Goal: Task Accomplishment & Management: Manage account settings

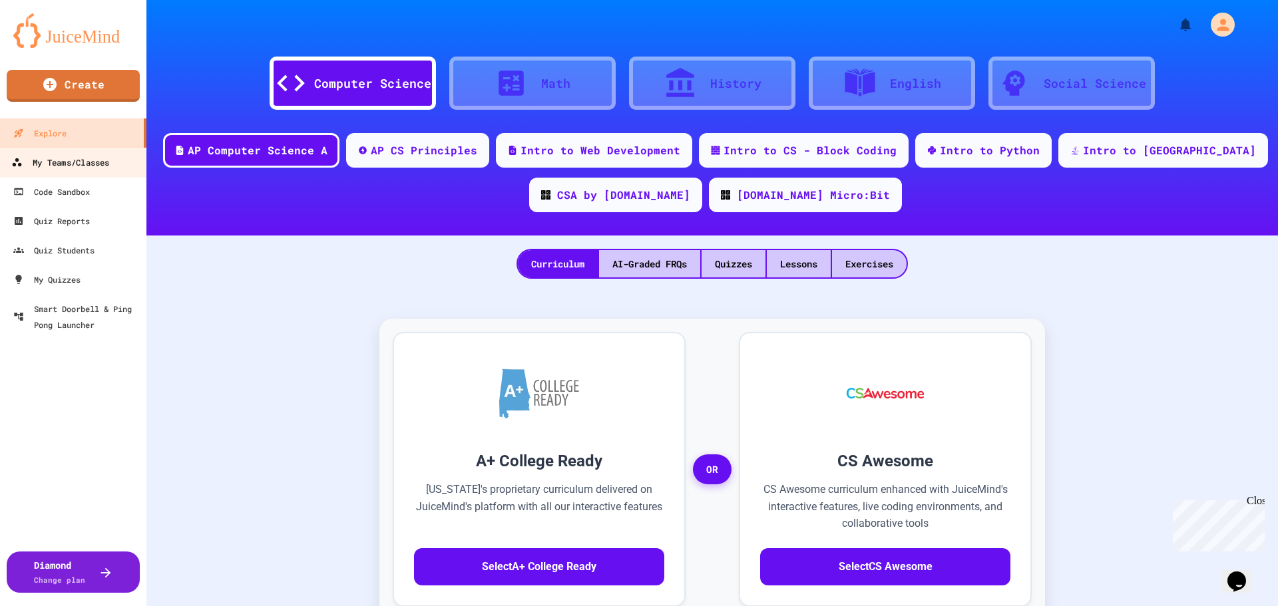
click at [75, 166] on div "My Teams/Classes" at bounding box center [60, 162] width 98 height 17
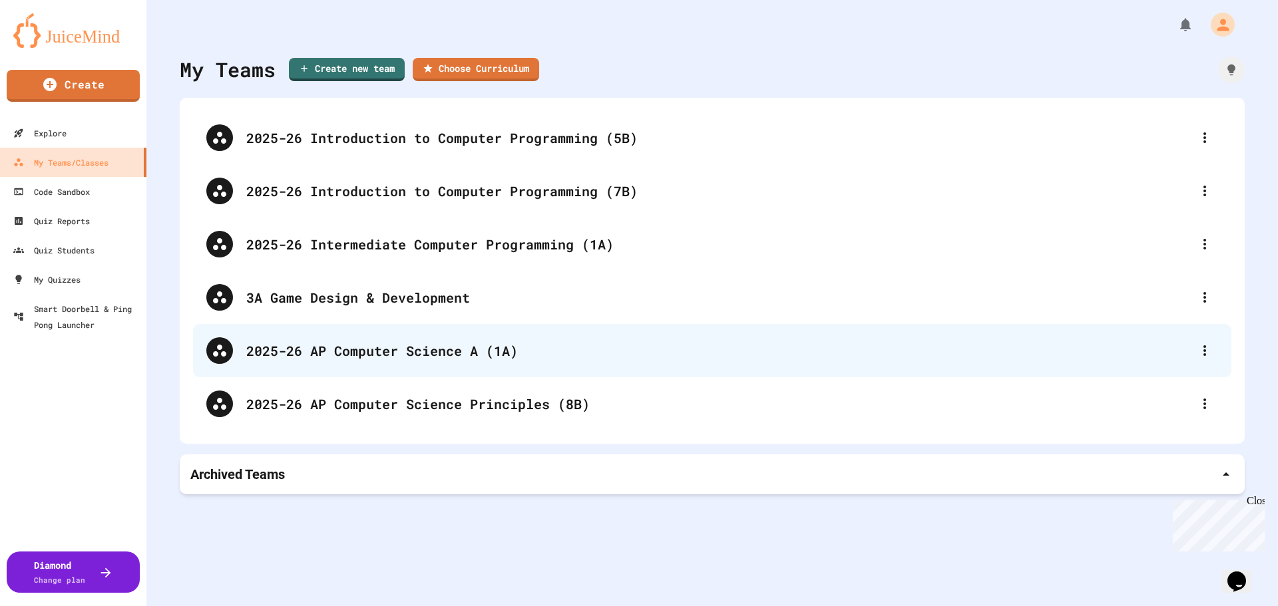
click at [445, 349] on div "2025-26 AP Computer Science A (1A)" at bounding box center [718, 351] width 945 height 20
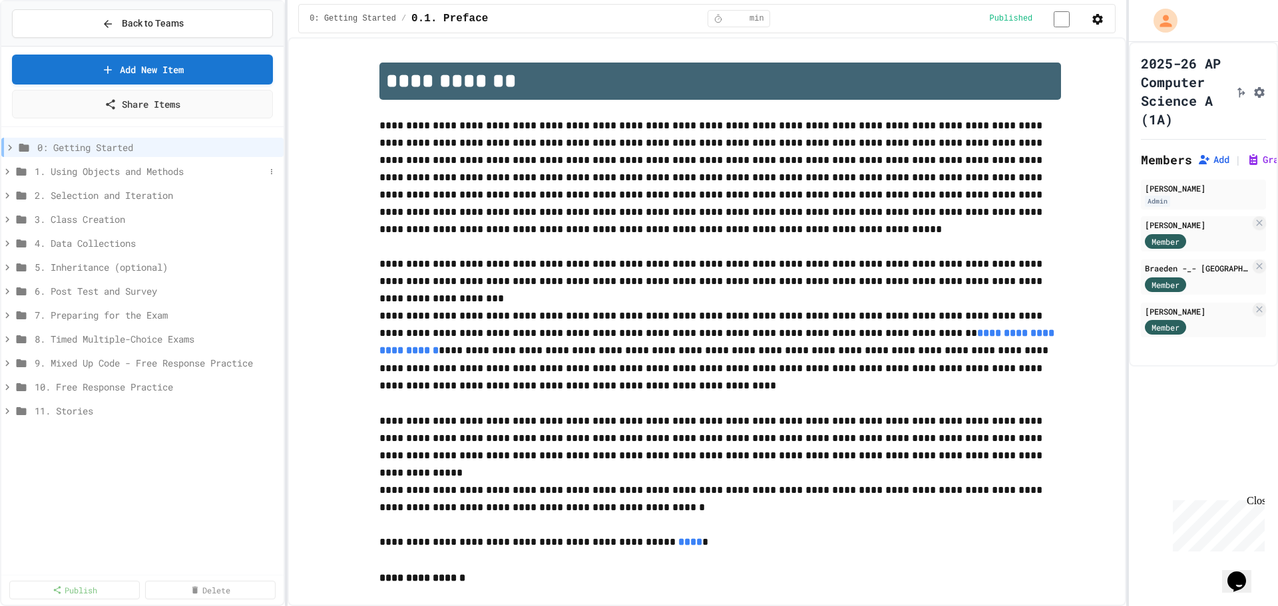
click at [10, 172] on icon at bounding box center [7, 172] width 12 height 12
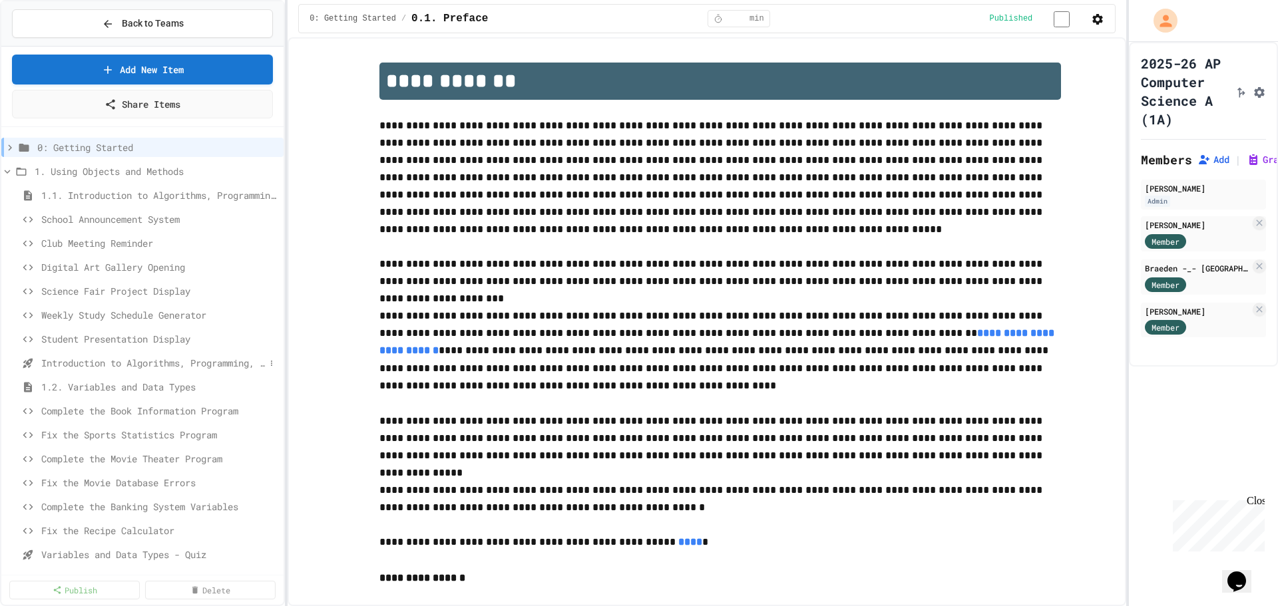
click at [204, 363] on span "Introduction to Algorithms, Programming, and Compilers" at bounding box center [153, 363] width 224 height 14
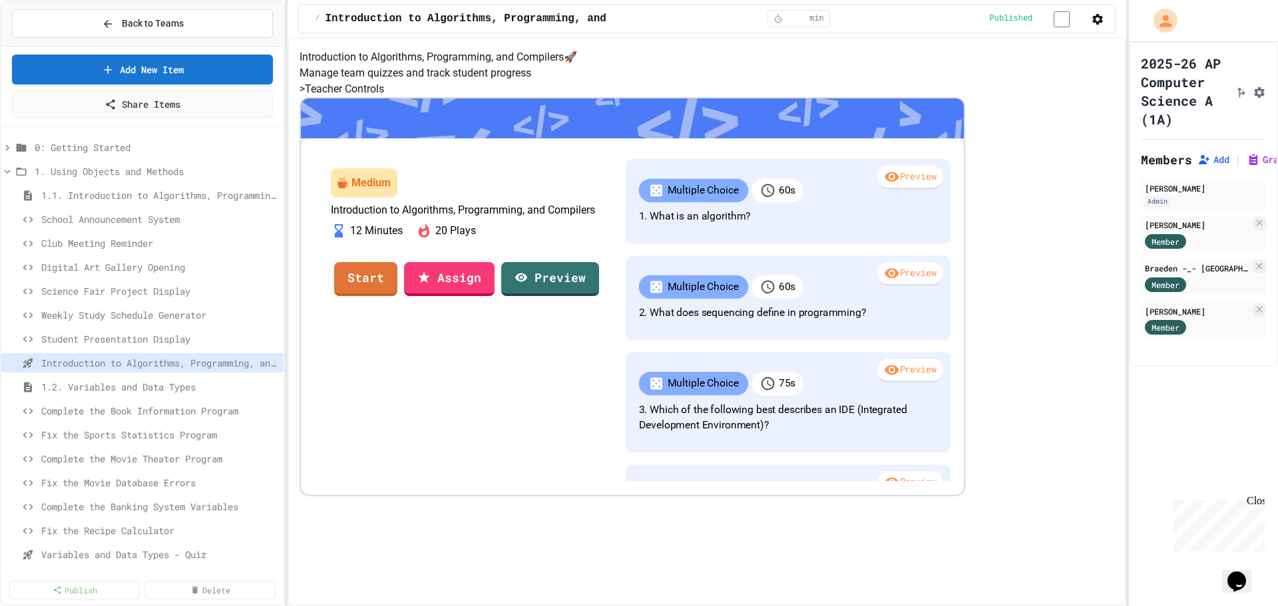
scroll to position [89, 0]
click at [397, 296] on link "Start" at bounding box center [366, 278] width 63 height 36
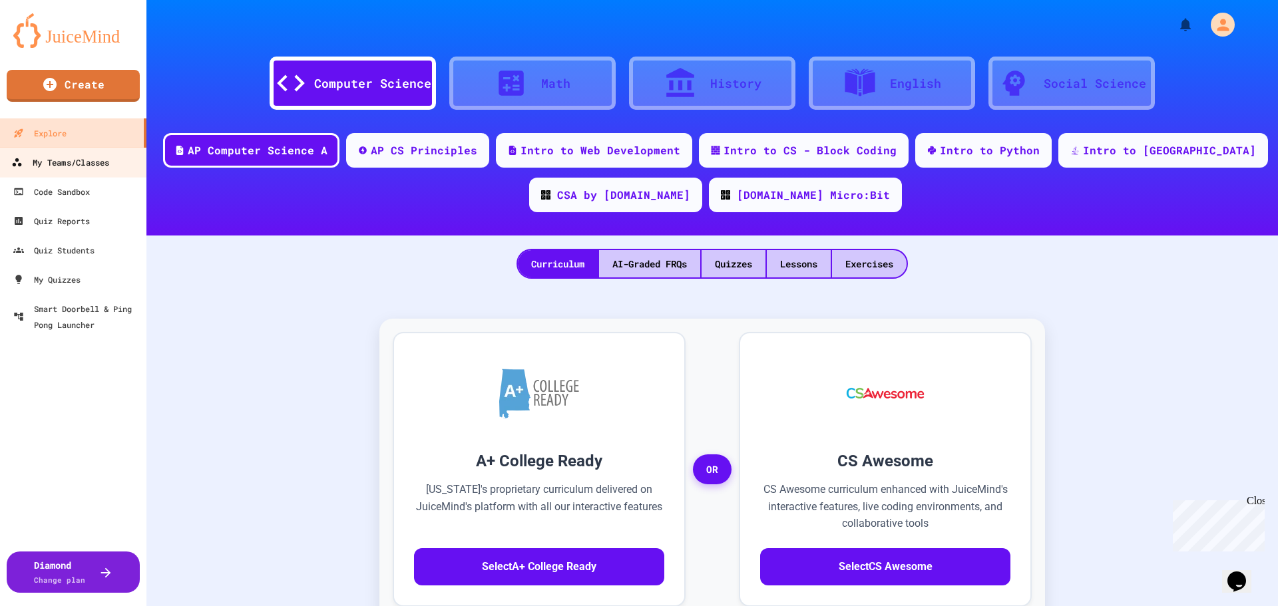
click at [81, 168] on div "My Teams/Classes" at bounding box center [60, 162] width 98 height 17
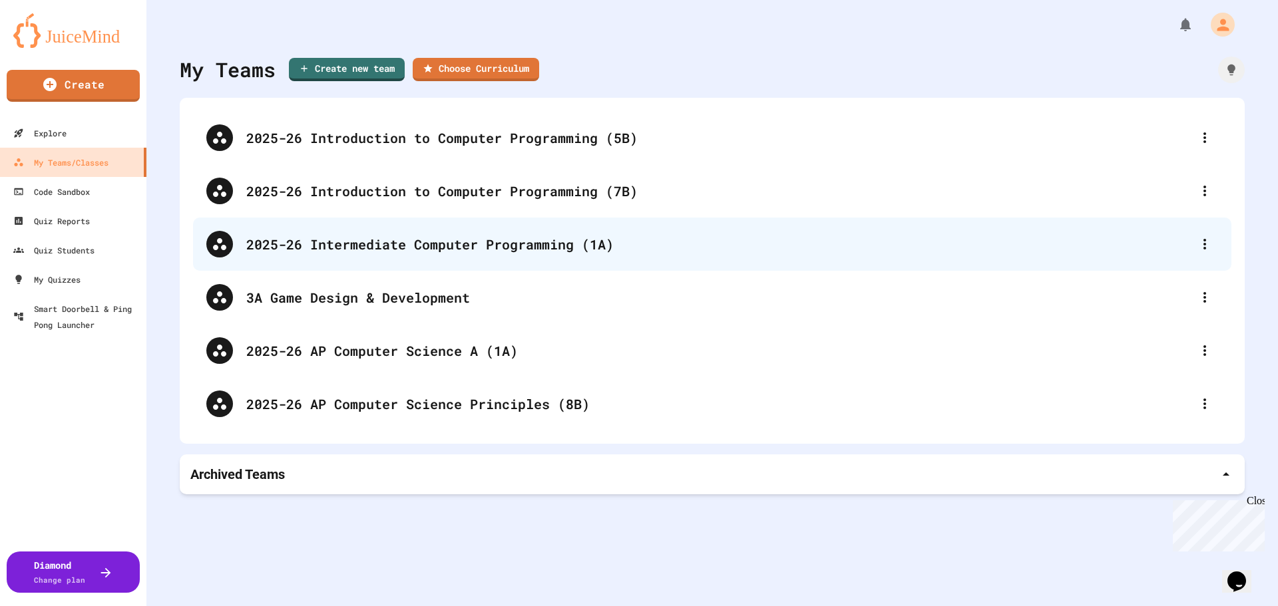
click at [505, 243] on div "2025-26 Intermediate Computer Programming (1A)" at bounding box center [718, 244] width 945 height 20
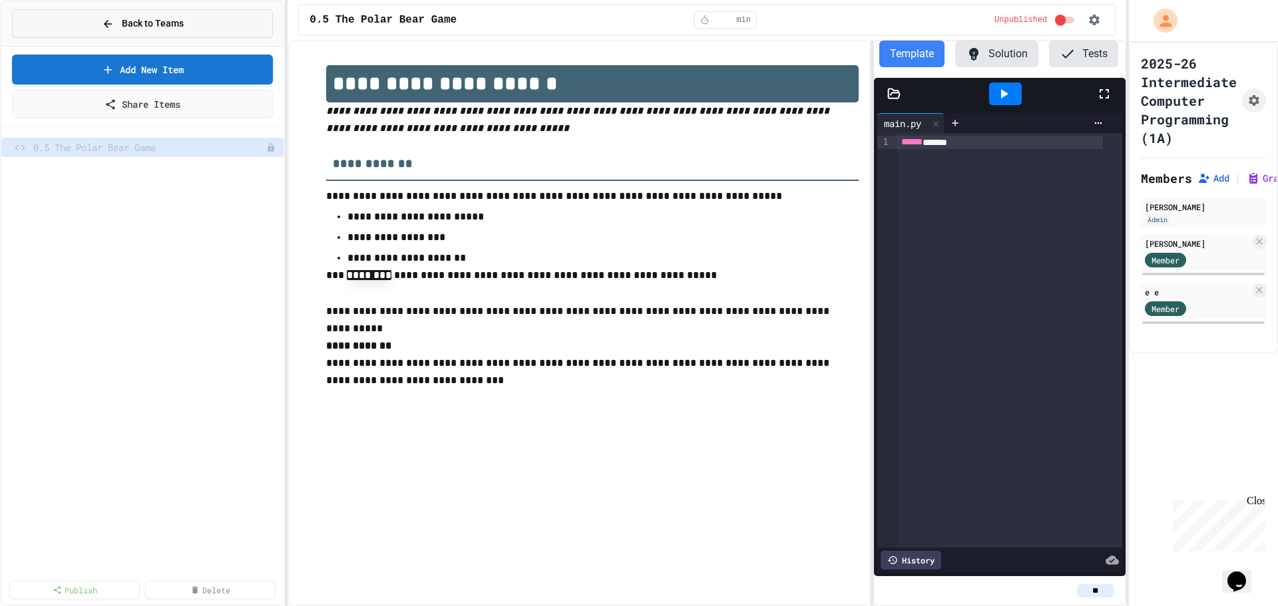
click at [138, 25] on span "Back to Teams" at bounding box center [153, 24] width 62 height 14
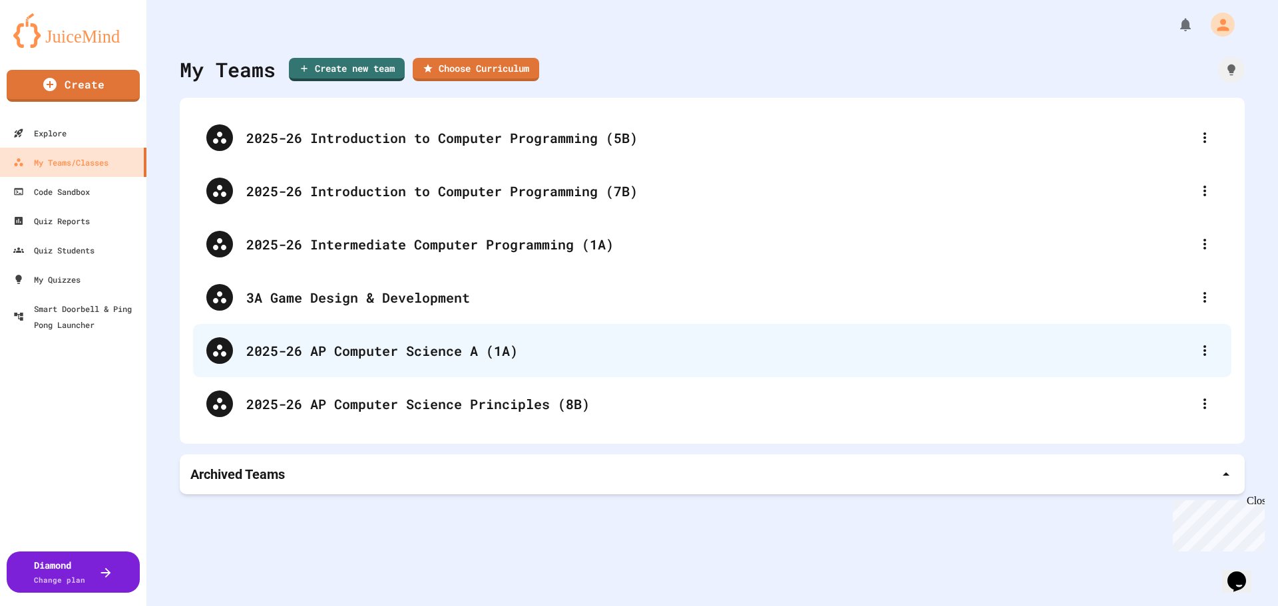
click at [543, 345] on div "2025-26 AP Computer Science A (1A)" at bounding box center [718, 351] width 945 height 20
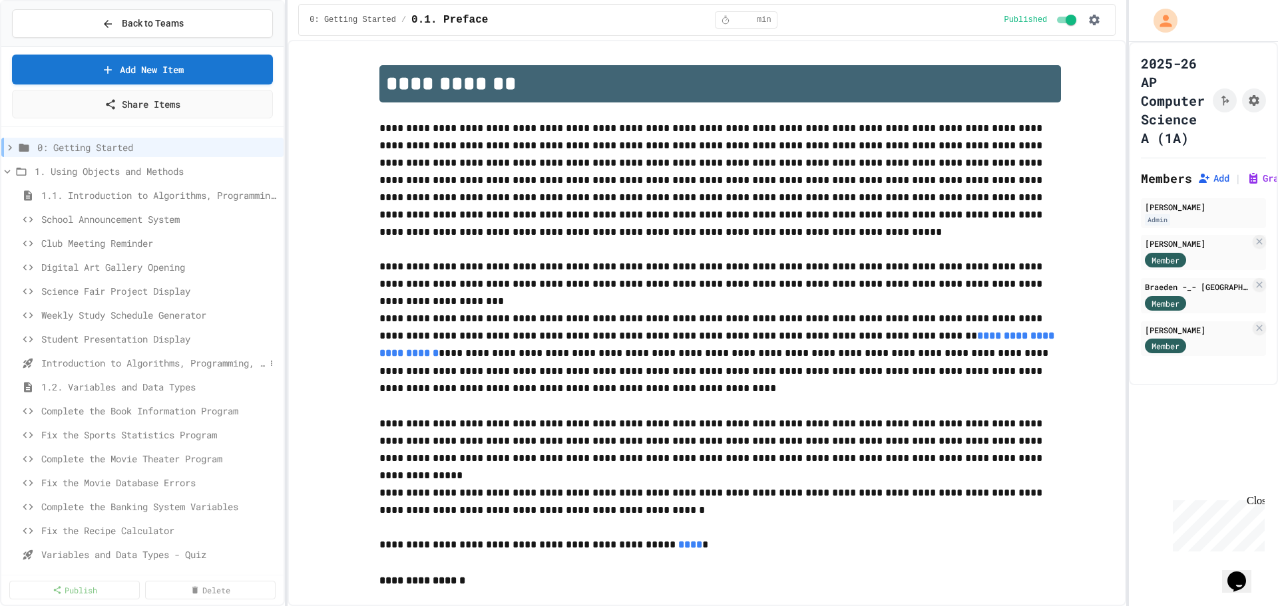
click at [153, 363] on span "Introduction to Algorithms, Programming, and Compilers" at bounding box center [153, 363] width 224 height 14
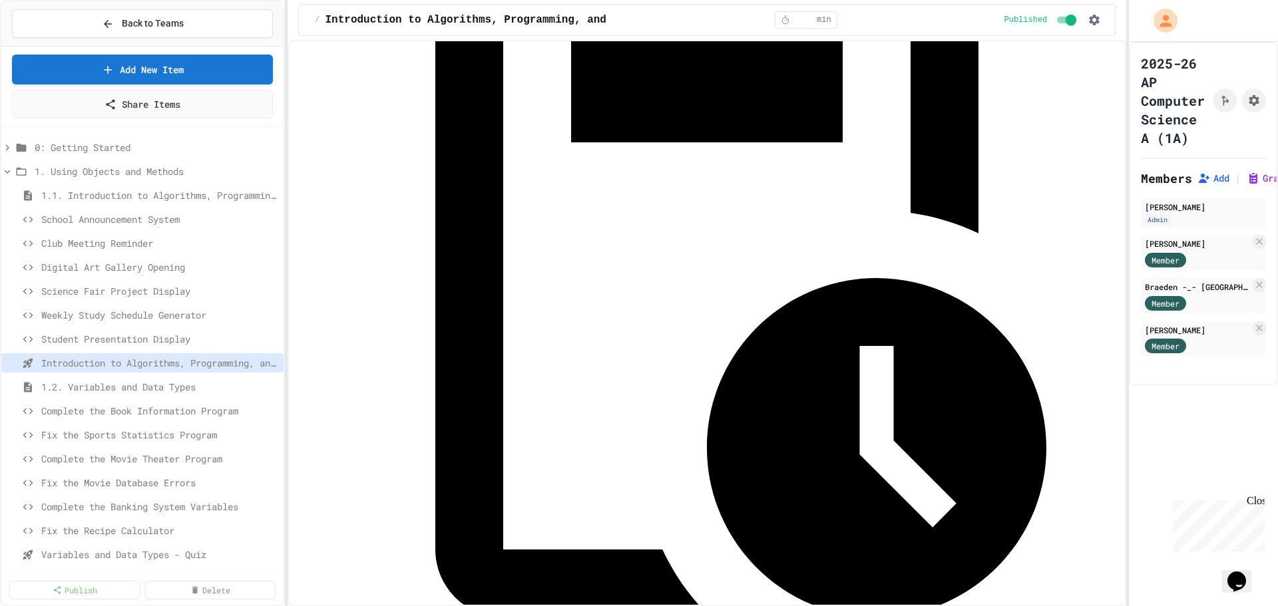
scroll to position [280, 0]
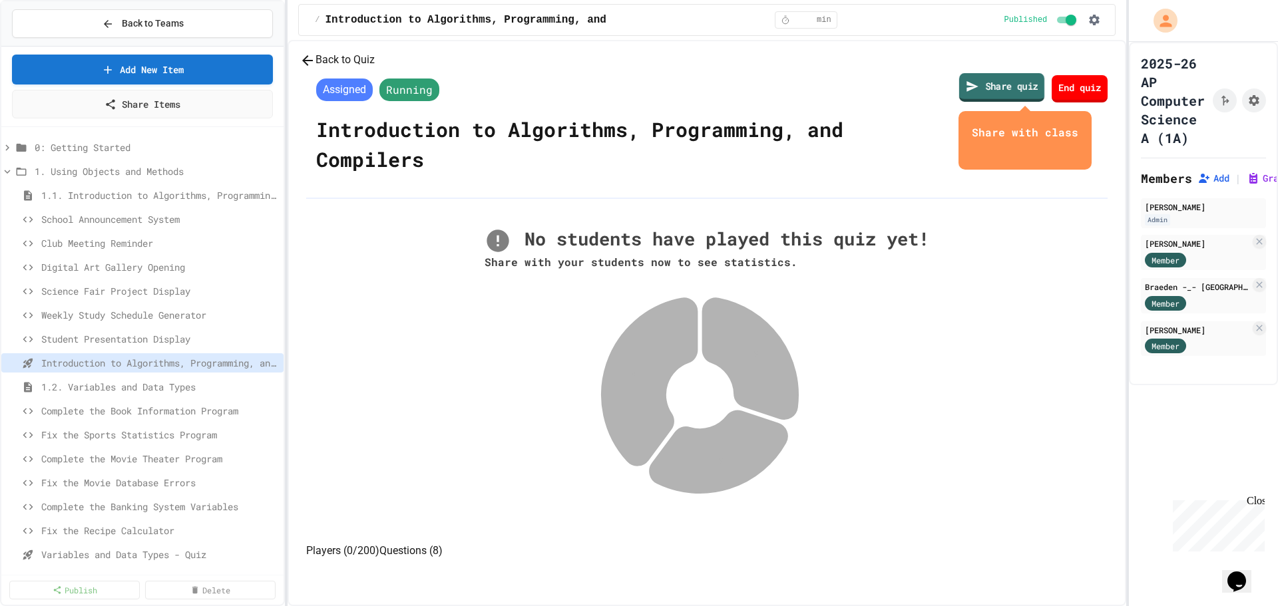
click at [959, 102] on link "Share quiz" at bounding box center [1001, 87] width 85 height 29
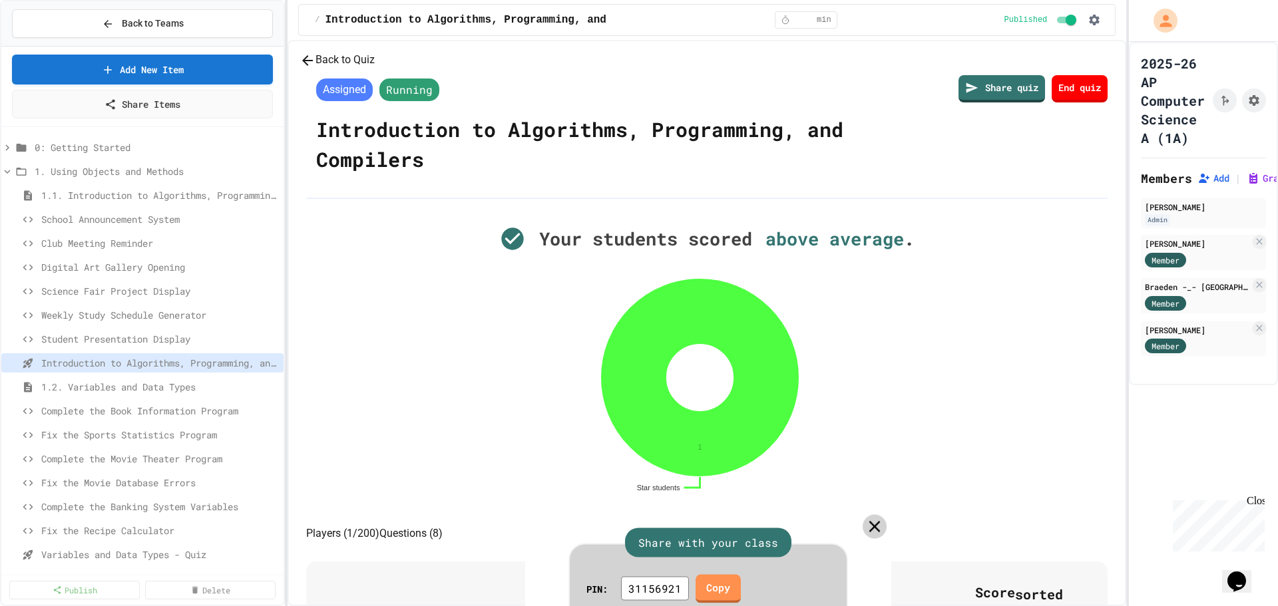
click at [869, 521] on icon at bounding box center [874, 526] width 11 height 11
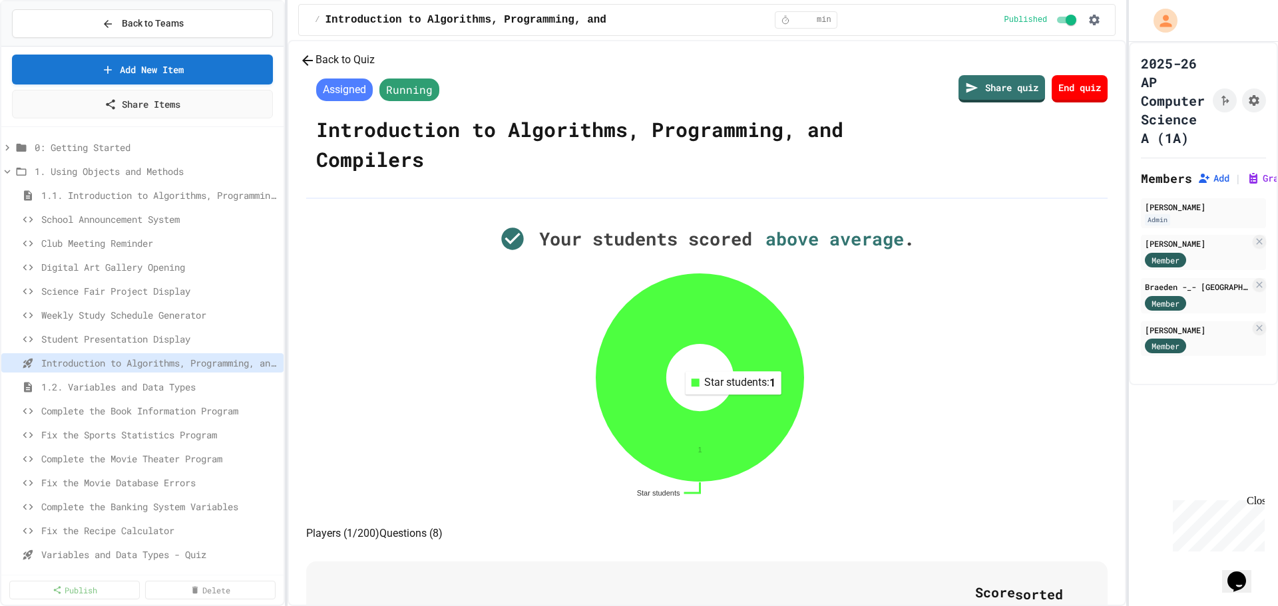
click at [746, 473] on icon at bounding box center [699, 377] width 207 height 207
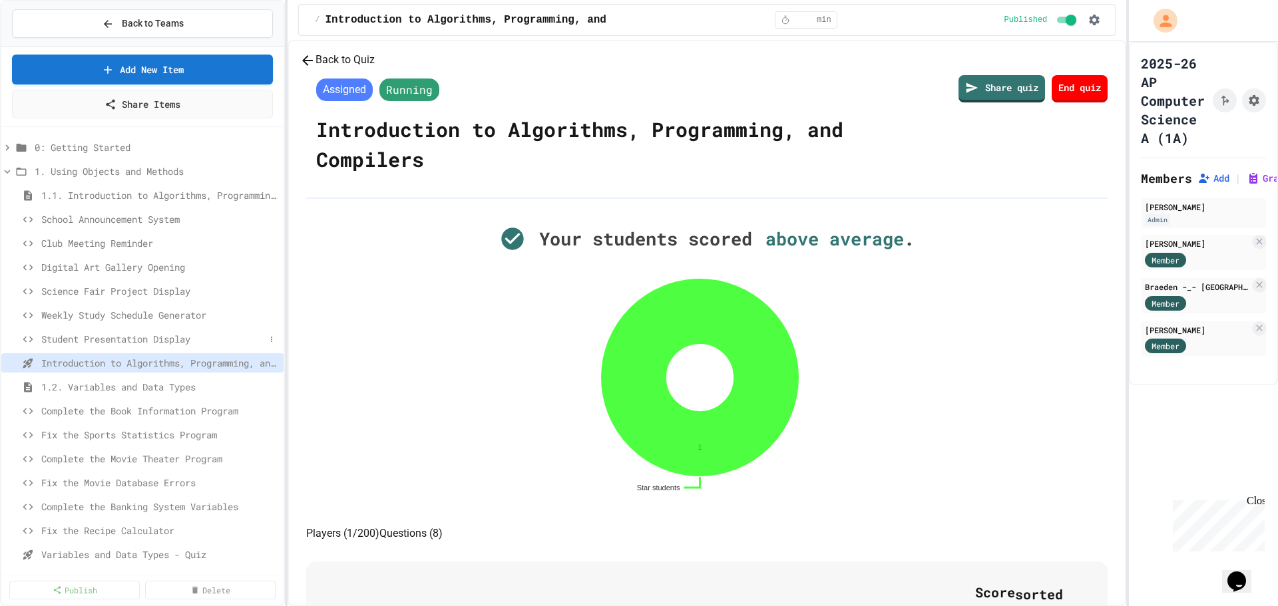
click at [170, 337] on span "Student Presentation Display" at bounding box center [153, 339] width 224 height 14
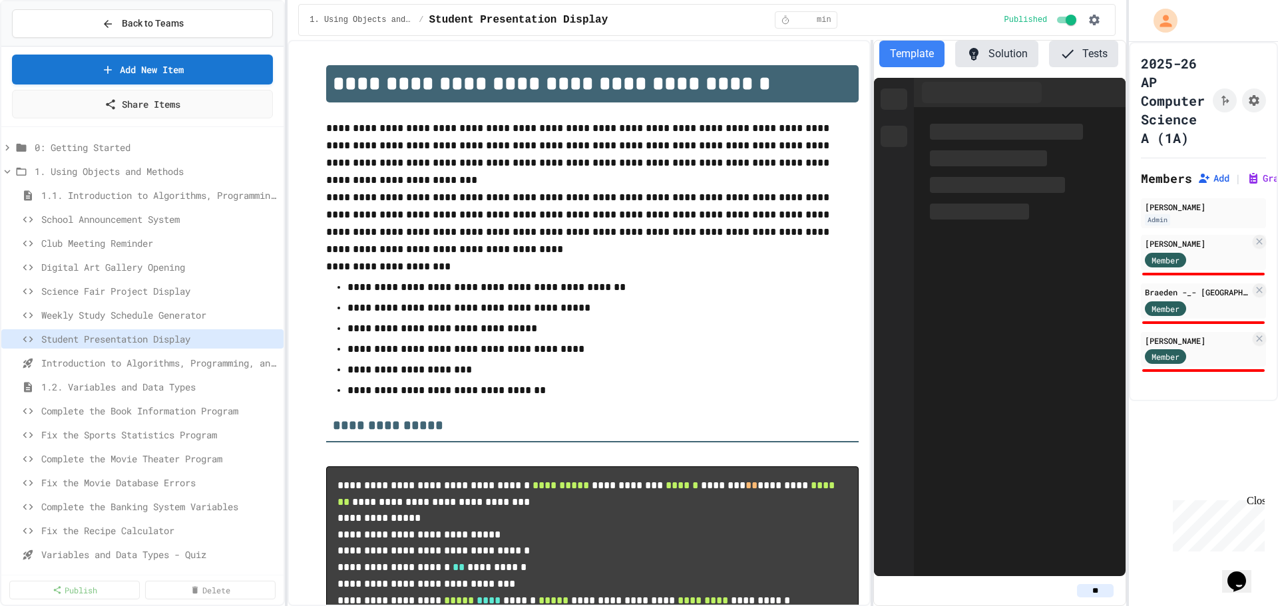
scroll to position [0, 81]
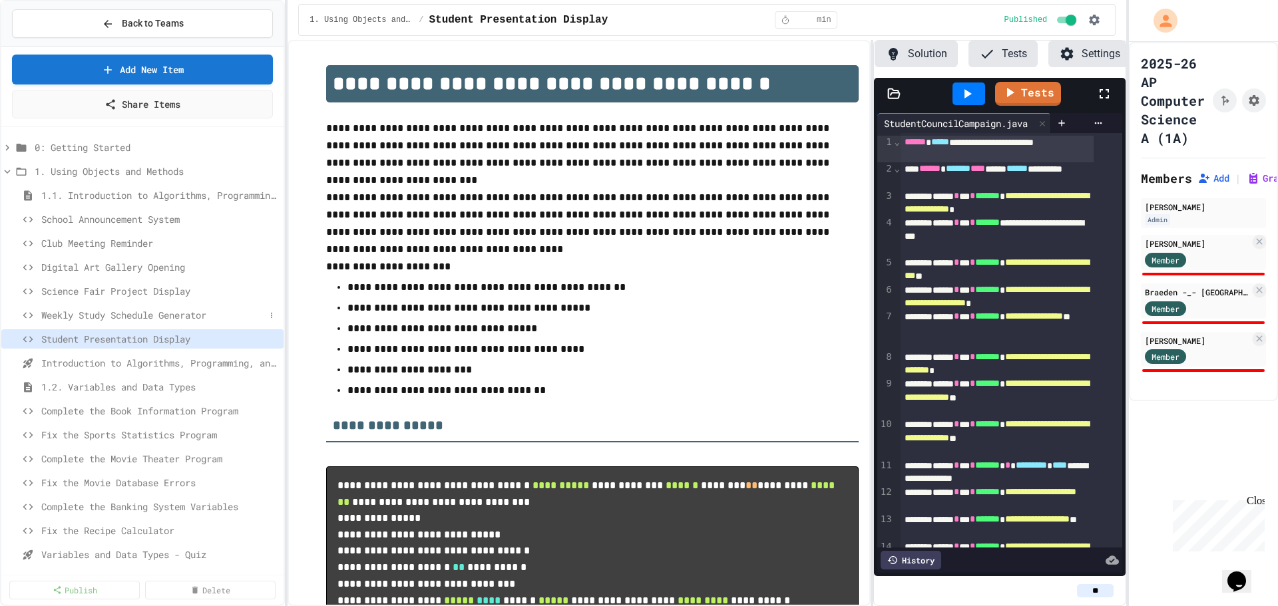
click at [175, 316] on span "Weekly Study Schedule Generator" at bounding box center [153, 315] width 224 height 14
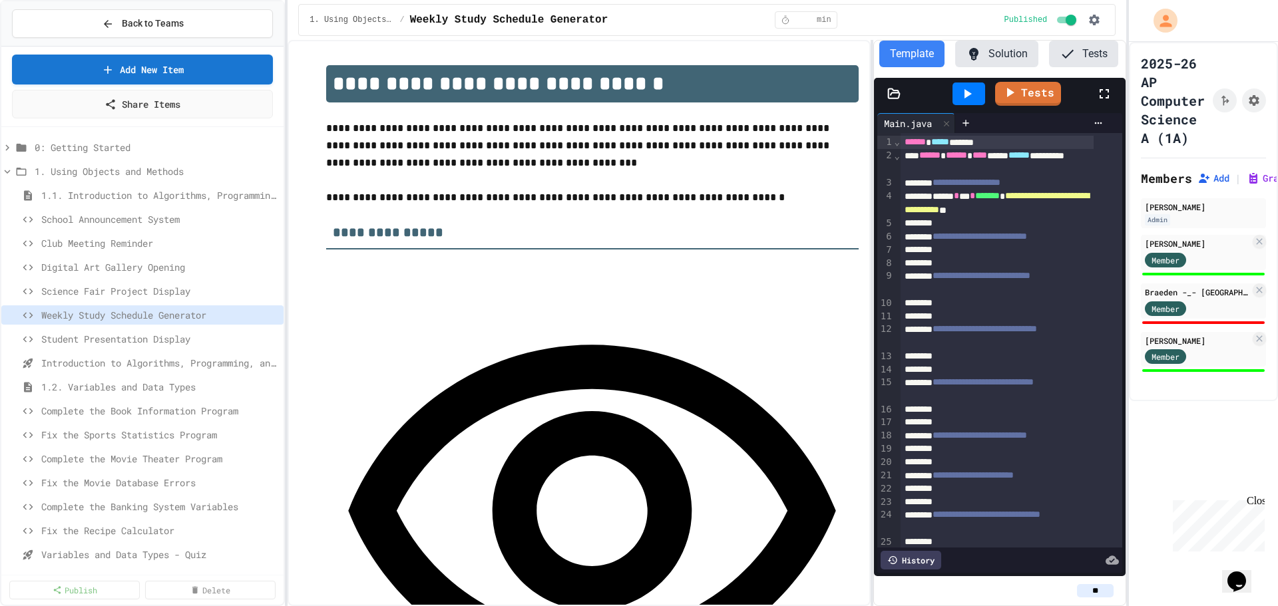
scroll to position [0, 81]
click at [174, 285] on span "Science Fair Project Display" at bounding box center [153, 291] width 224 height 14
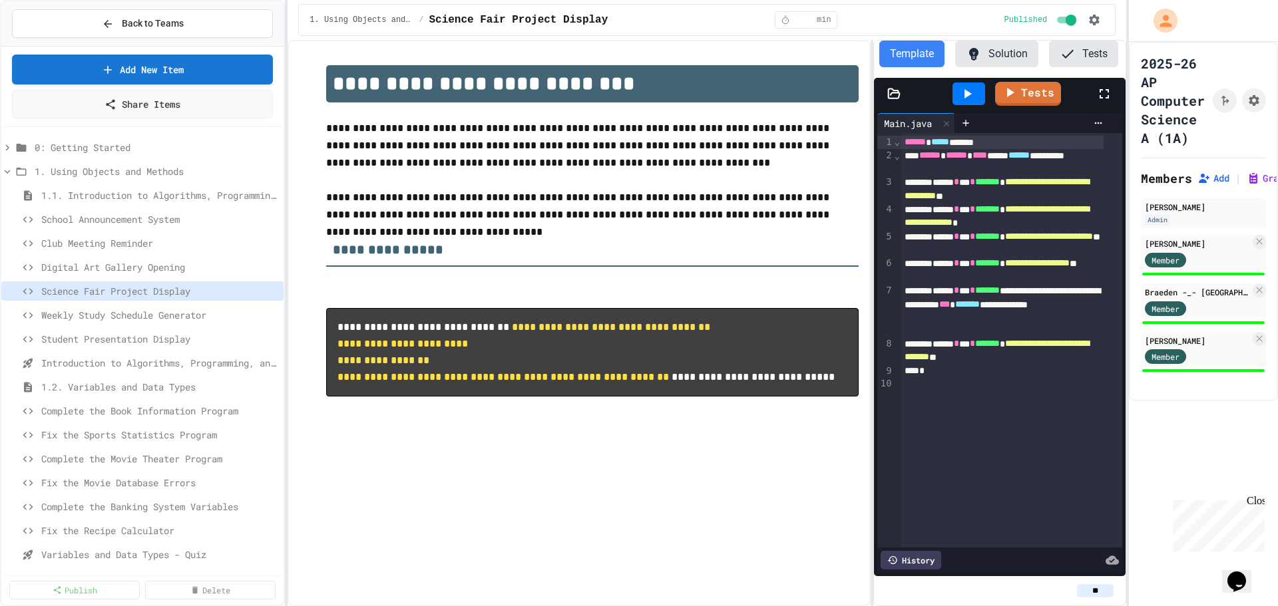
scroll to position [0, 81]
click at [192, 316] on span "Weekly Study Schedule Generator" at bounding box center [153, 315] width 224 height 14
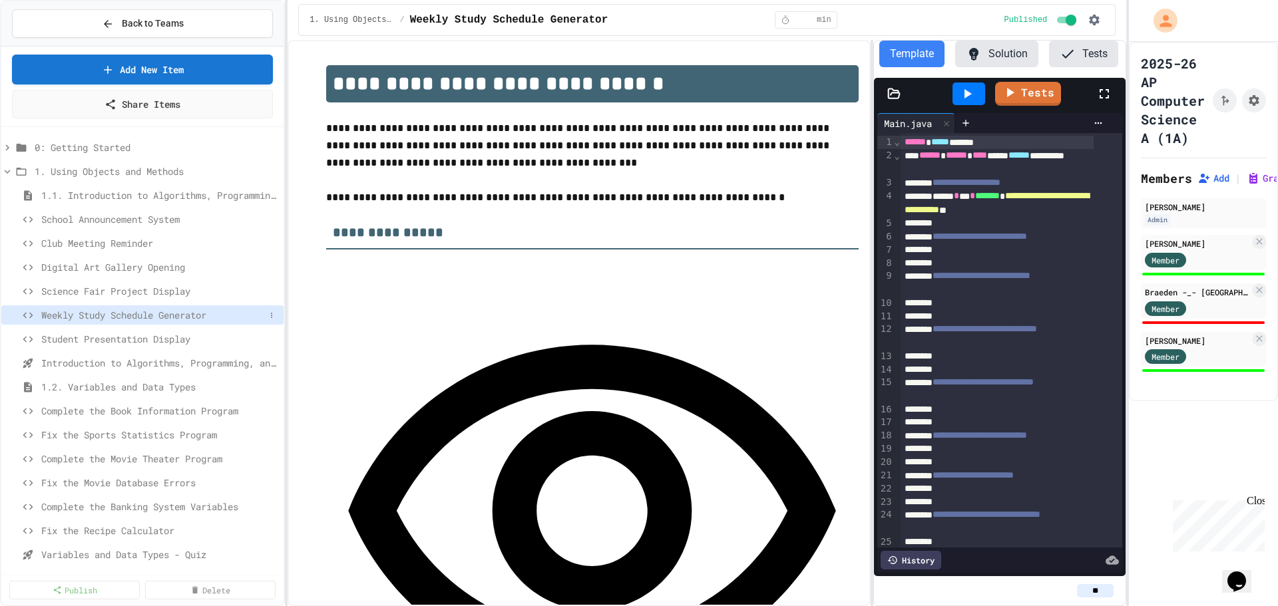
scroll to position [0, 81]
click at [181, 337] on span "Student Presentation Display" at bounding box center [153, 339] width 224 height 14
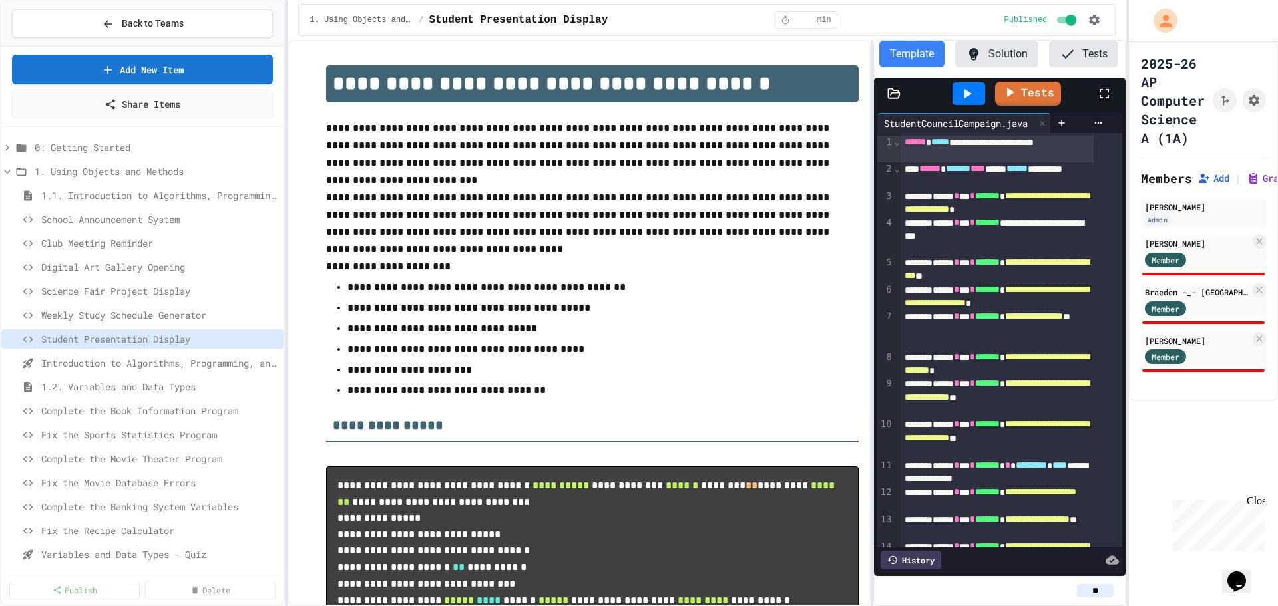
scroll to position [0, 81]
click at [197, 408] on span "Complete the Book Information Program" at bounding box center [153, 411] width 224 height 14
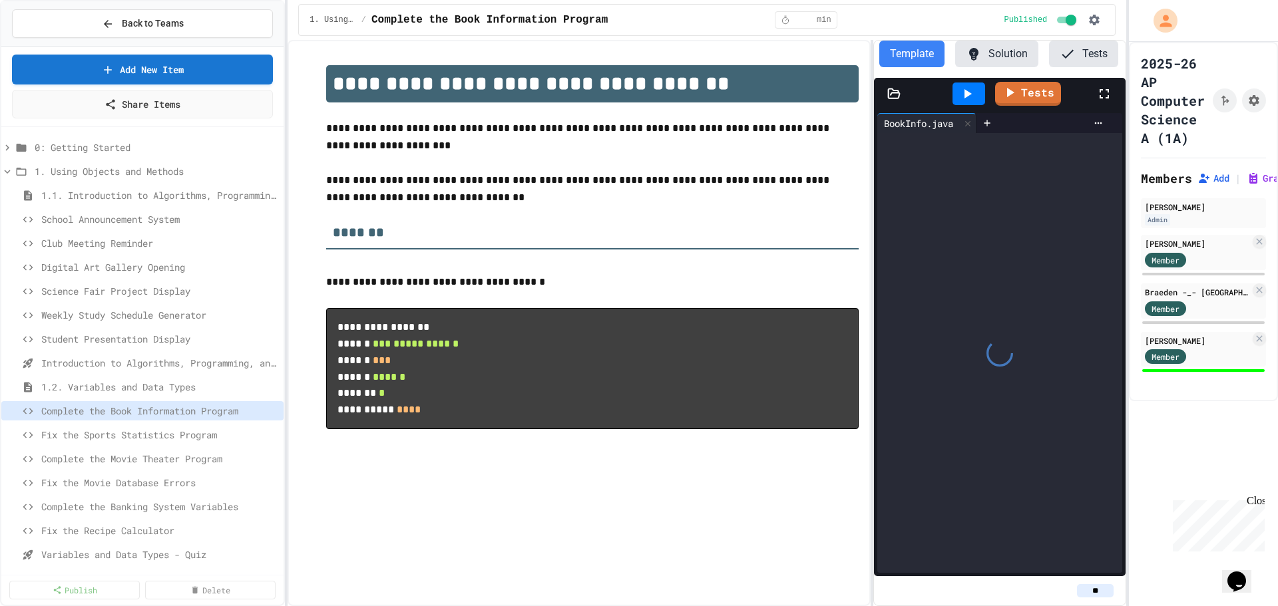
scroll to position [0, 81]
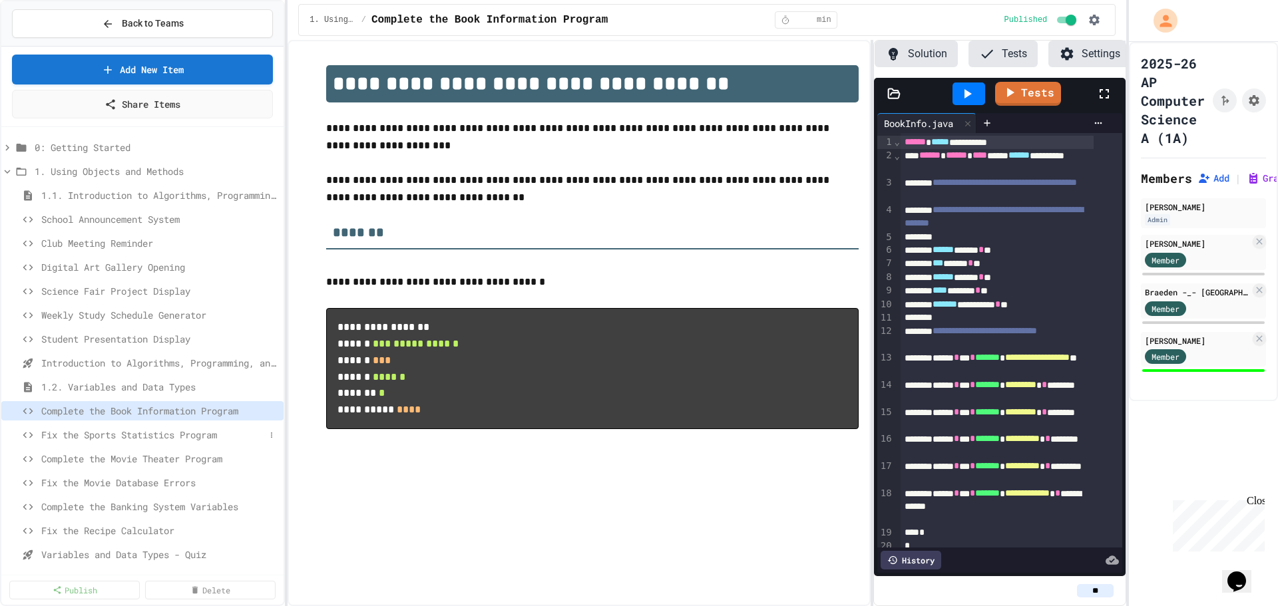
click at [202, 431] on span "Fix the Sports Statistics Program" at bounding box center [153, 435] width 224 height 14
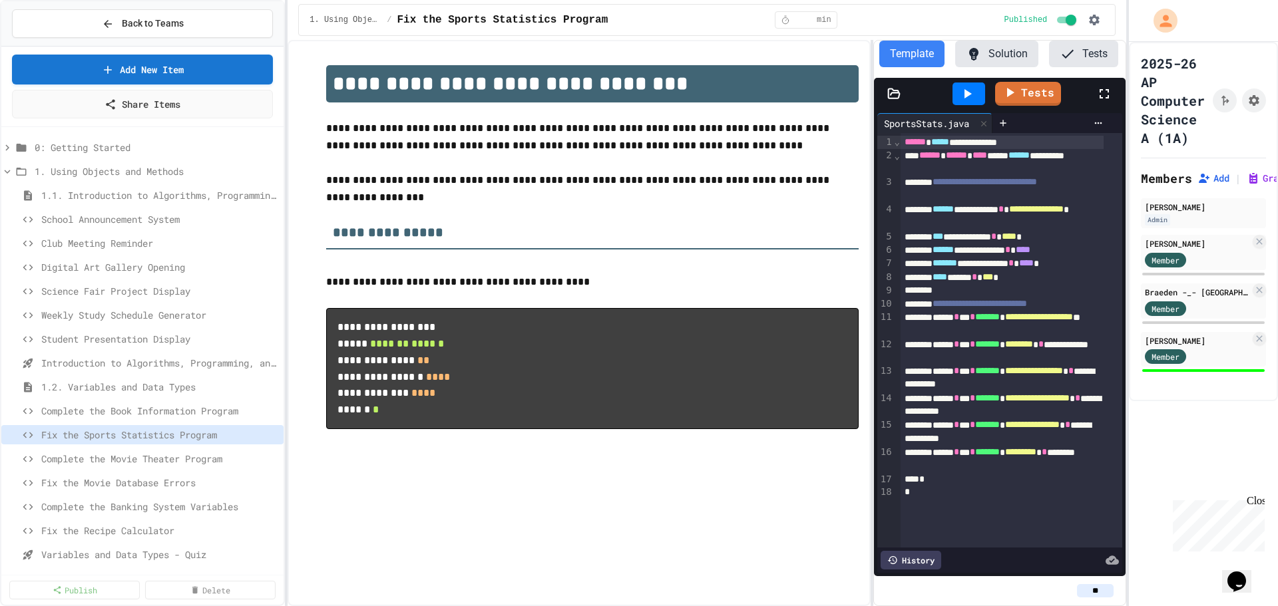
scroll to position [0, 81]
click at [193, 455] on span "Complete the Movie Theater Program" at bounding box center [153, 459] width 224 height 14
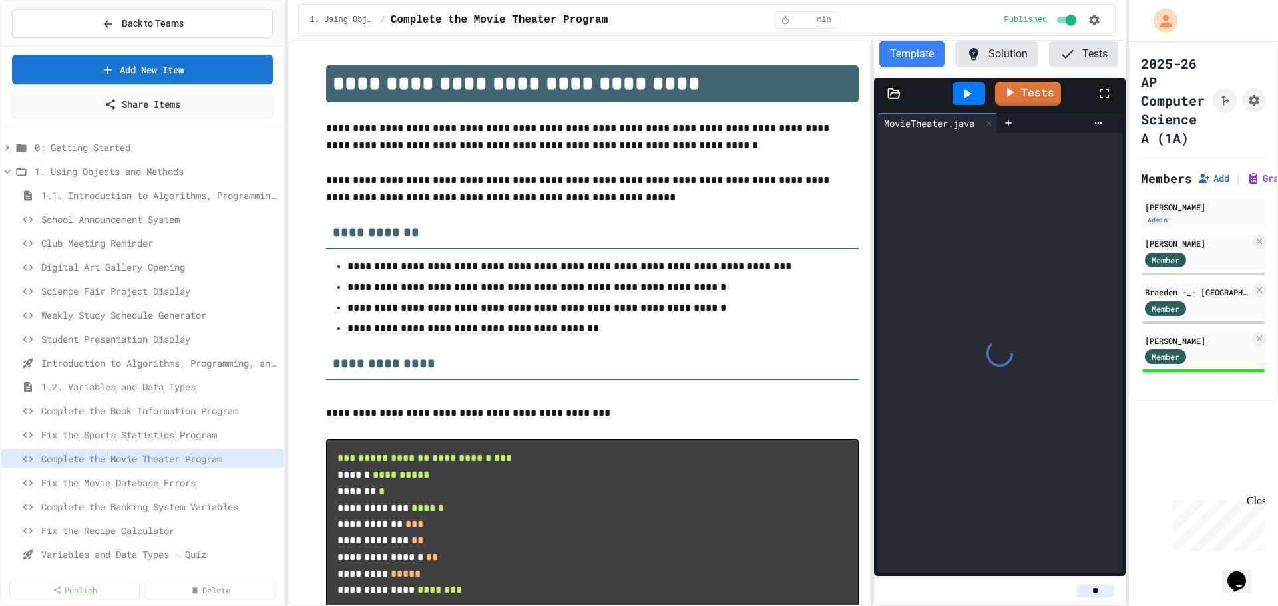
scroll to position [0, 81]
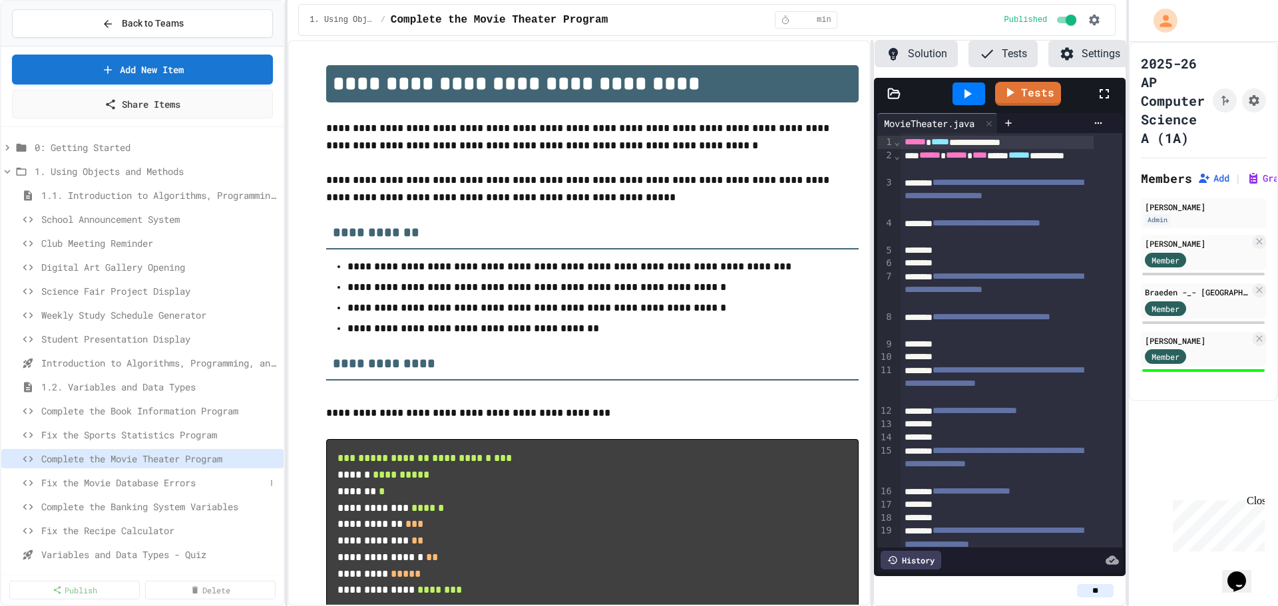
click at [186, 485] on span "Fix the Movie Database Errors" at bounding box center [153, 483] width 224 height 14
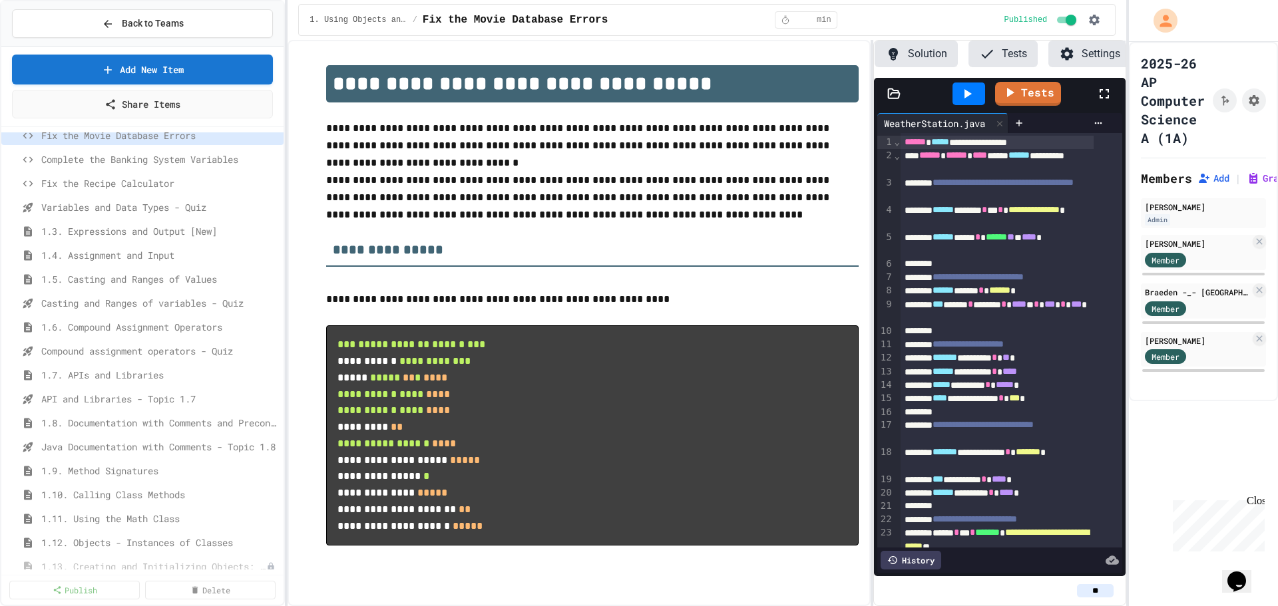
scroll to position [365, 0]
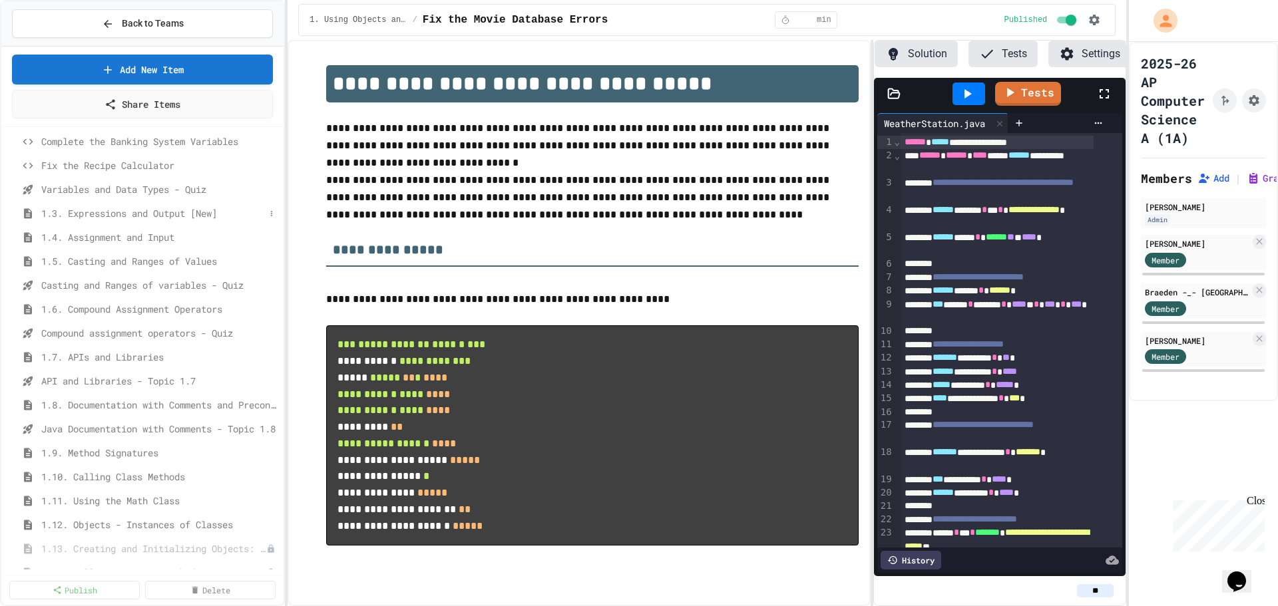
click at [151, 214] on span "1.3. Expressions and Output [New]" at bounding box center [153, 213] width 224 height 14
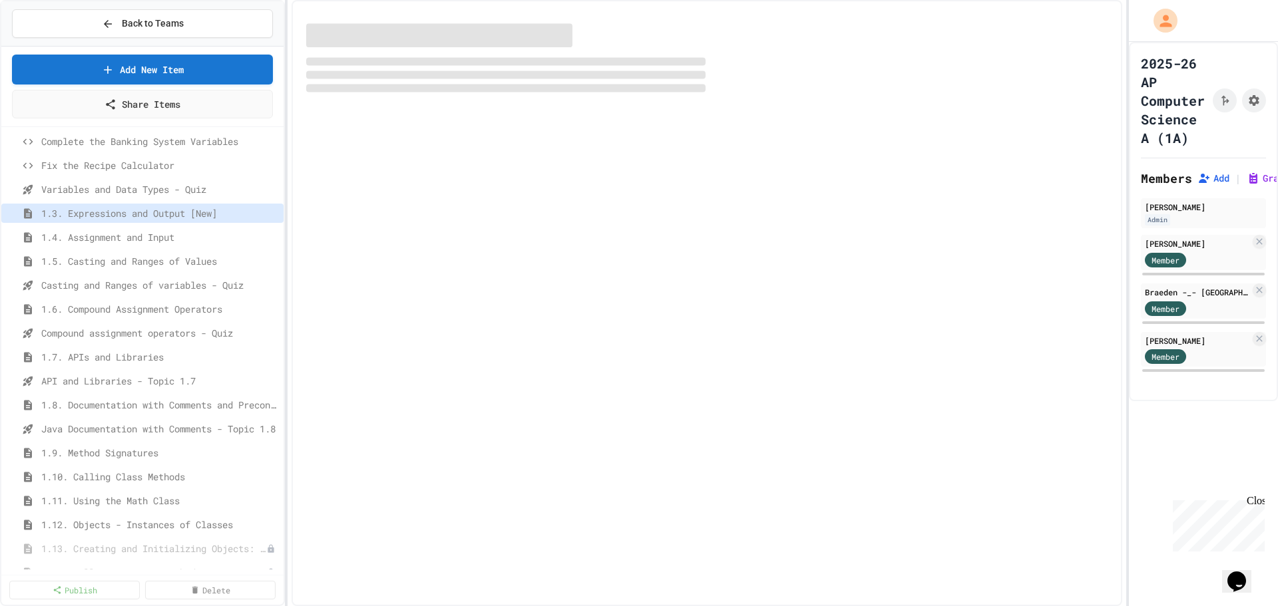
select select "***"
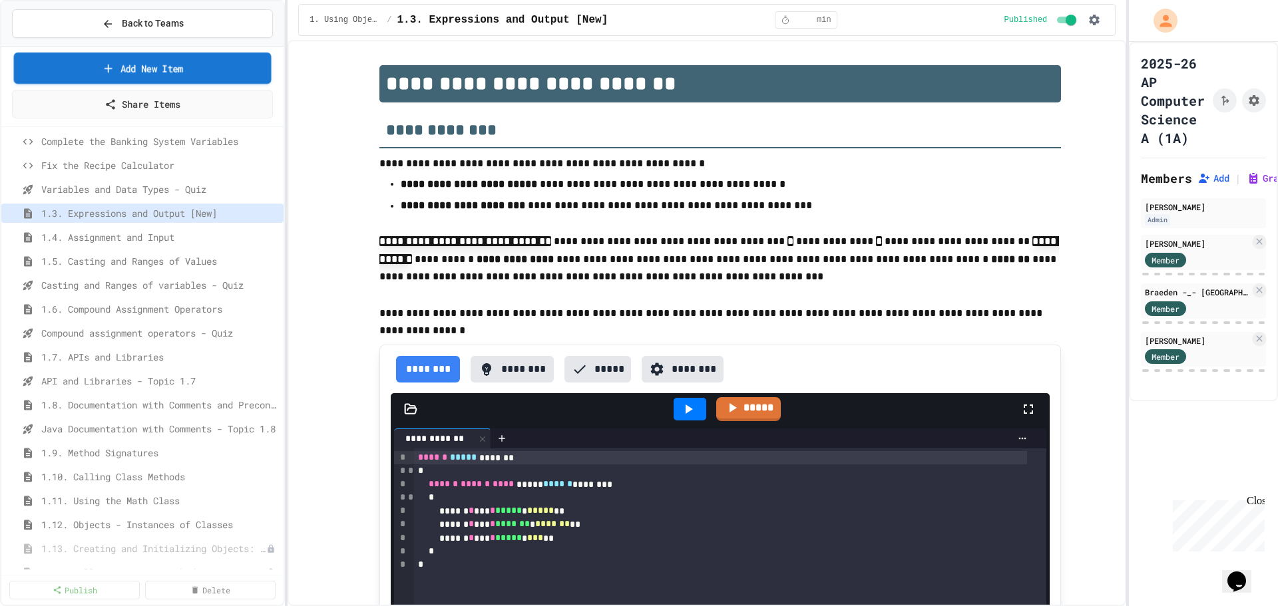
click at [174, 67] on link "Add New Item" at bounding box center [143, 68] width 258 height 31
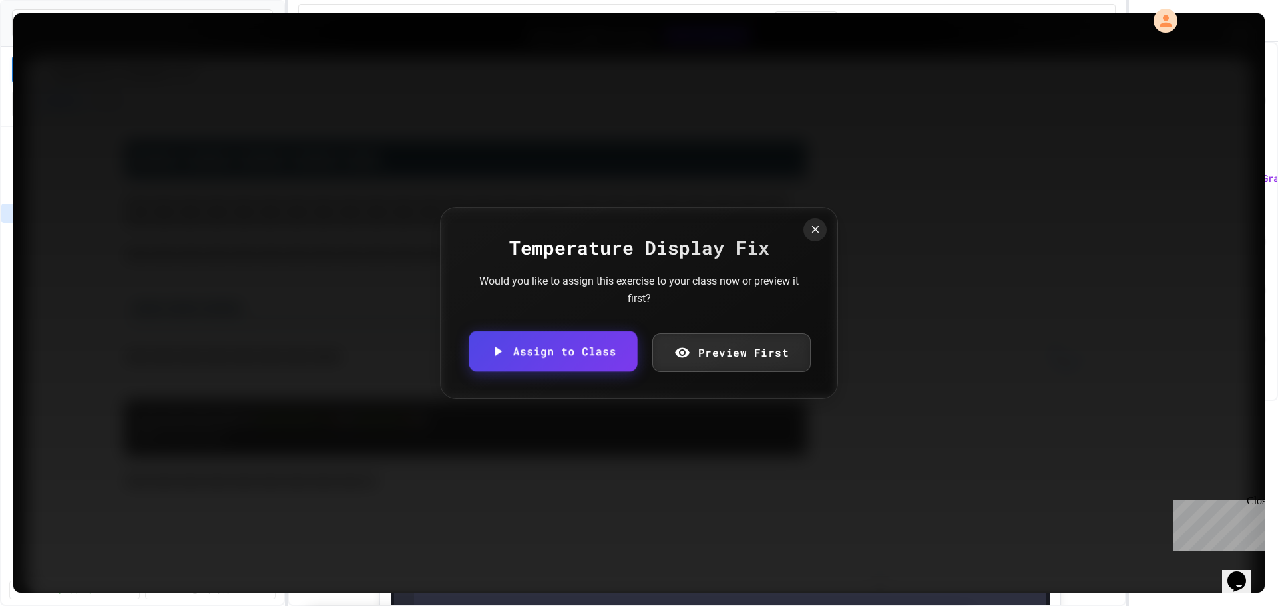
click at [564, 352] on link "Assign to Class" at bounding box center [553, 352] width 168 height 41
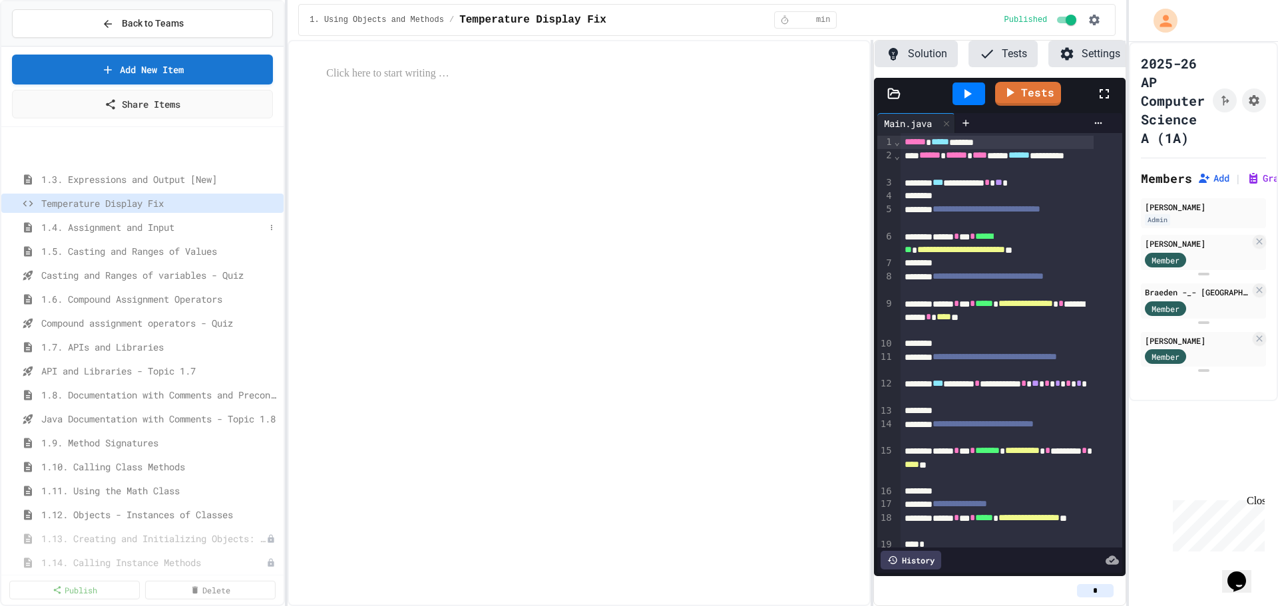
scroll to position [466, 0]
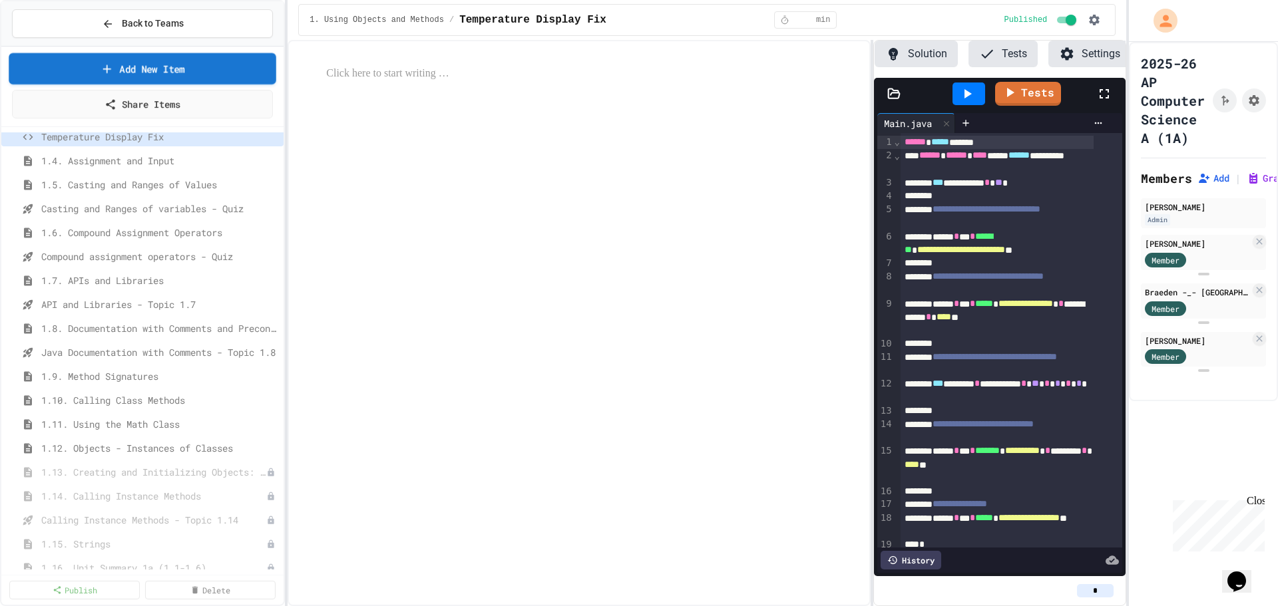
click at [164, 71] on link "Add New Item" at bounding box center [143, 68] width 268 height 31
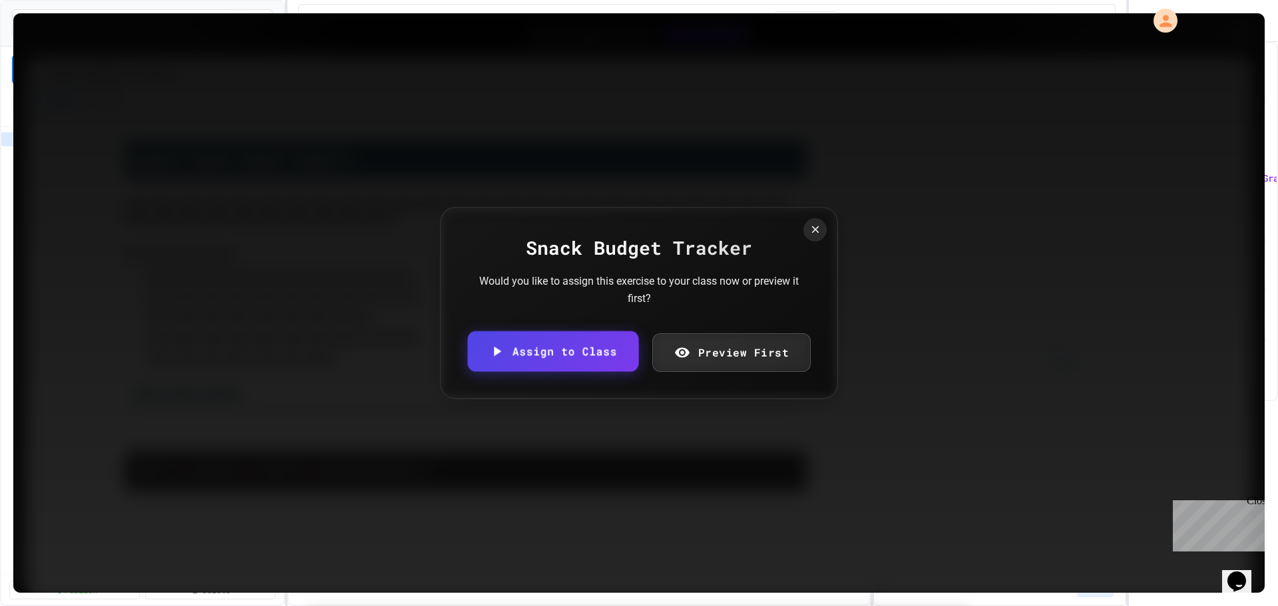
click at [577, 349] on link "Assign to Class" at bounding box center [552, 352] width 171 height 41
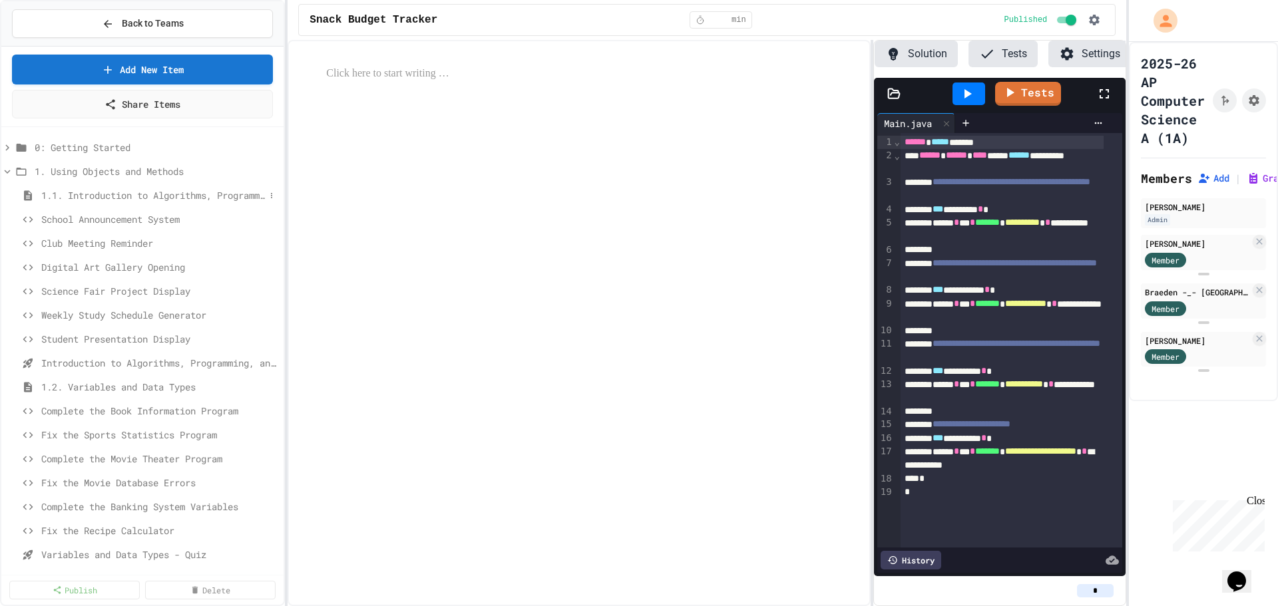
click at [215, 198] on span "1.1. Introduction to Algorithms, Programming, and Compilers" at bounding box center [153, 195] width 224 height 14
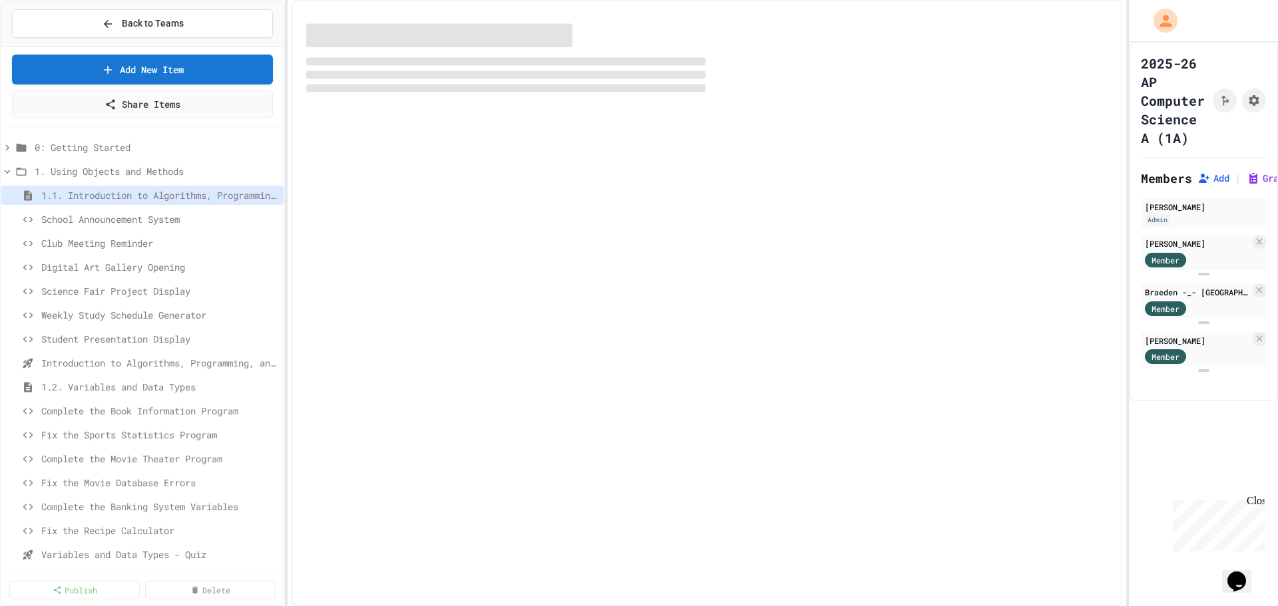
select select "***"
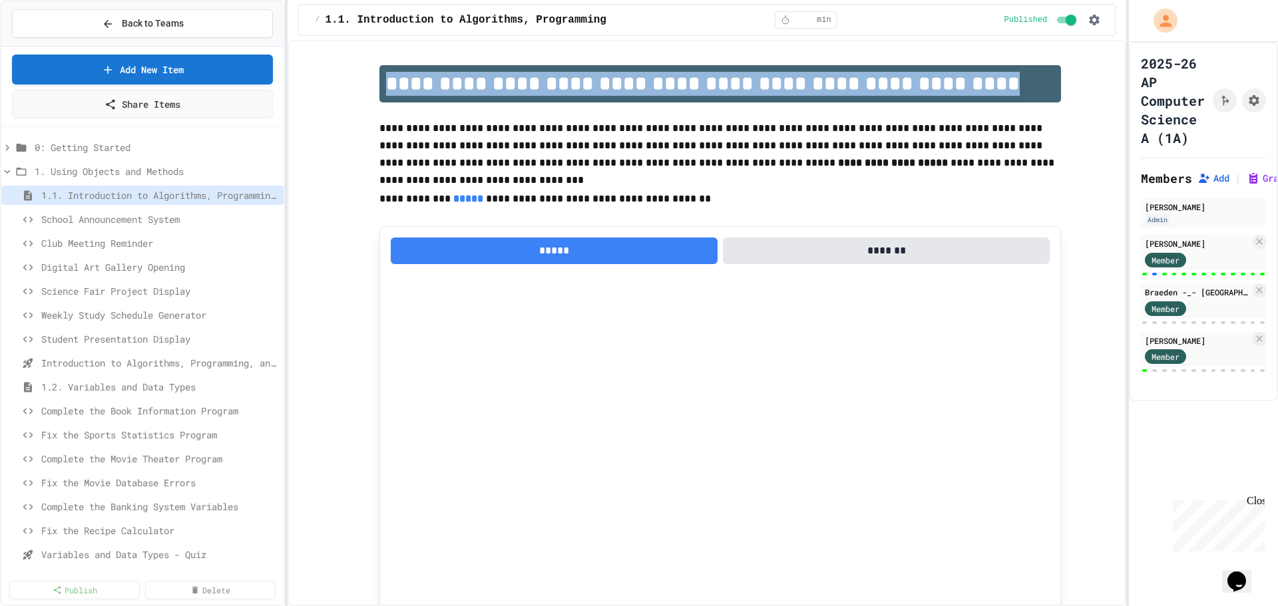
drag, startPoint x: 969, startPoint y: 88, endPoint x: 386, endPoint y: 78, distance: 582.6
click at [386, 78] on h1 "**********" at bounding box center [720, 83] width 682 height 37
copy h1 "**********"
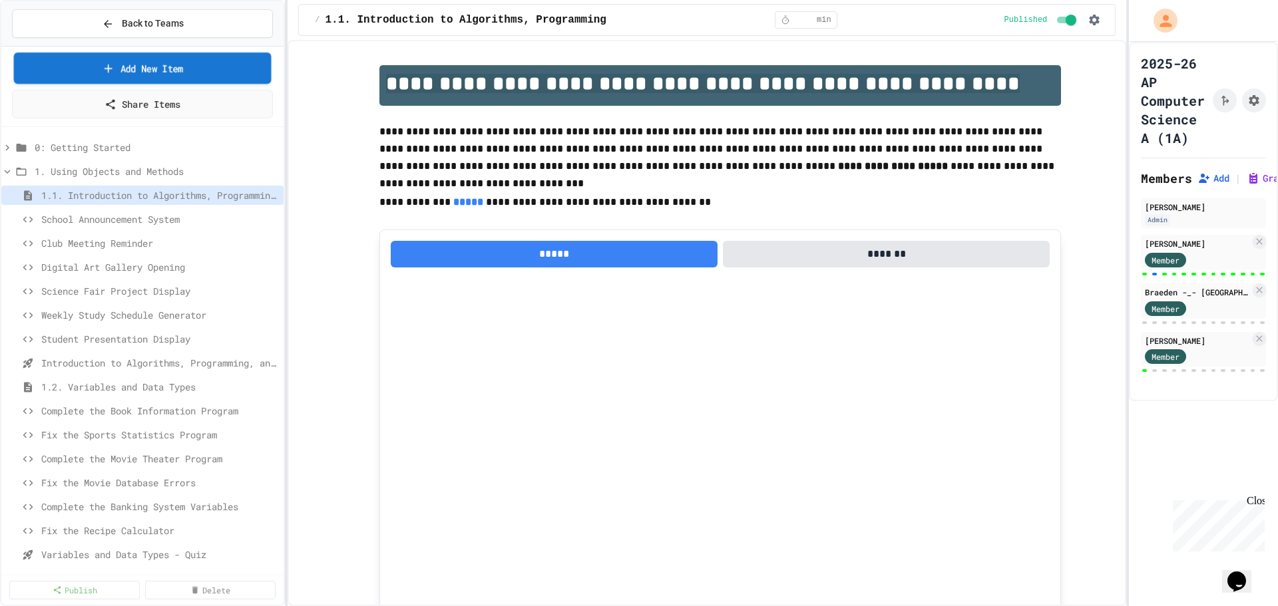
click at [162, 70] on link "Add New Item" at bounding box center [143, 68] width 258 height 31
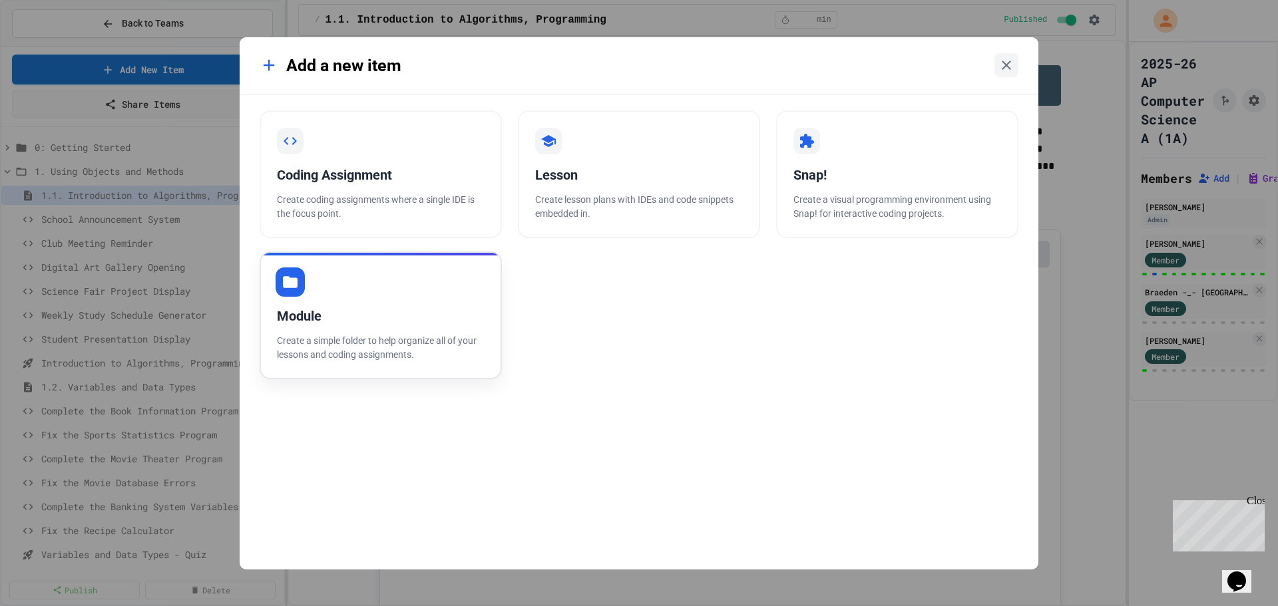
click at [374, 312] on div "Module" at bounding box center [381, 316] width 208 height 20
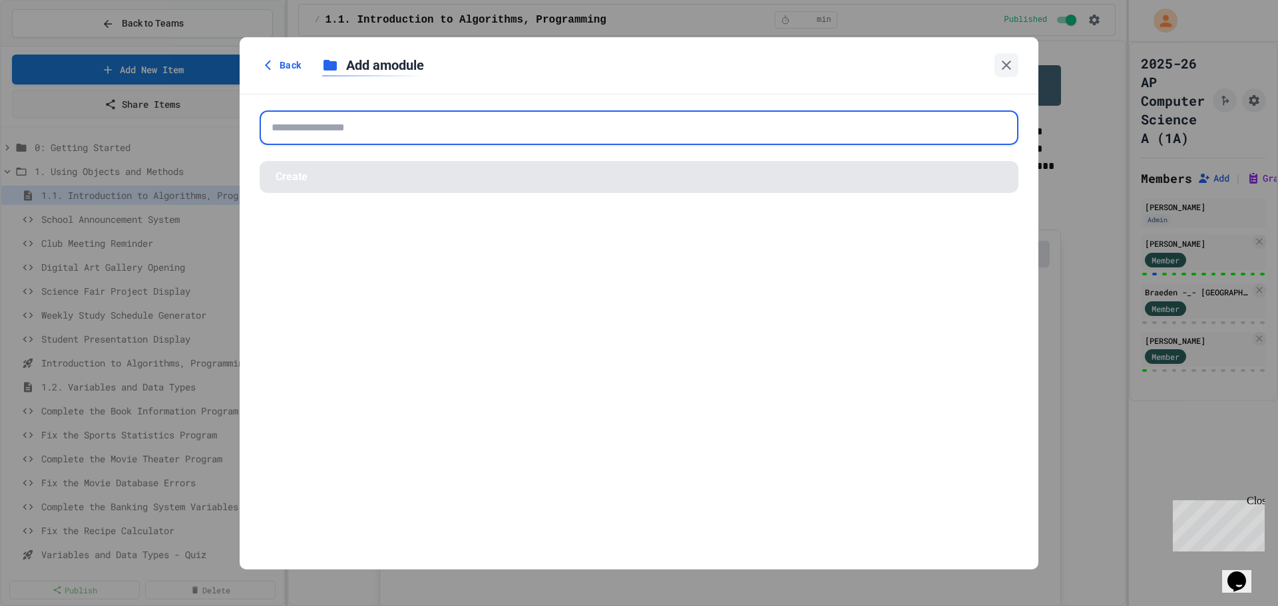
click at [443, 133] on input "text" at bounding box center [639, 128] width 759 height 35
paste input "**********"
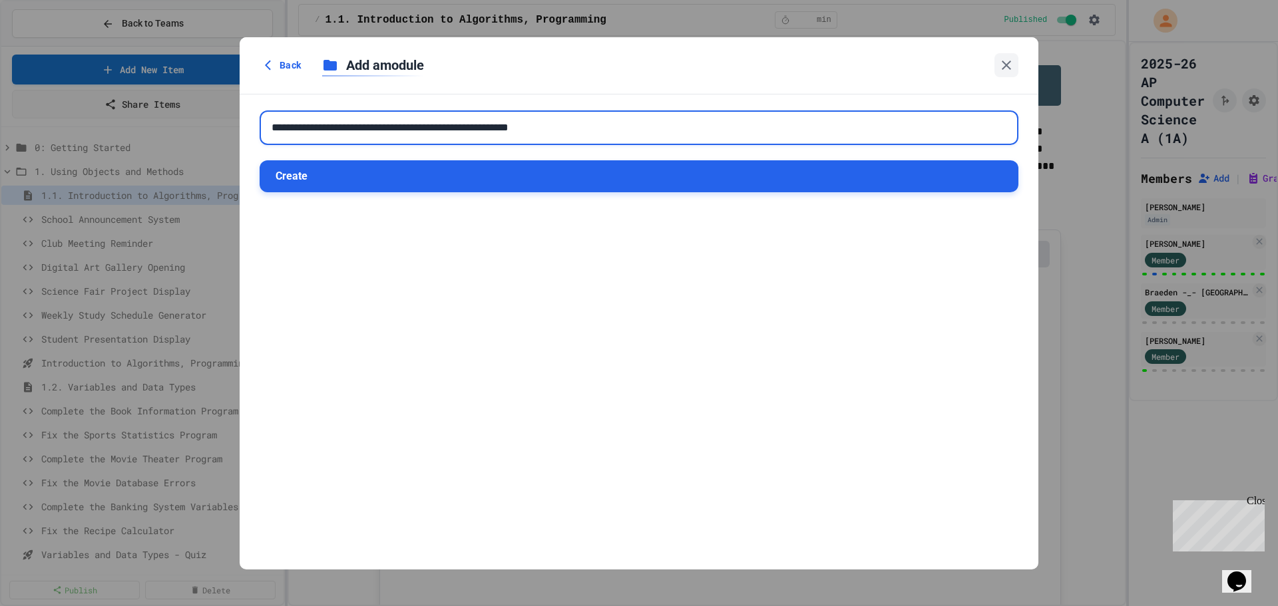
type input "**********"
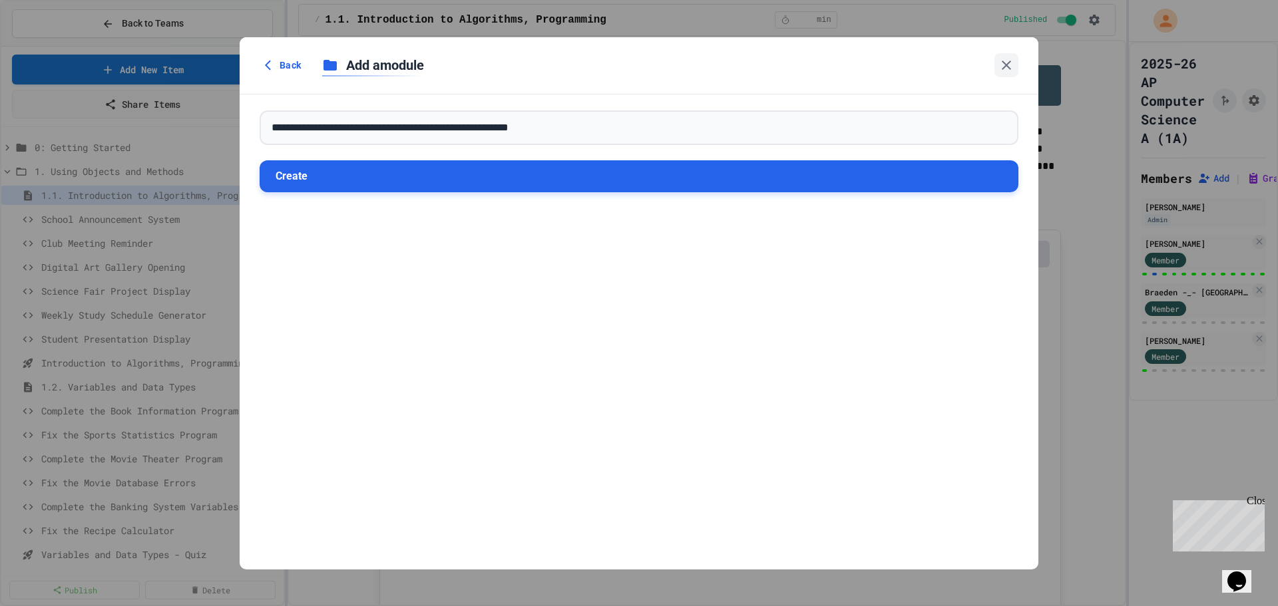
click at [420, 182] on button "Create" at bounding box center [639, 176] width 759 height 32
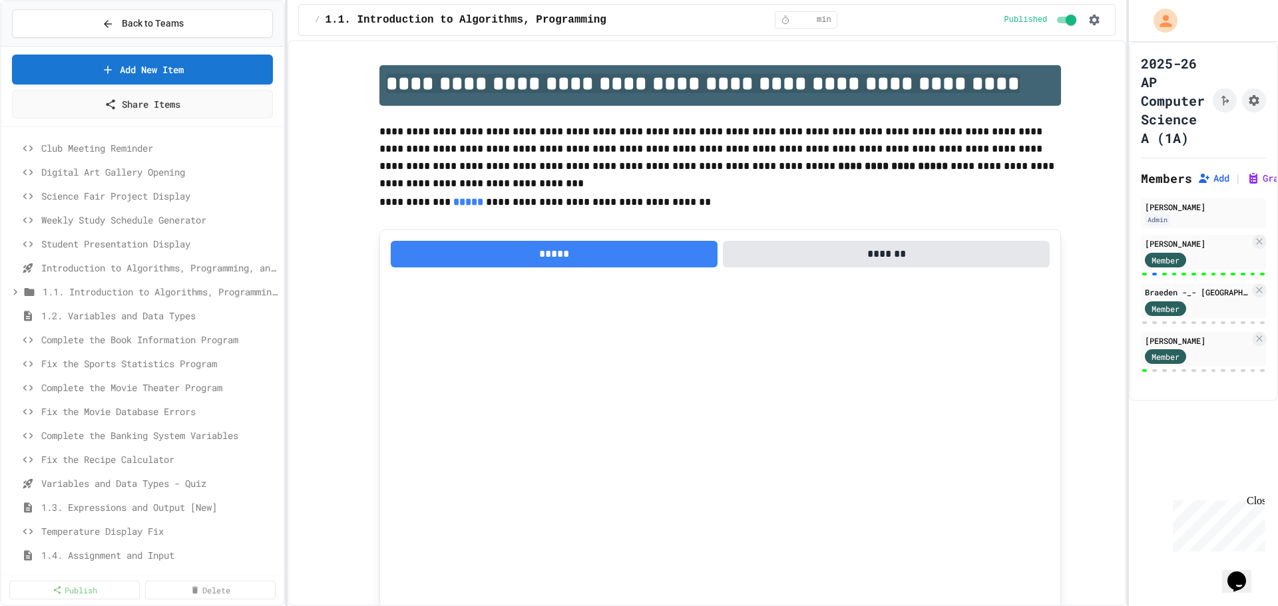
scroll to position [29, 0]
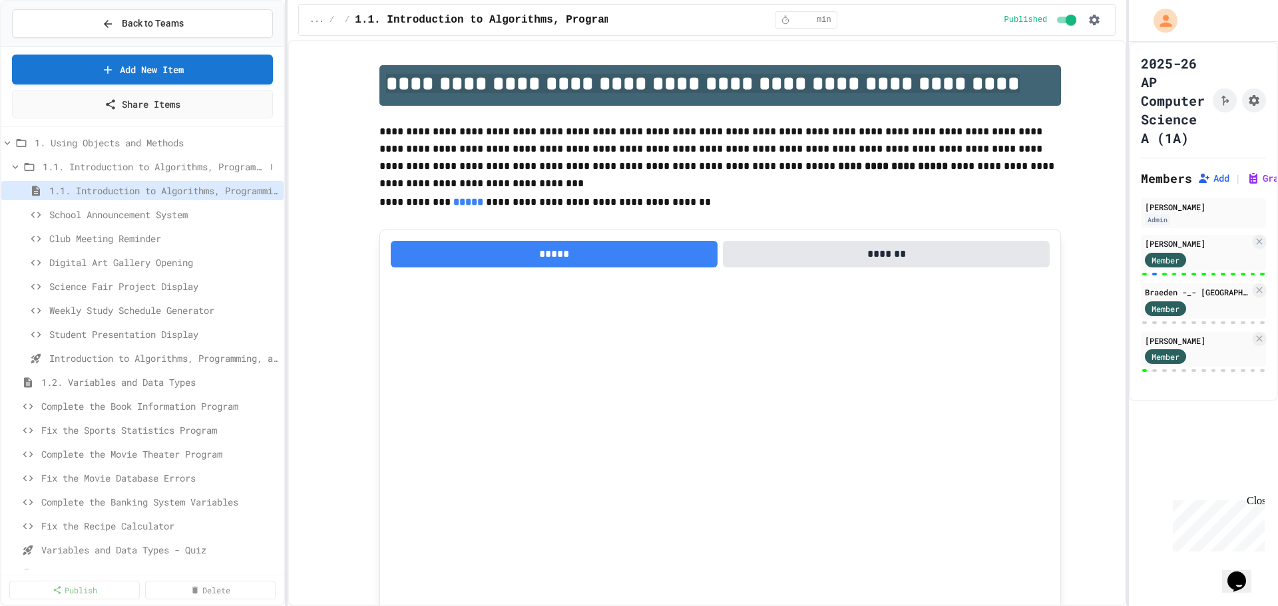
click at [13, 167] on icon at bounding box center [16, 167] width 6 height 4
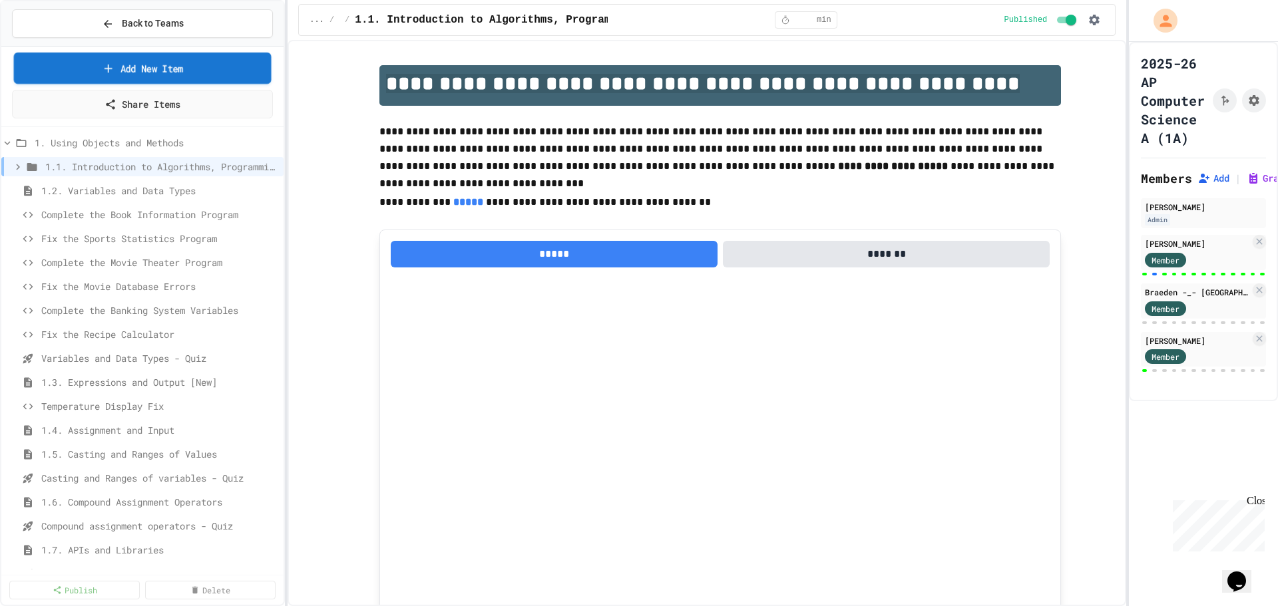
click at [159, 66] on link "Add New Item" at bounding box center [143, 68] width 258 height 31
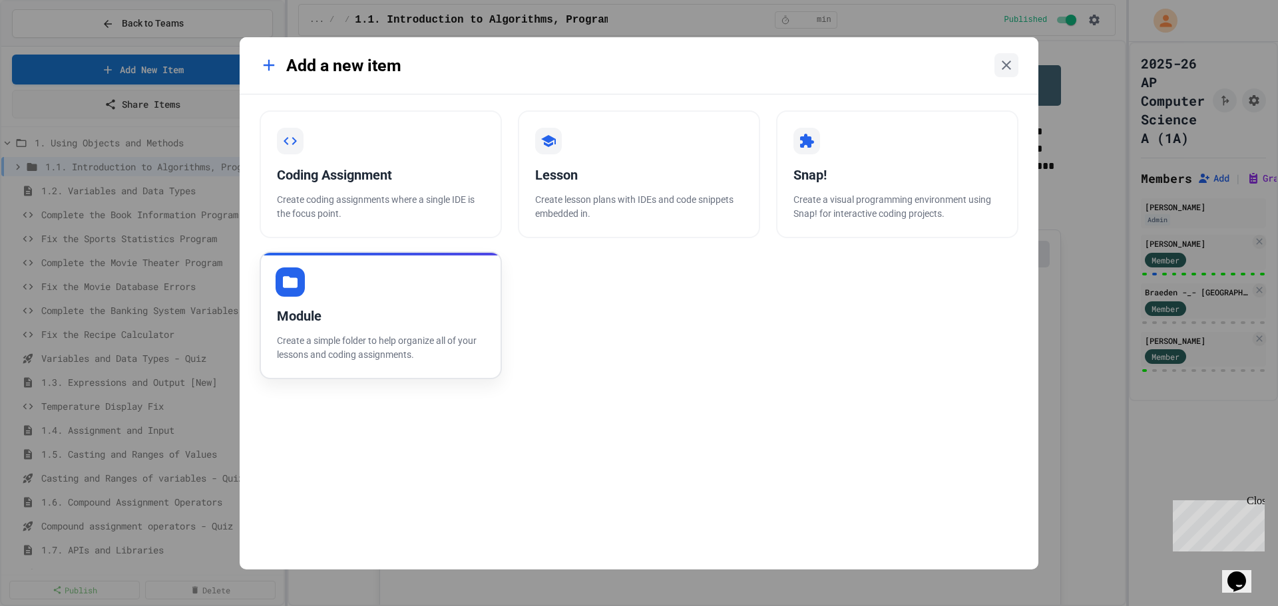
click at [361, 314] on div "Module" at bounding box center [381, 316] width 208 height 20
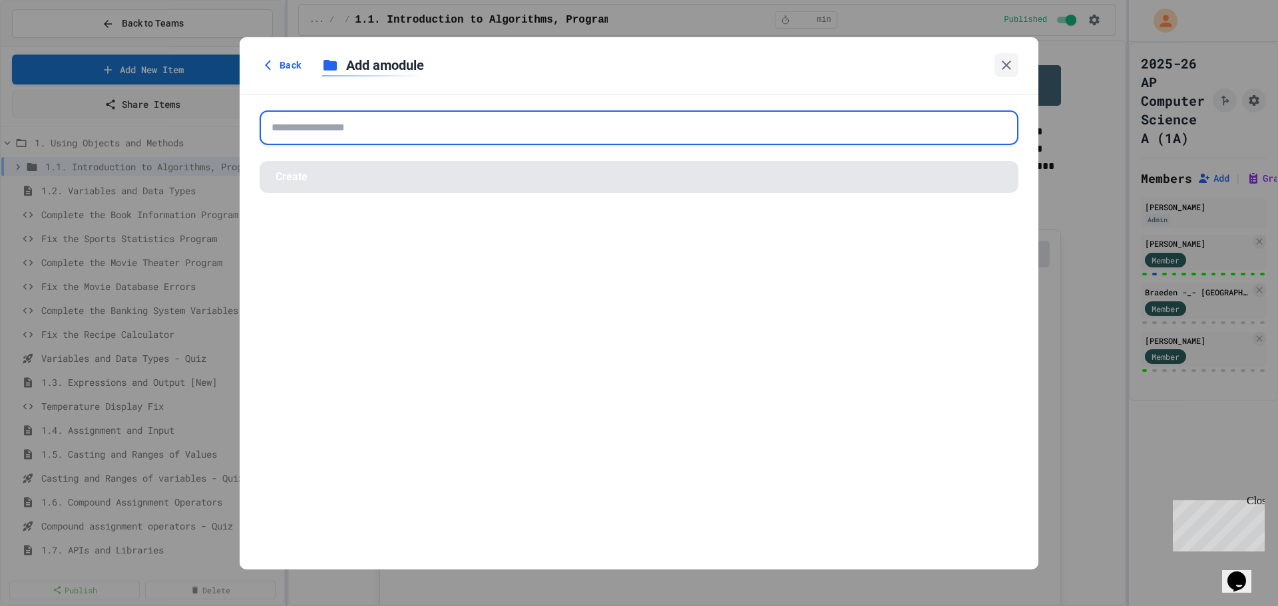
click at [367, 136] on input "text" at bounding box center [639, 128] width 759 height 35
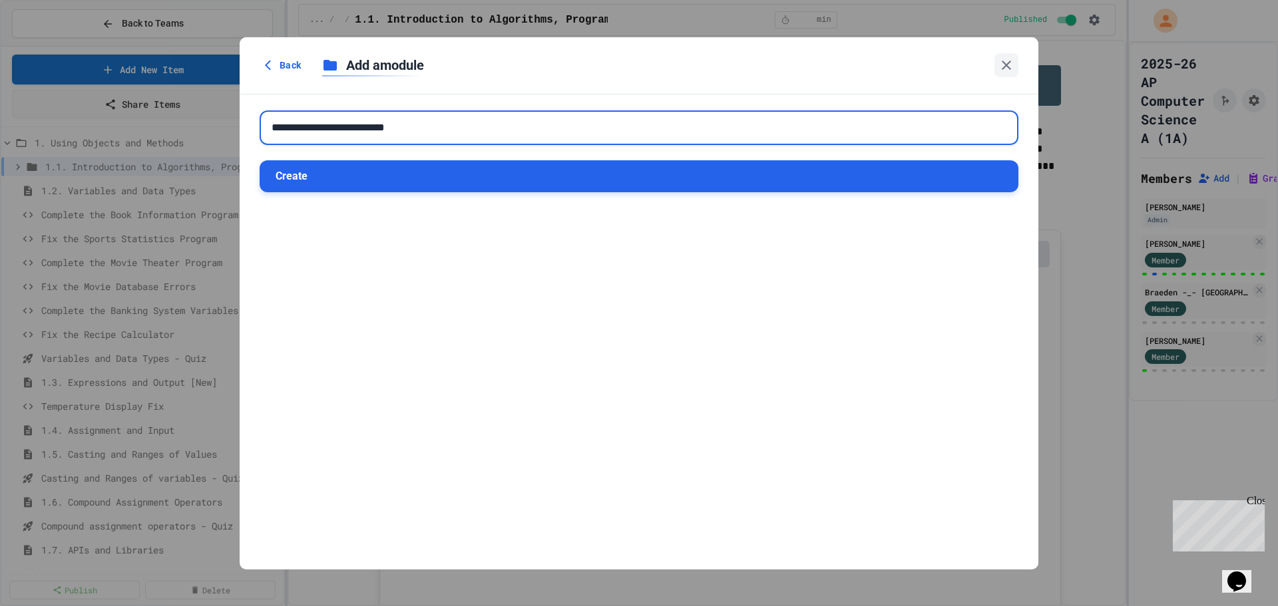
type input "**********"
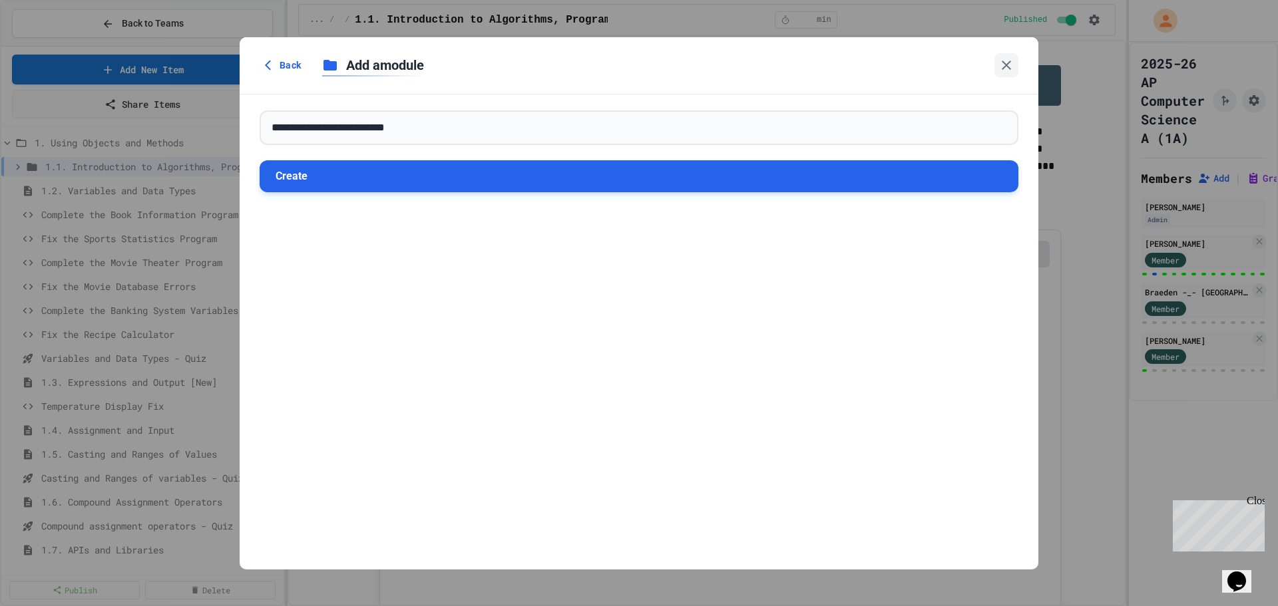
click at [321, 165] on button "Create" at bounding box center [639, 176] width 759 height 32
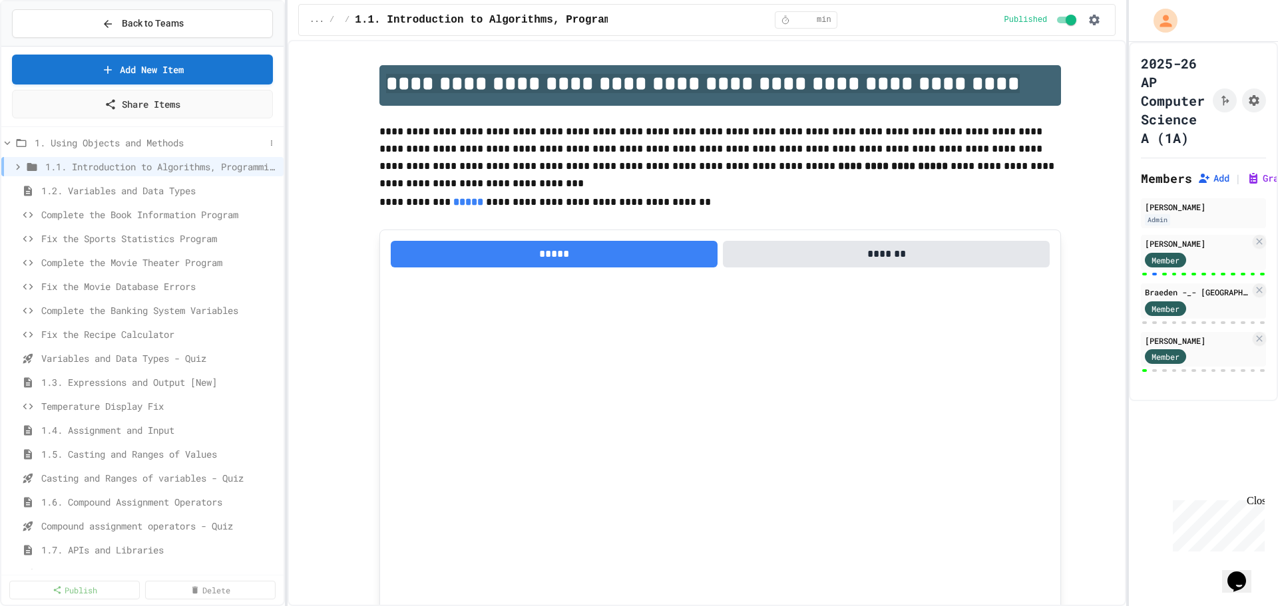
click at [6, 145] on icon at bounding box center [7, 143] width 12 height 12
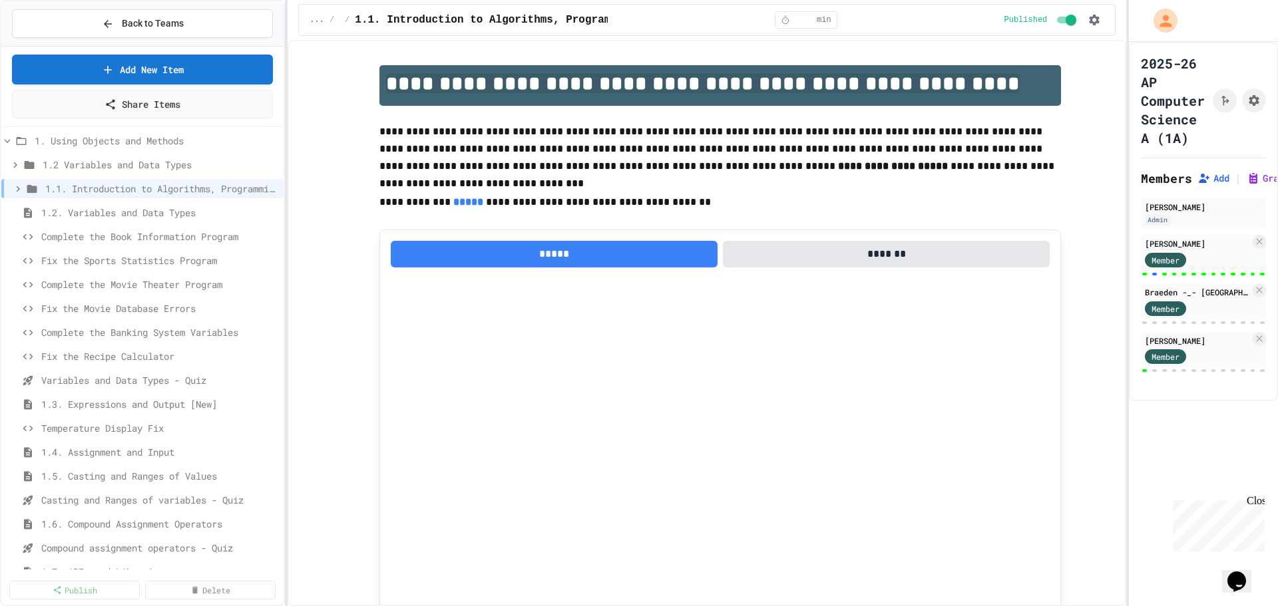
scroll to position [19, 0]
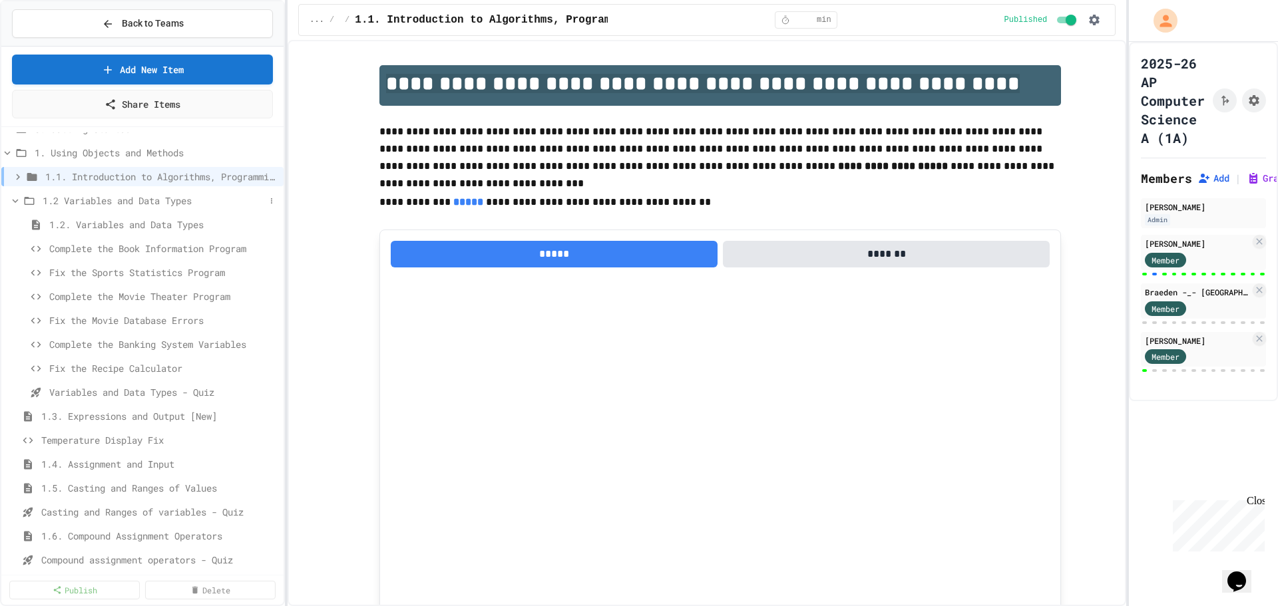
click at [15, 202] on icon at bounding box center [16, 201] width 6 height 4
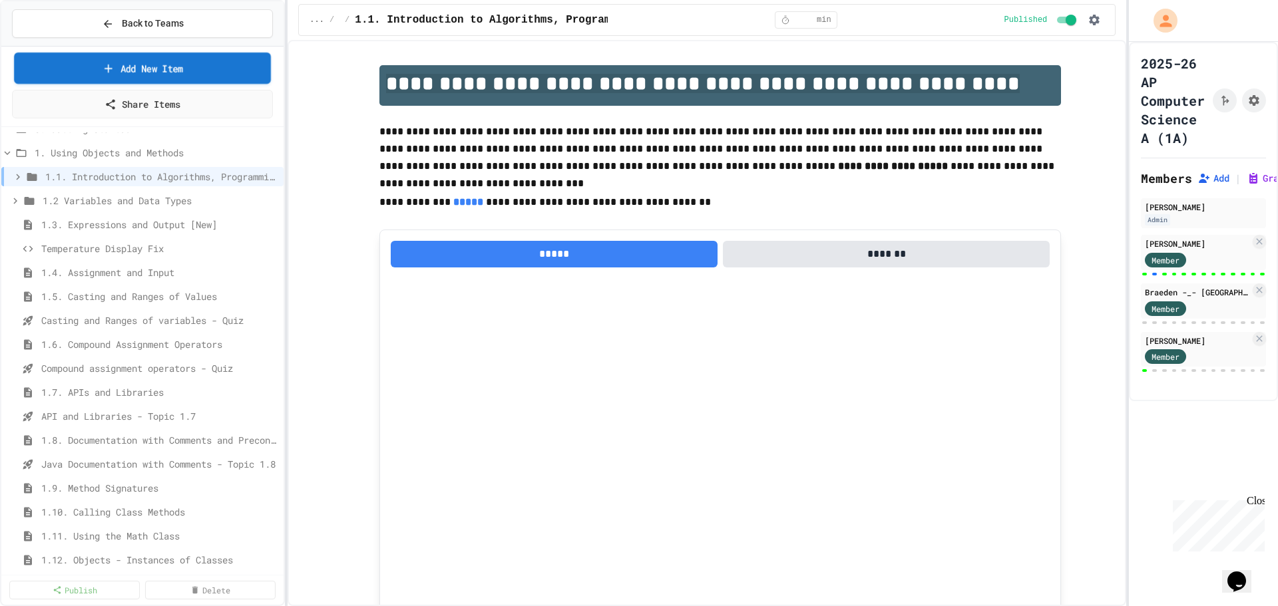
click at [169, 69] on link "Add New Item" at bounding box center [142, 68] width 257 height 31
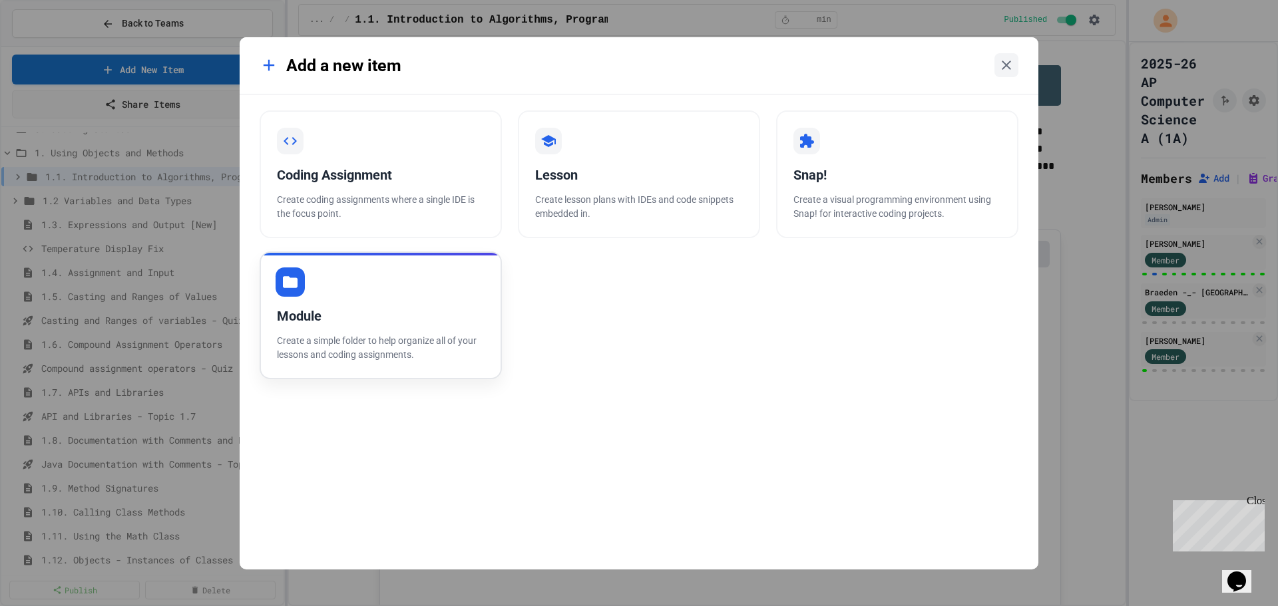
click at [343, 318] on div "Module" at bounding box center [381, 316] width 208 height 20
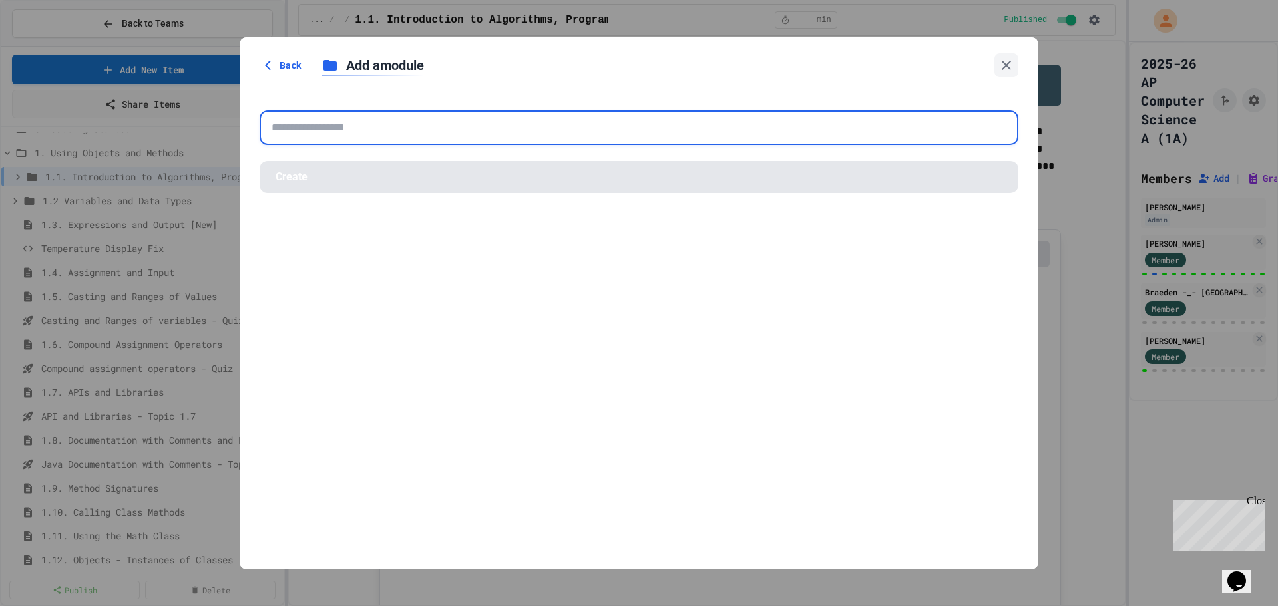
click at [345, 125] on input "text" at bounding box center [639, 128] width 759 height 35
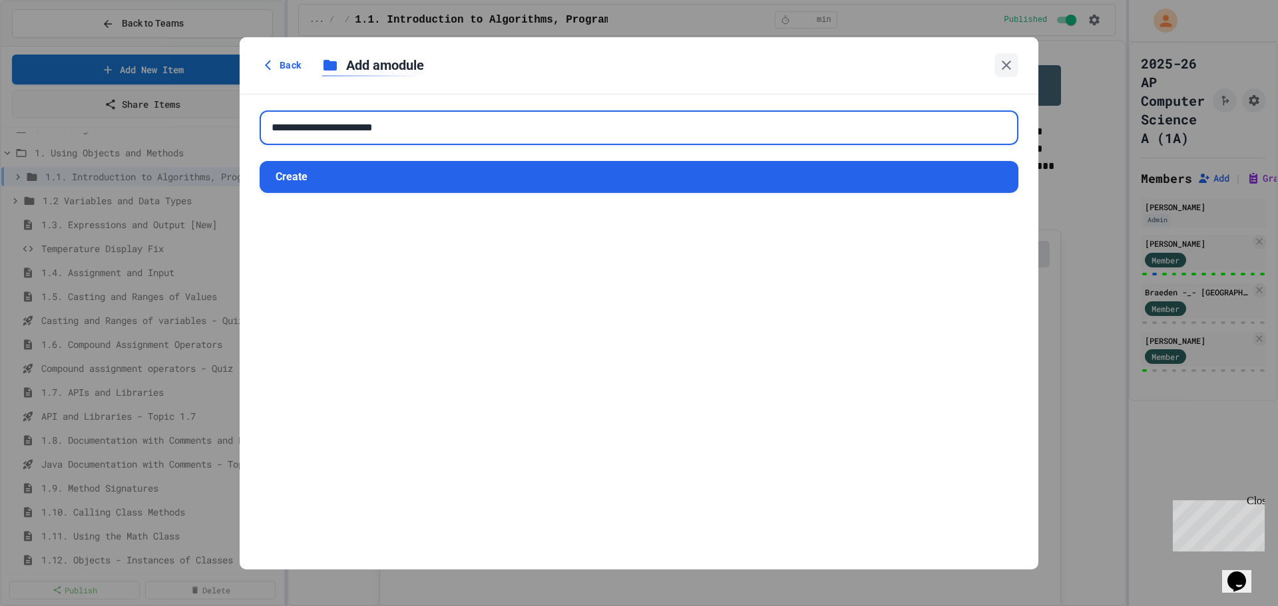
type input "**********"
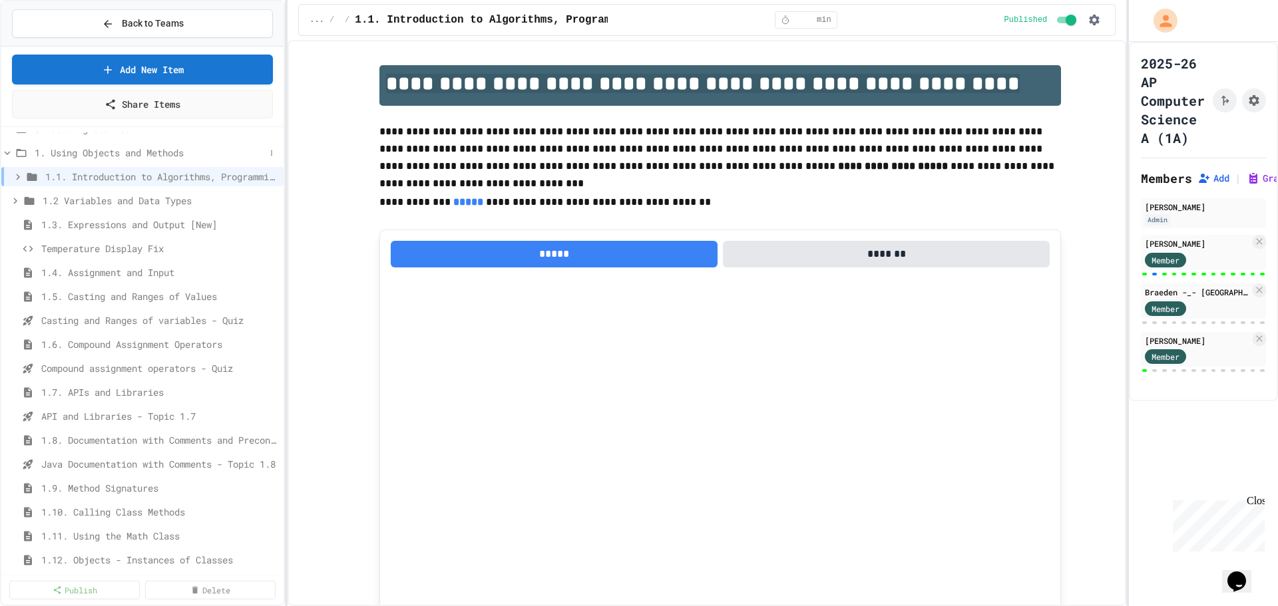
click at [9, 155] on icon at bounding box center [7, 153] width 12 height 12
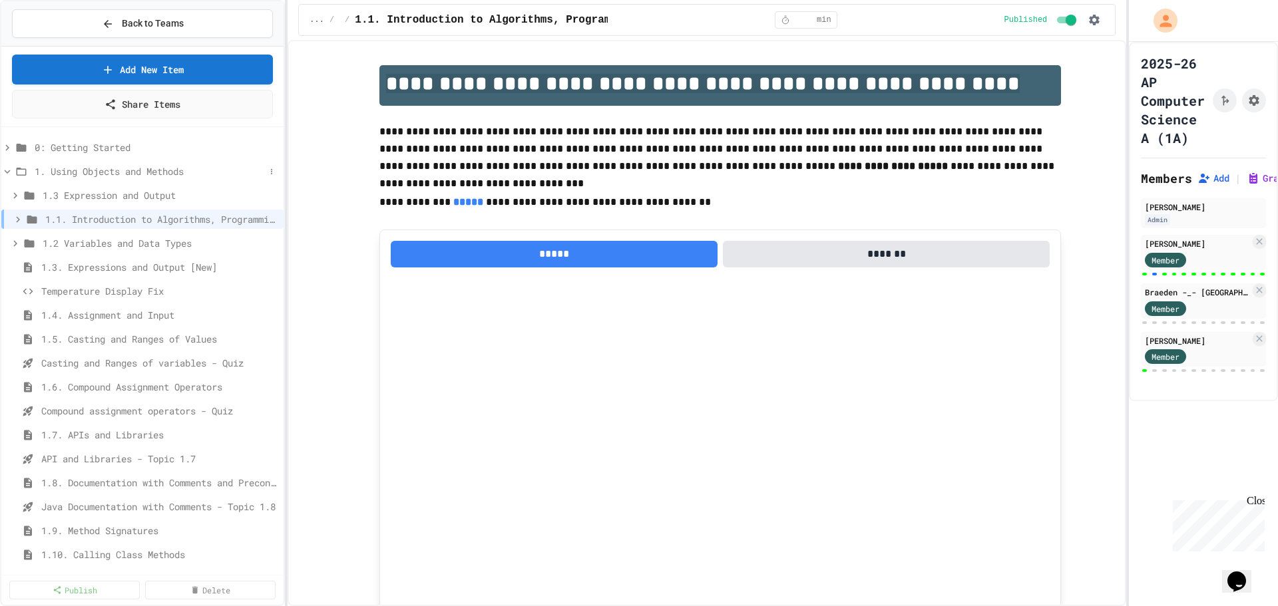
click at [7, 170] on icon at bounding box center [7, 172] width 12 height 12
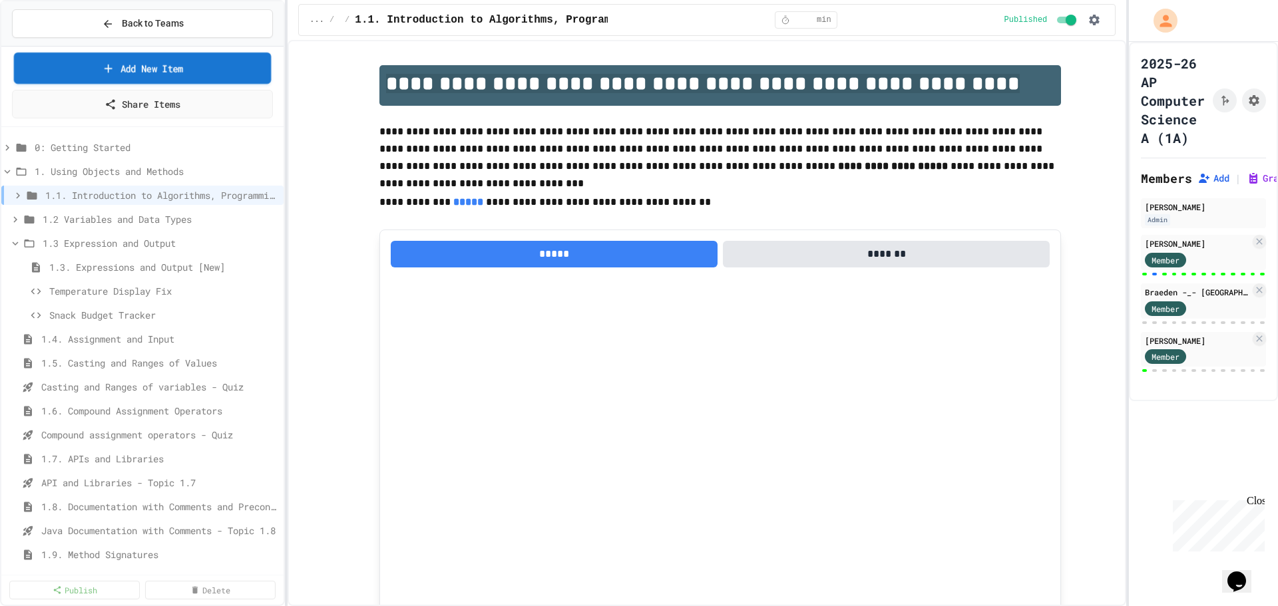
click at [167, 70] on link "Add New Item" at bounding box center [143, 68] width 258 height 31
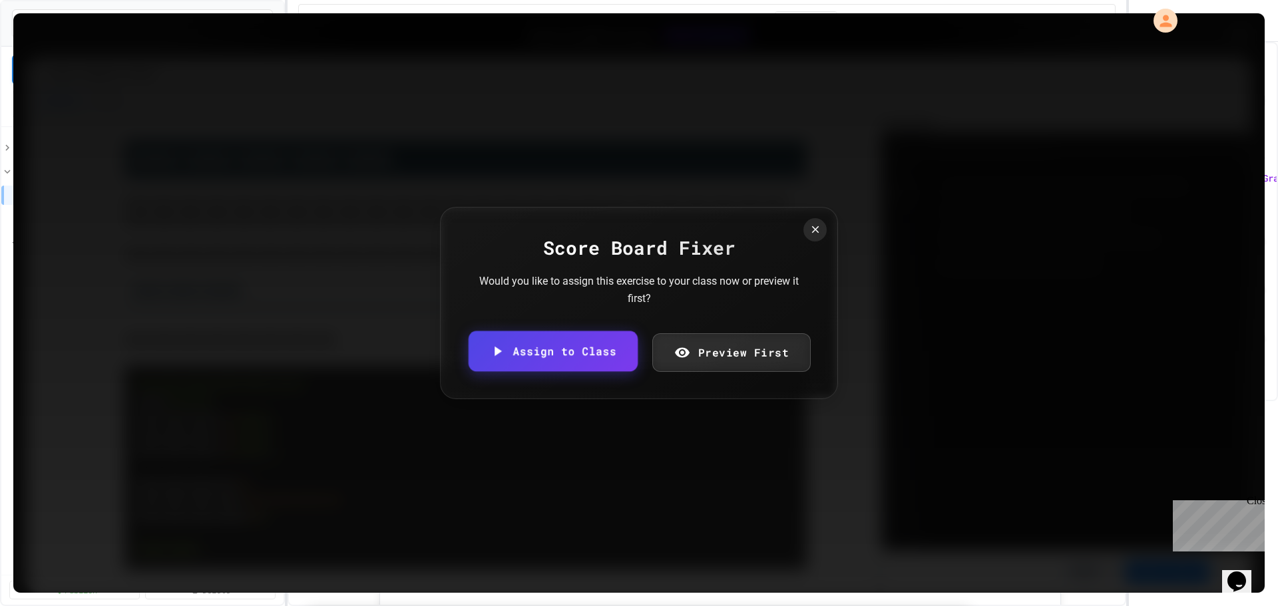
click at [584, 357] on link "Assign to Class" at bounding box center [553, 352] width 169 height 41
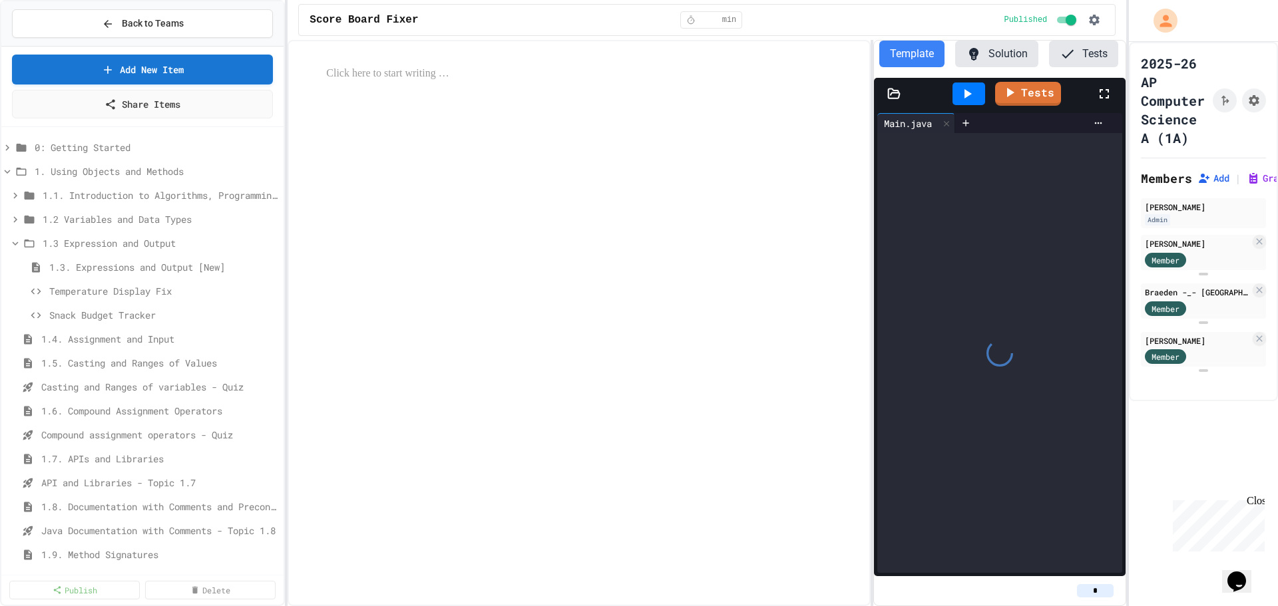
scroll to position [0, 81]
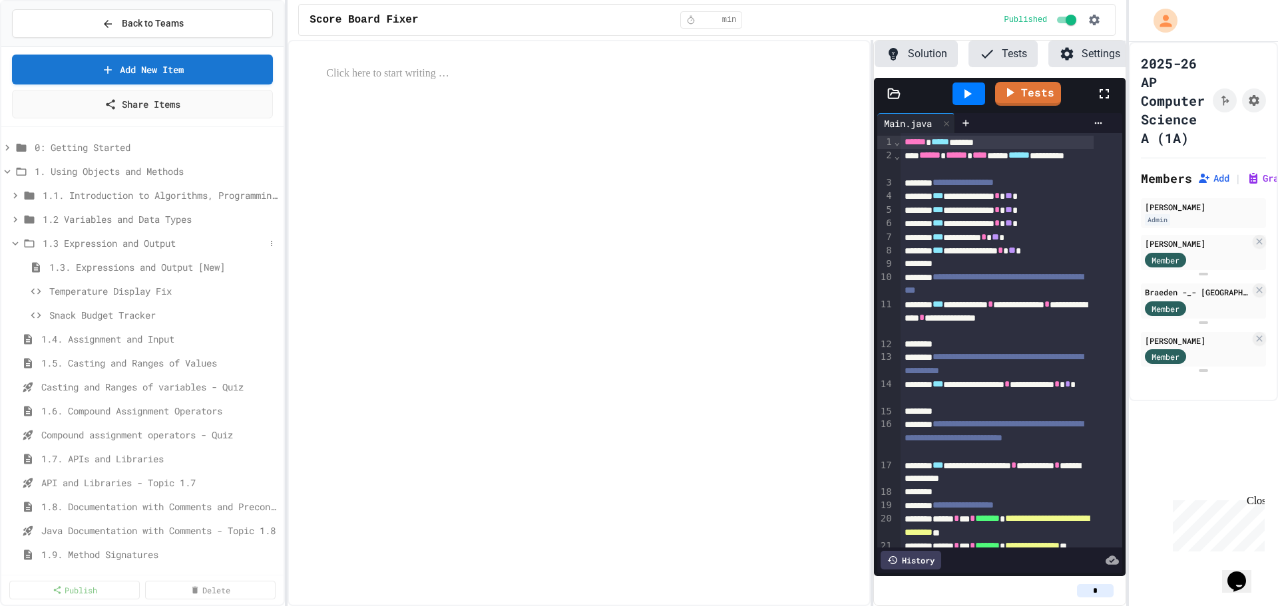
click at [15, 244] on icon at bounding box center [16, 244] width 6 height 4
click at [7, 171] on icon at bounding box center [7, 172] width 12 height 12
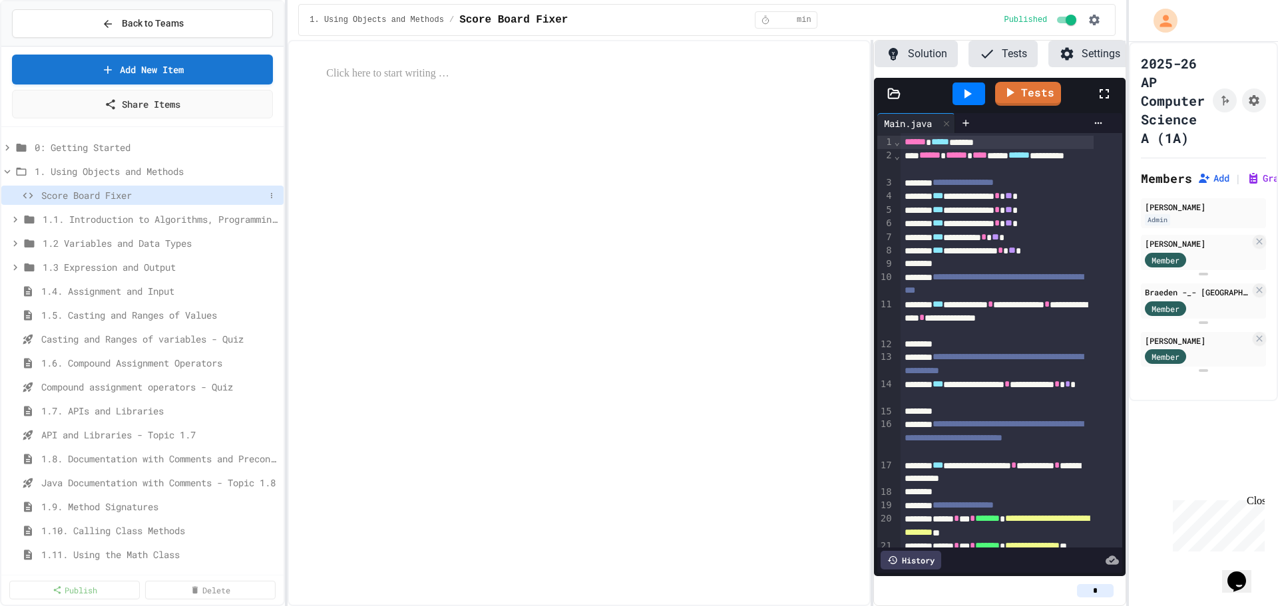
click at [113, 197] on span "Score Board Fixer" at bounding box center [153, 195] width 224 height 14
click at [13, 267] on icon at bounding box center [15, 268] width 12 height 12
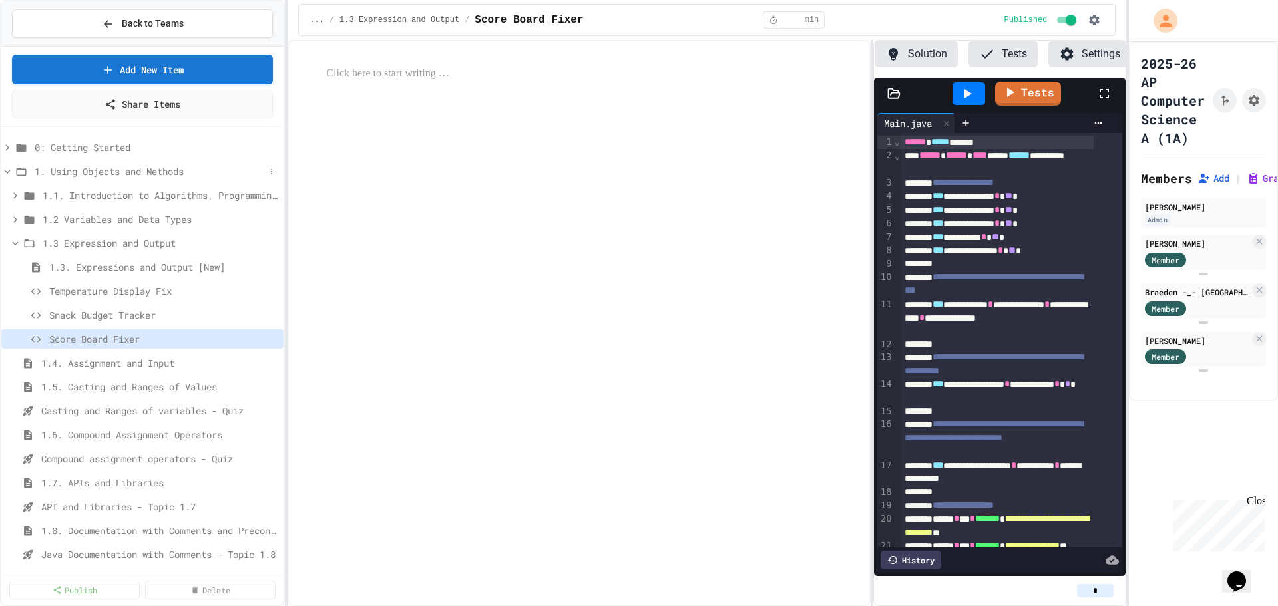
click at [6, 172] on icon at bounding box center [8, 172] width 6 height 4
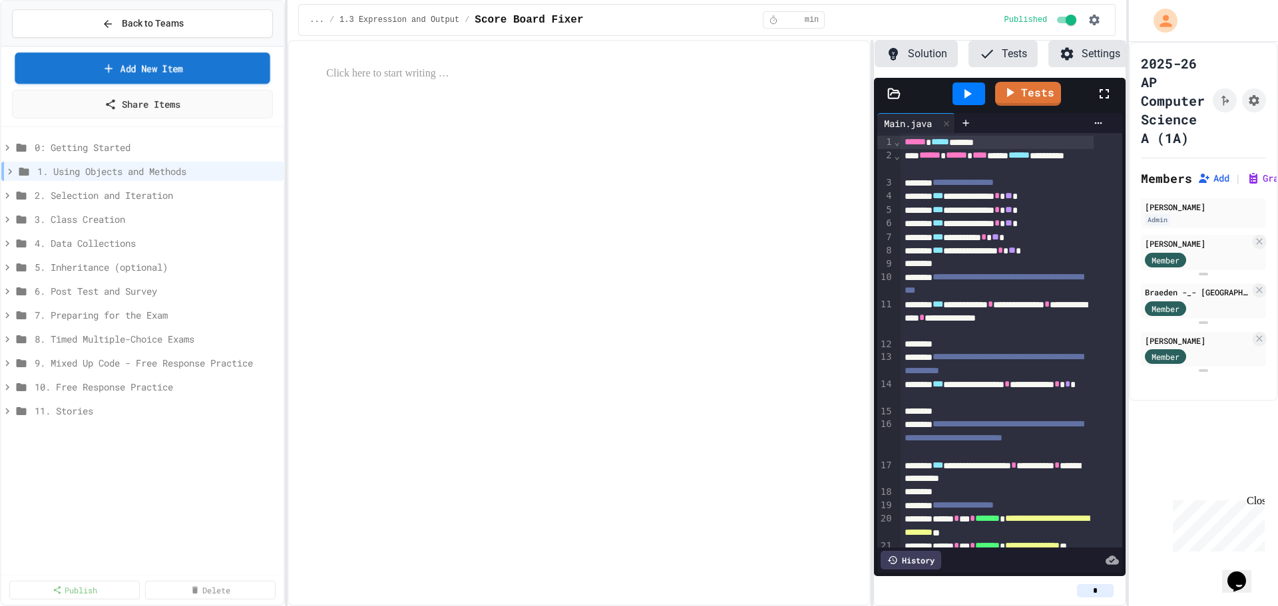
click at [154, 67] on link "Add New Item" at bounding box center [143, 68] width 256 height 31
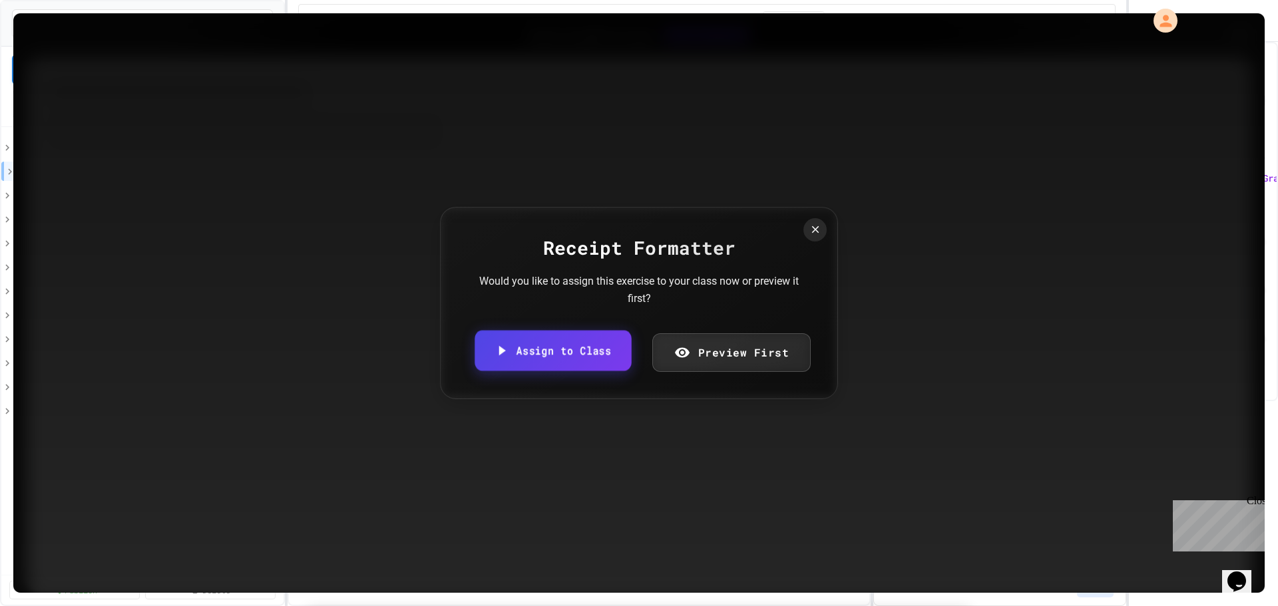
click at [545, 359] on link "Assign to Class" at bounding box center [553, 351] width 156 height 41
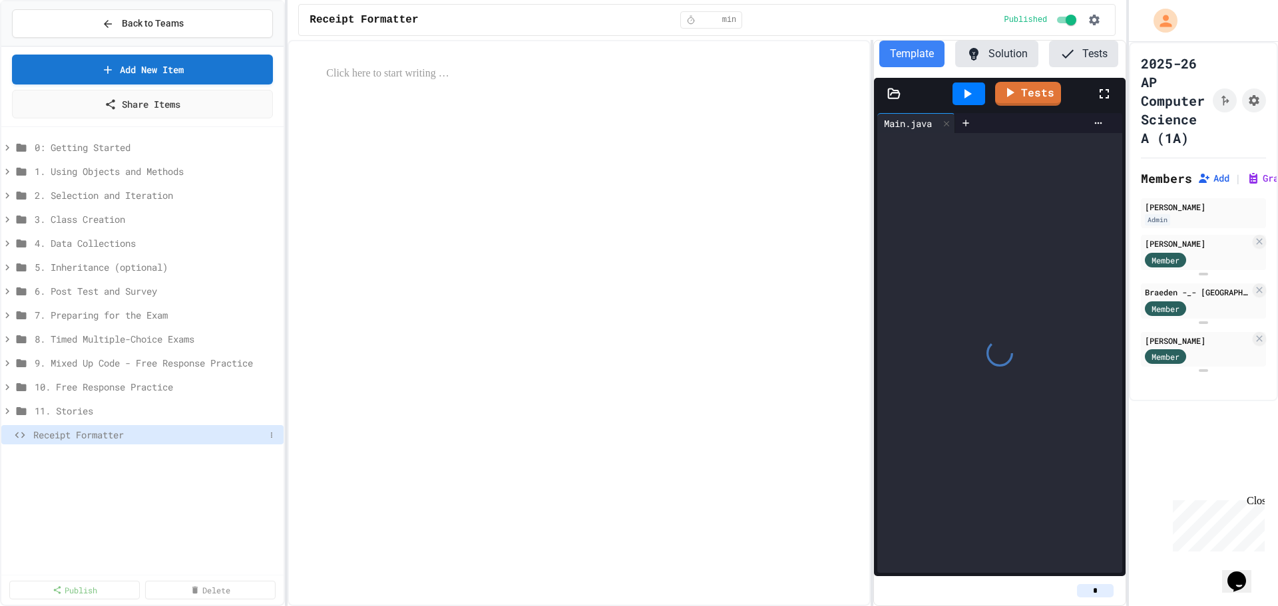
scroll to position [0, 81]
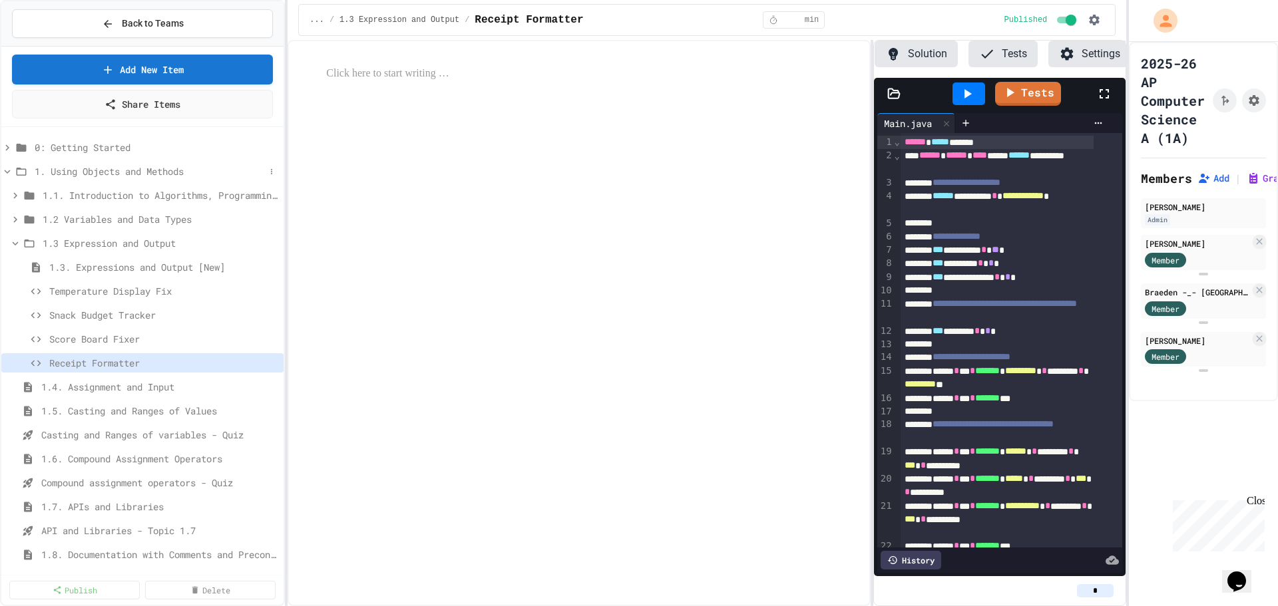
click at [7, 173] on icon at bounding box center [8, 172] width 6 height 4
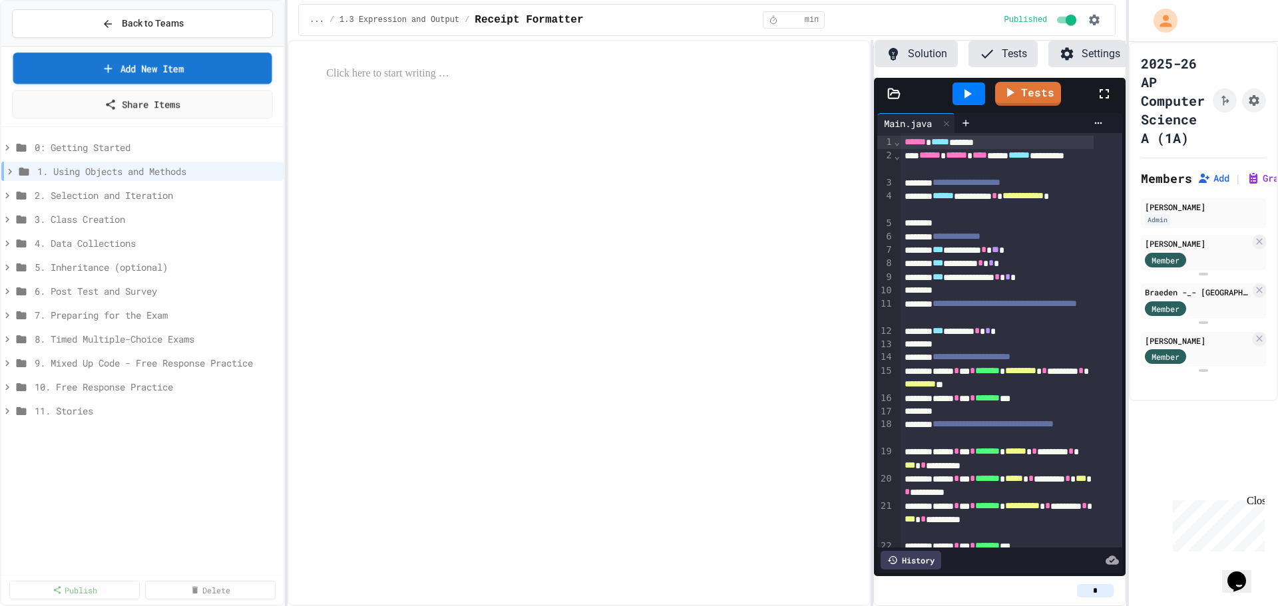
click at [162, 69] on link "Add New Item" at bounding box center [142, 68] width 259 height 31
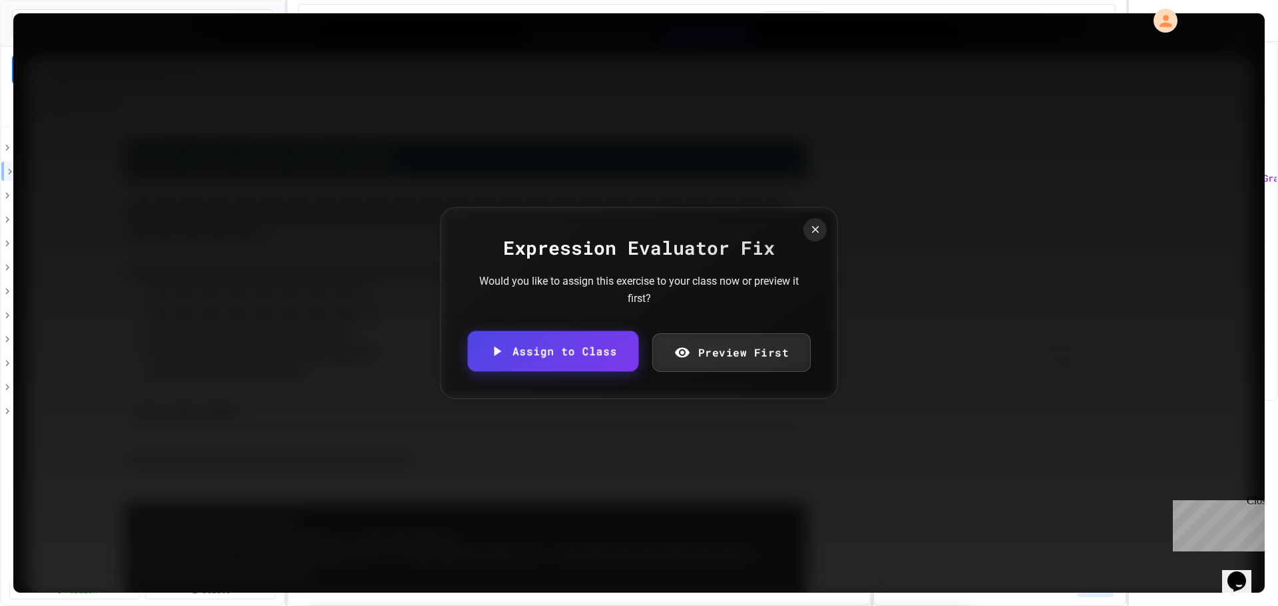
click at [570, 353] on link "Assign to Class" at bounding box center [553, 352] width 170 height 41
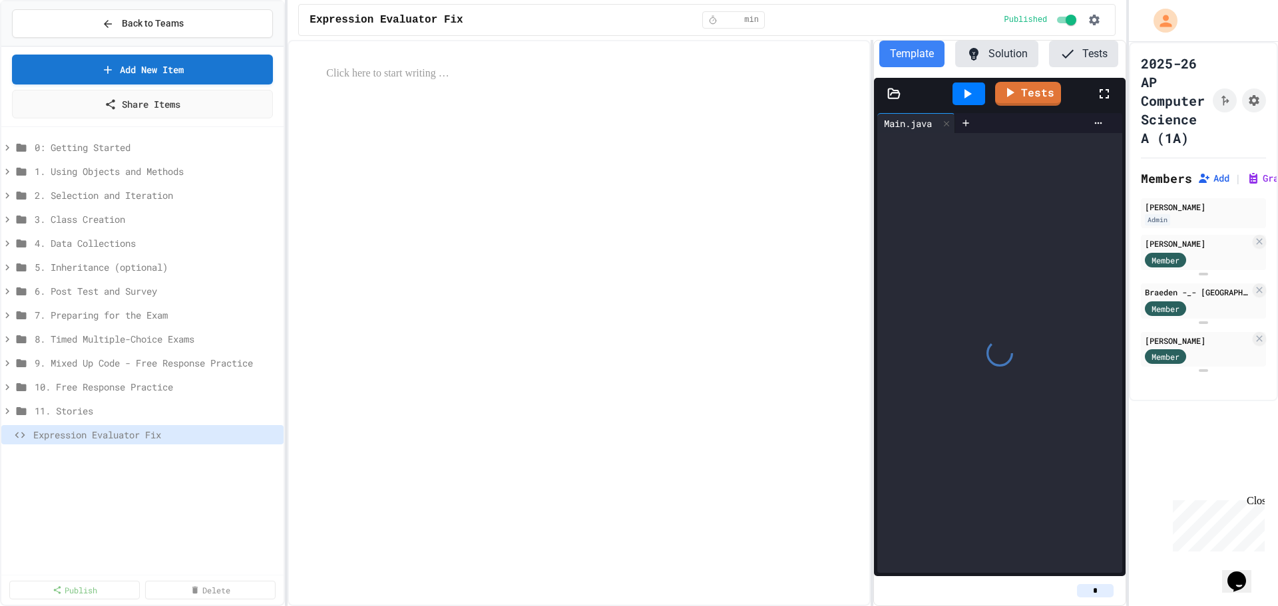
scroll to position [0, 81]
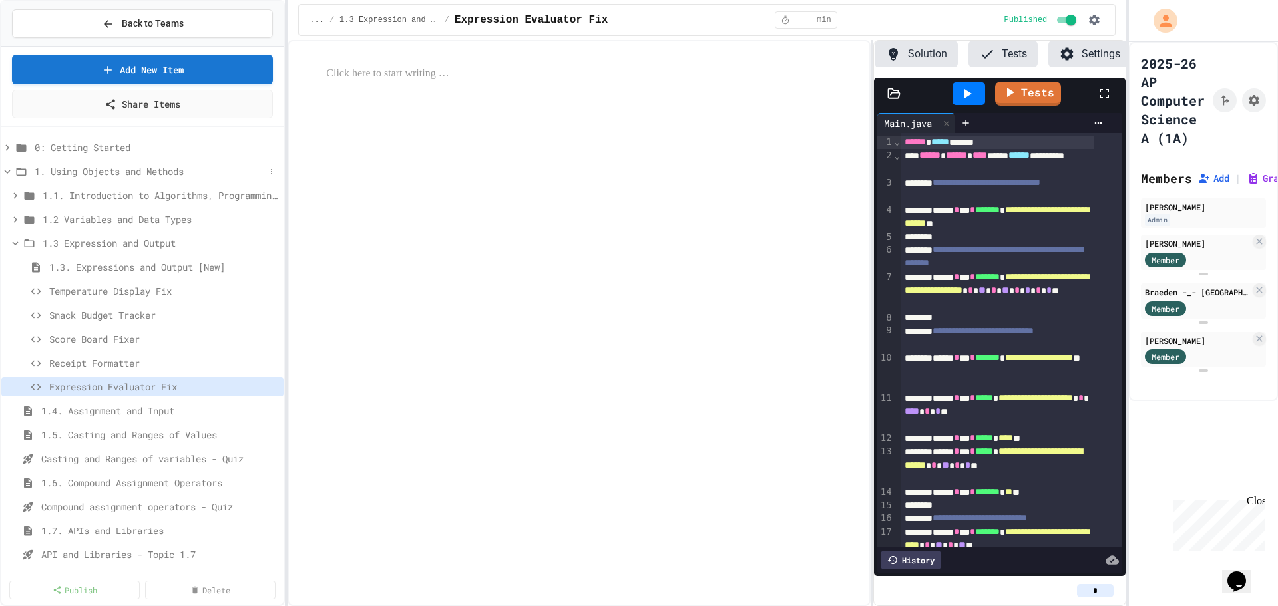
click at [6, 172] on icon at bounding box center [8, 172] width 6 height 4
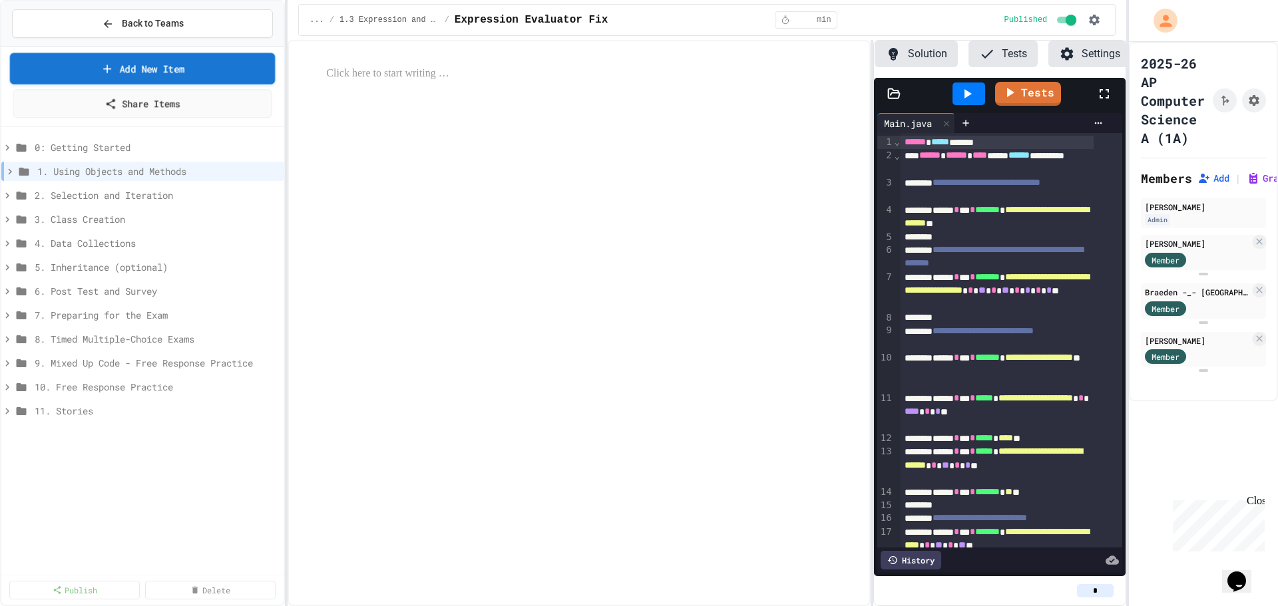
click at [144, 69] on link "Add New Item" at bounding box center [143, 68] width 266 height 31
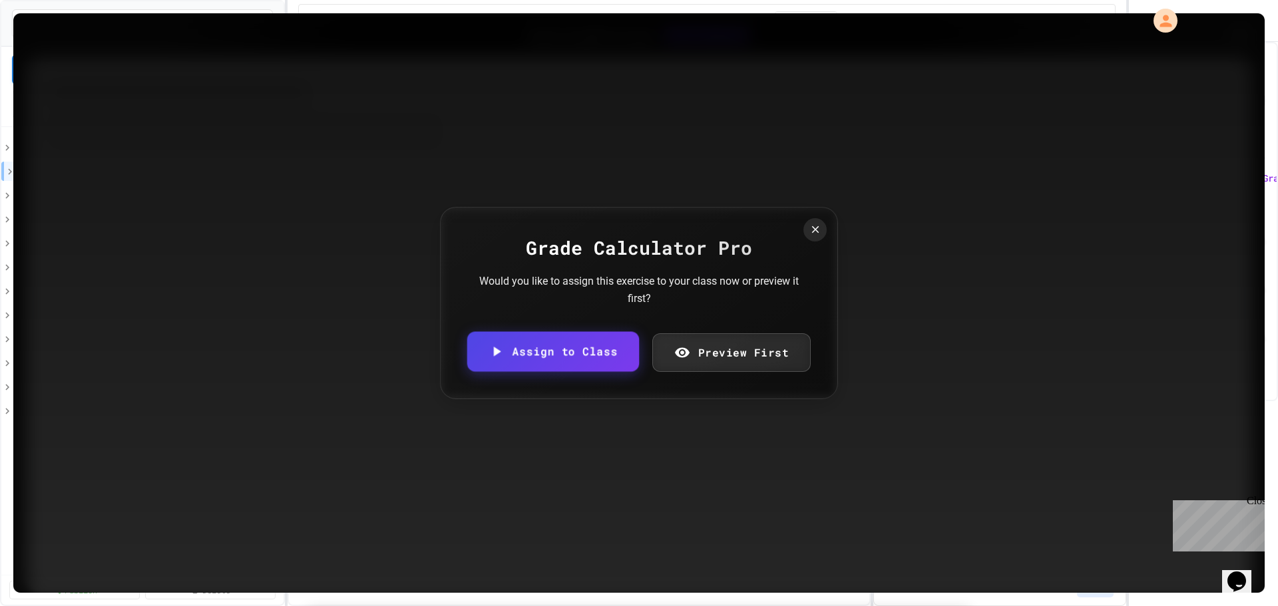
click at [560, 359] on link "Assign to Class" at bounding box center [553, 352] width 172 height 40
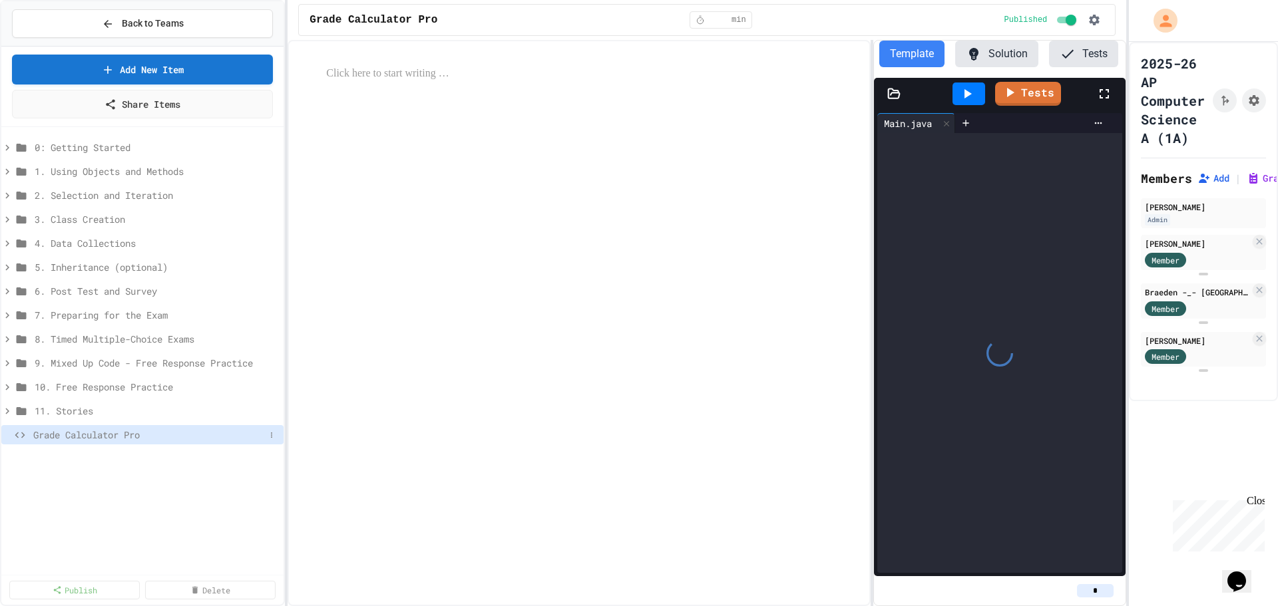
scroll to position [0, 81]
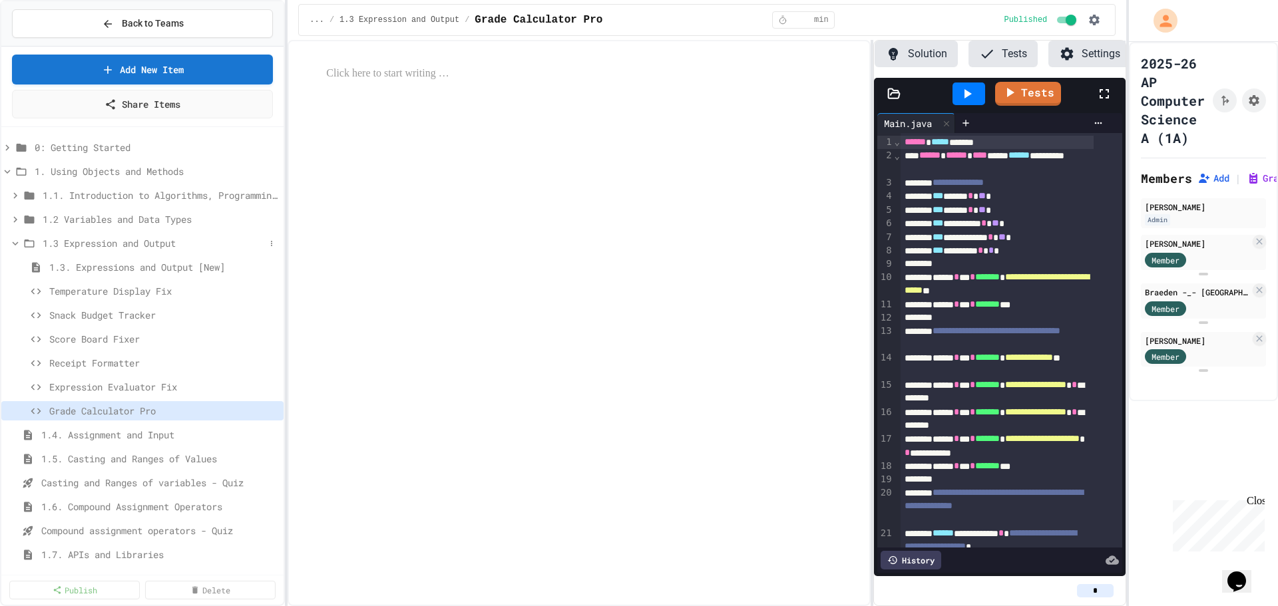
click at [13, 244] on icon at bounding box center [16, 244] width 6 height 4
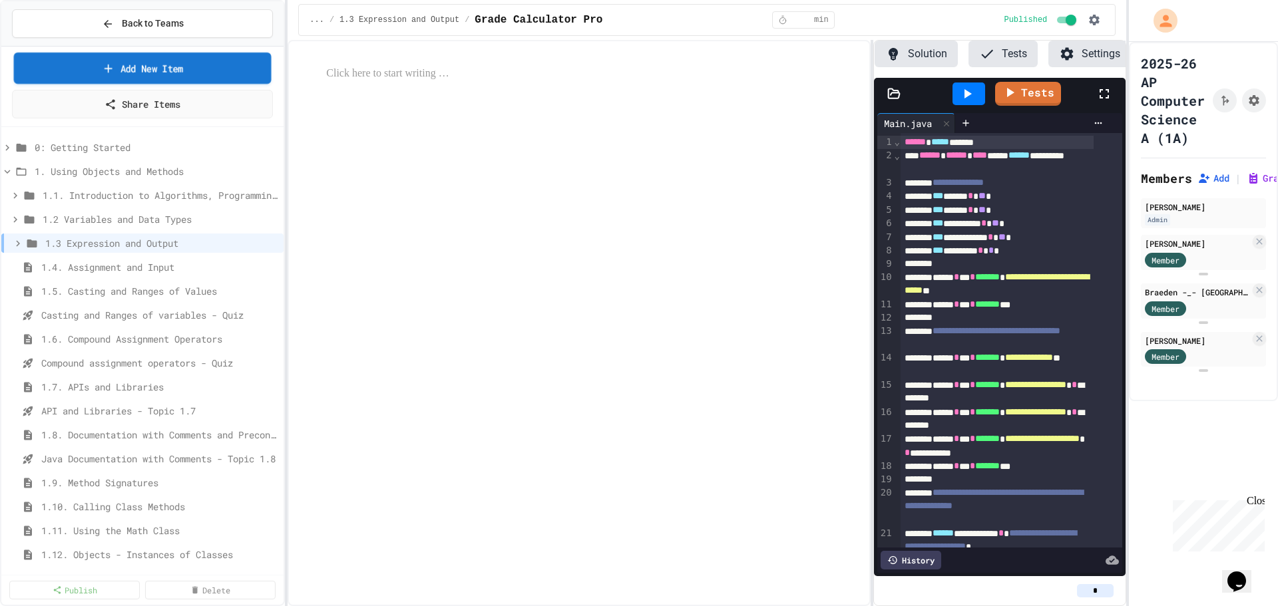
click at [164, 67] on link "Add New Item" at bounding box center [143, 68] width 258 height 31
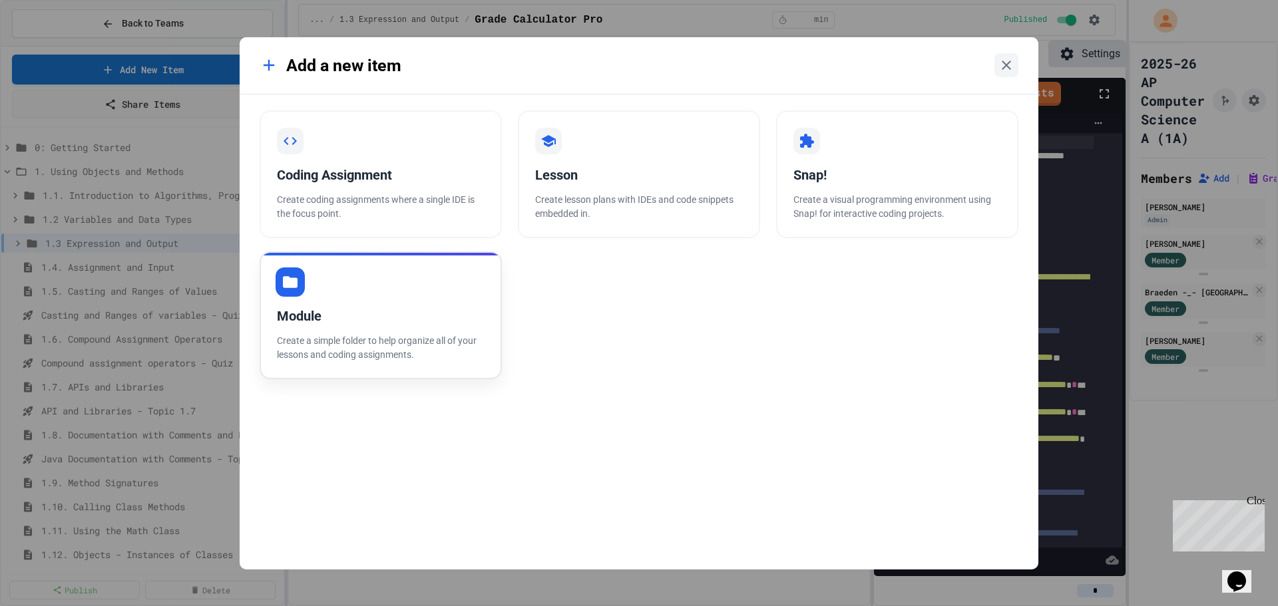
click at [370, 330] on div "Module Create a simple folder to help organize all of your lessons and coding a…" at bounding box center [381, 316] width 242 height 128
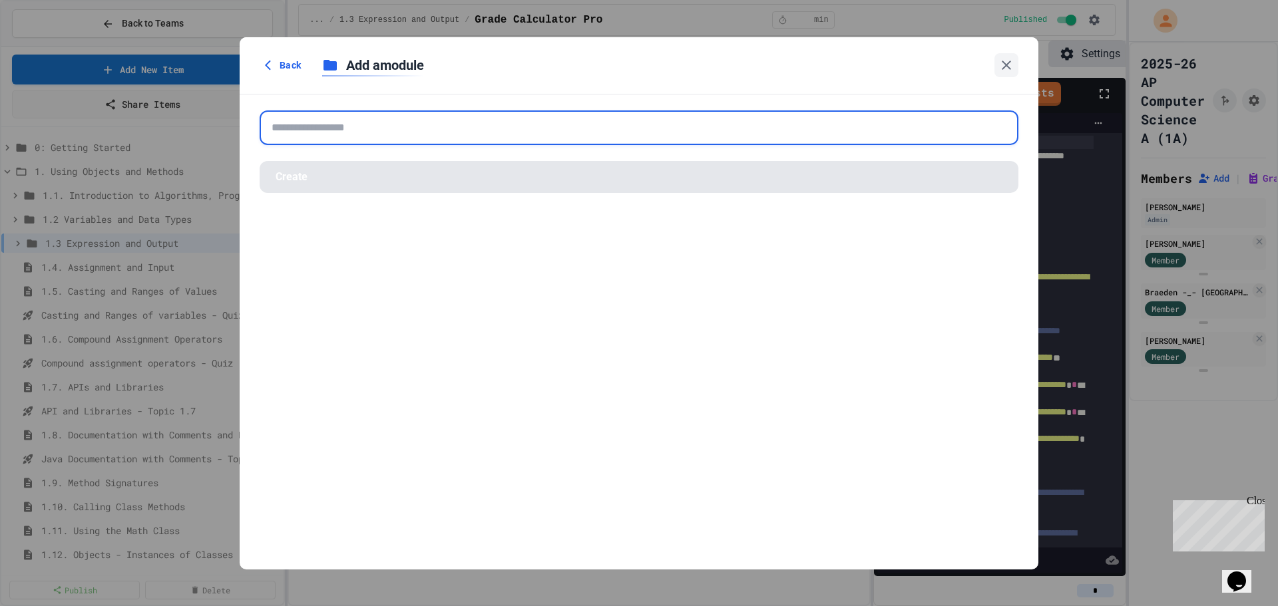
click at [353, 130] on input "text" at bounding box center [639, 128] width 759 height 35
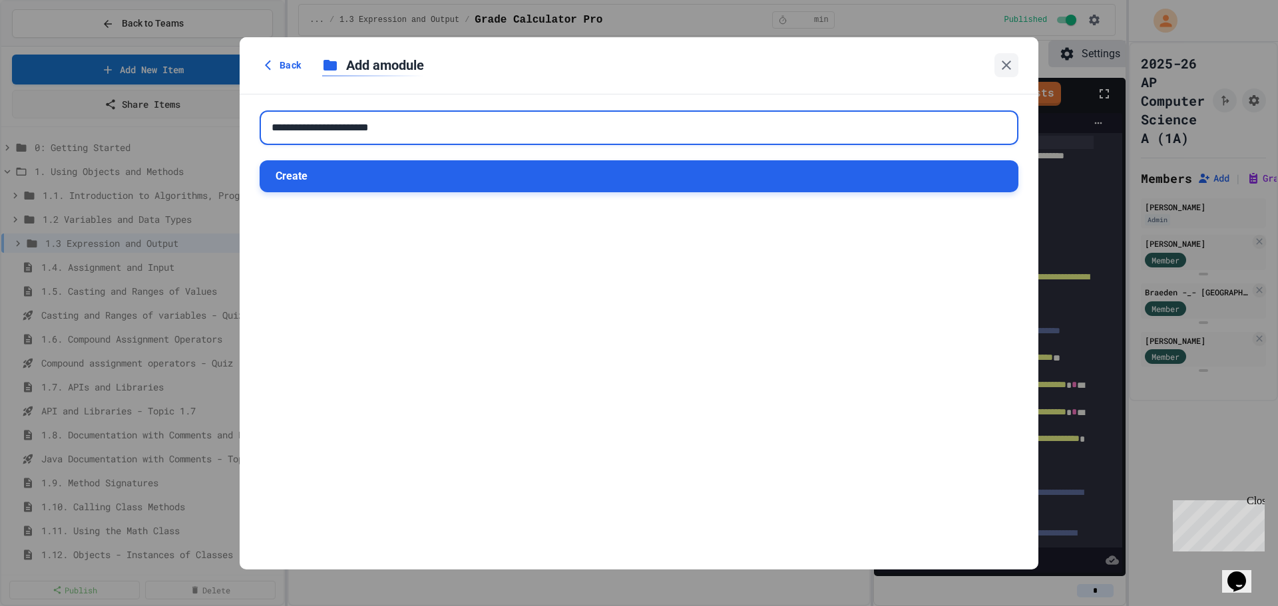
type input "**********"
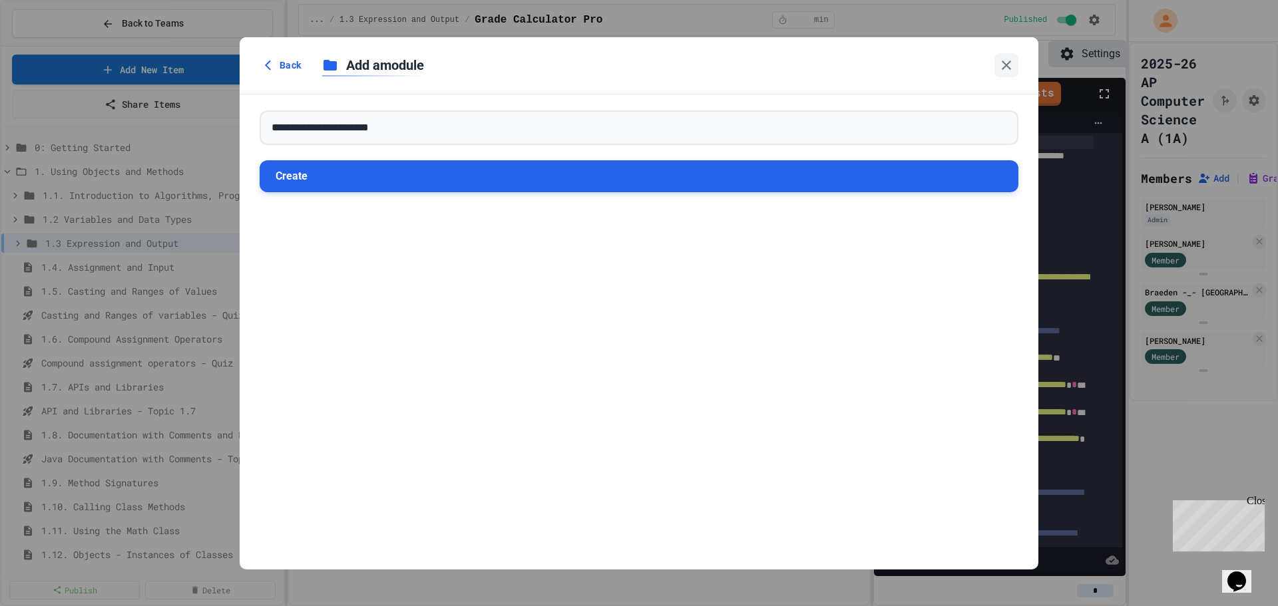
click at [317, 175] on button "Create" at bounding box center [639, 176] width 759 height 32
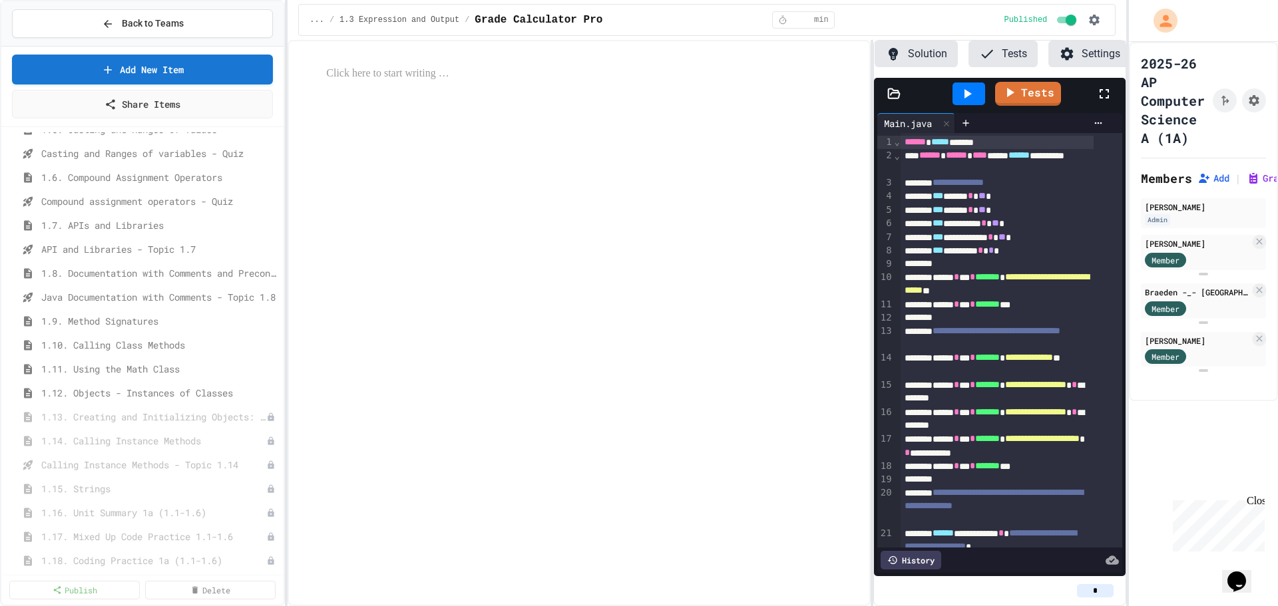
scroll to position [0, 0]
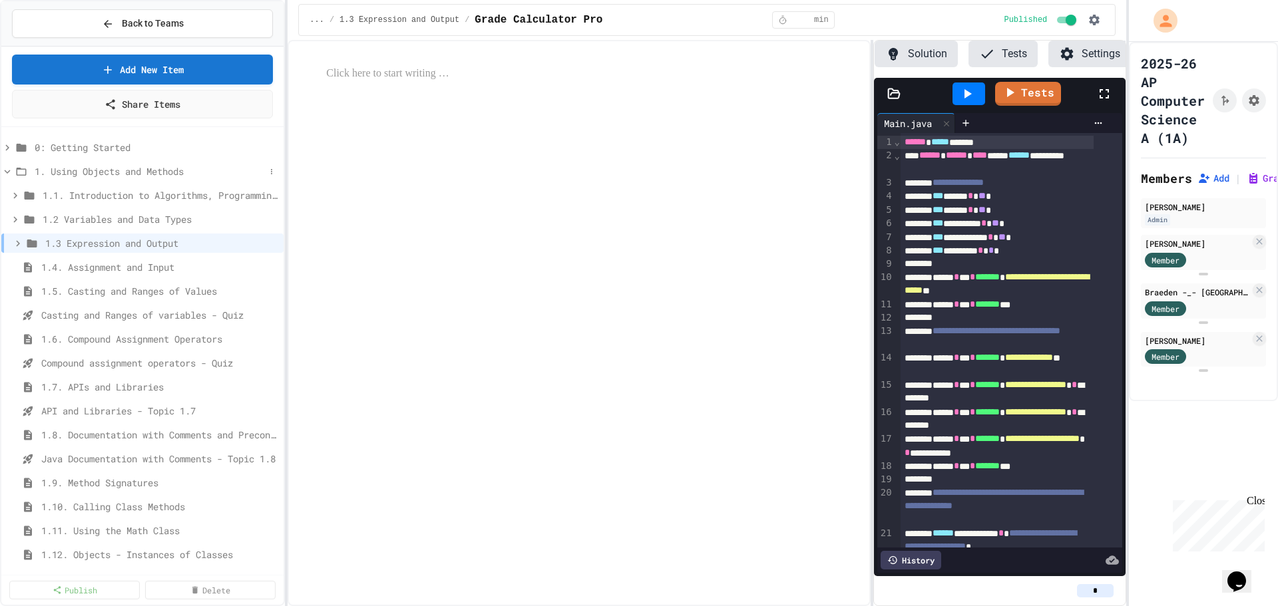
click at [8, 170] on icon at bounding box center [7, 172] width 12 height 12
click at [16, 268] on icon at bounding box center [16, 268] width 6 height 4
click at [166, 66] on link "Add New Item" at bounding box center [143, 68] width 258 height 31
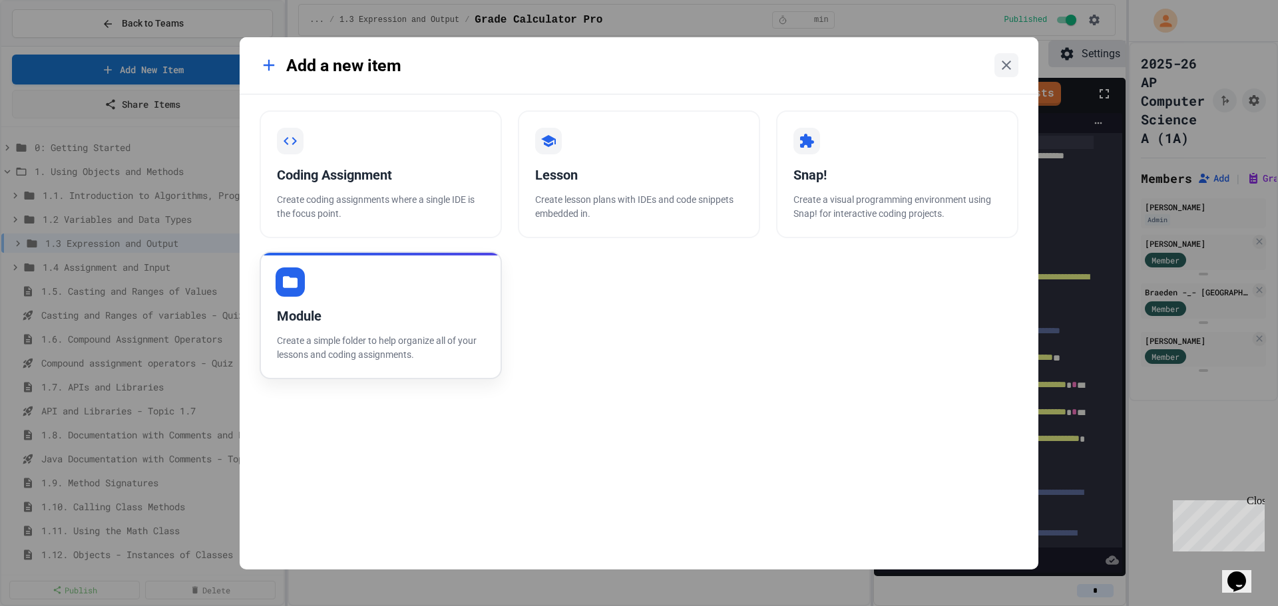
click at [387, 332] on div "Module Create a simple folder to help organize all of your lessons and coding a…" at bounding box center [381, 316] width 242 height 128
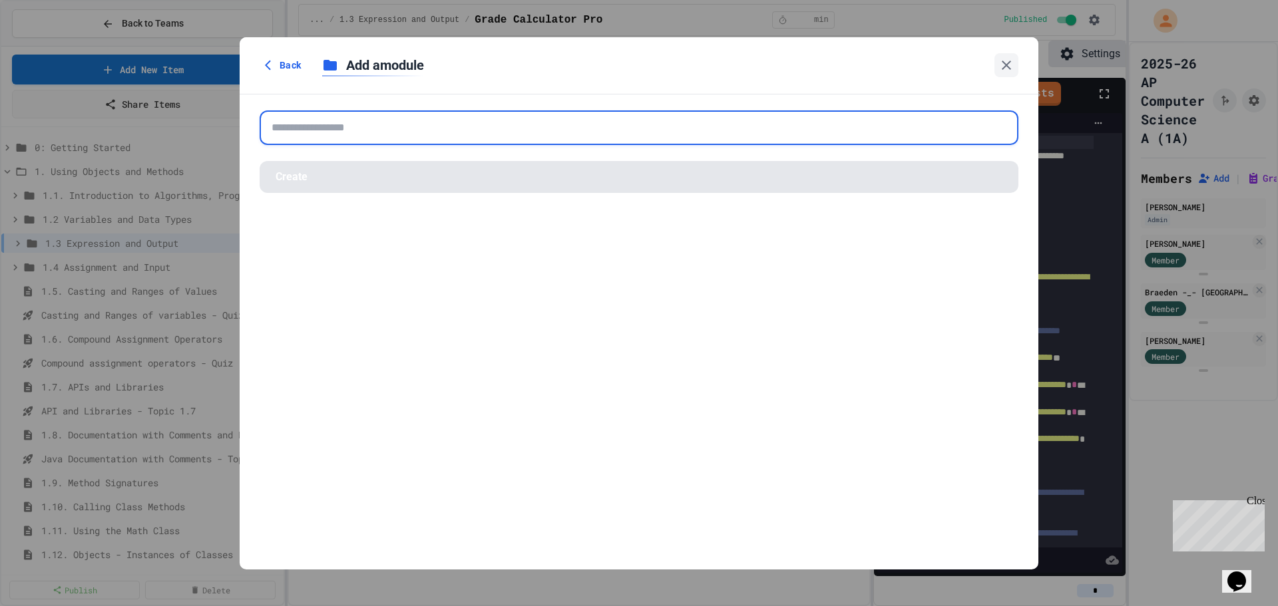
click at [348, 126] on input "text" at bounding box center [639, 128] width 759 height 35
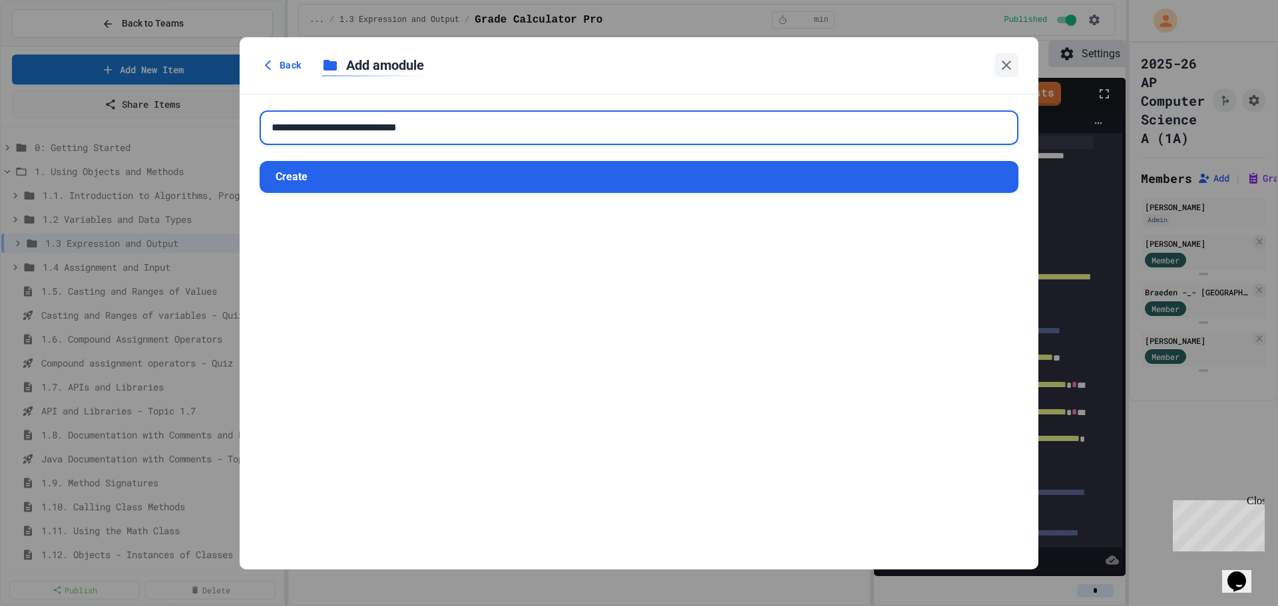
type input "**********"
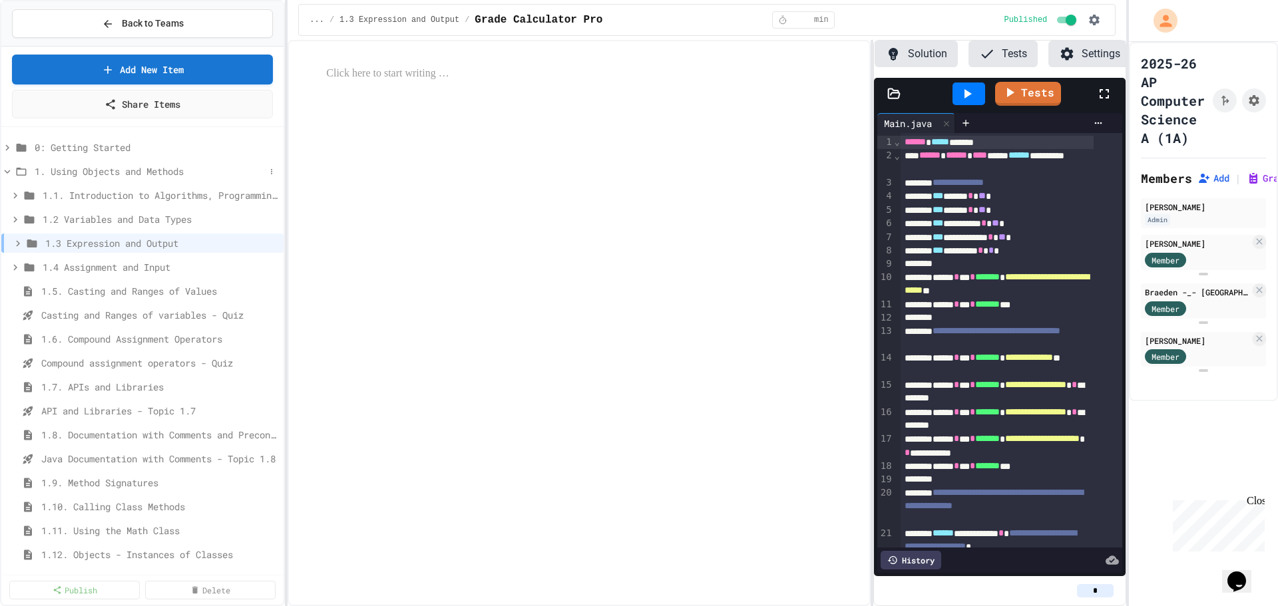
click at [7, 173] on icon at bounding box center [8, 172] width 6 height 4
click at [16, 292] on icon at bounding box center [16, 292] width 6 height 4
click at [15, 242] on icon at bounding box center [18, 244] width 12 height 12
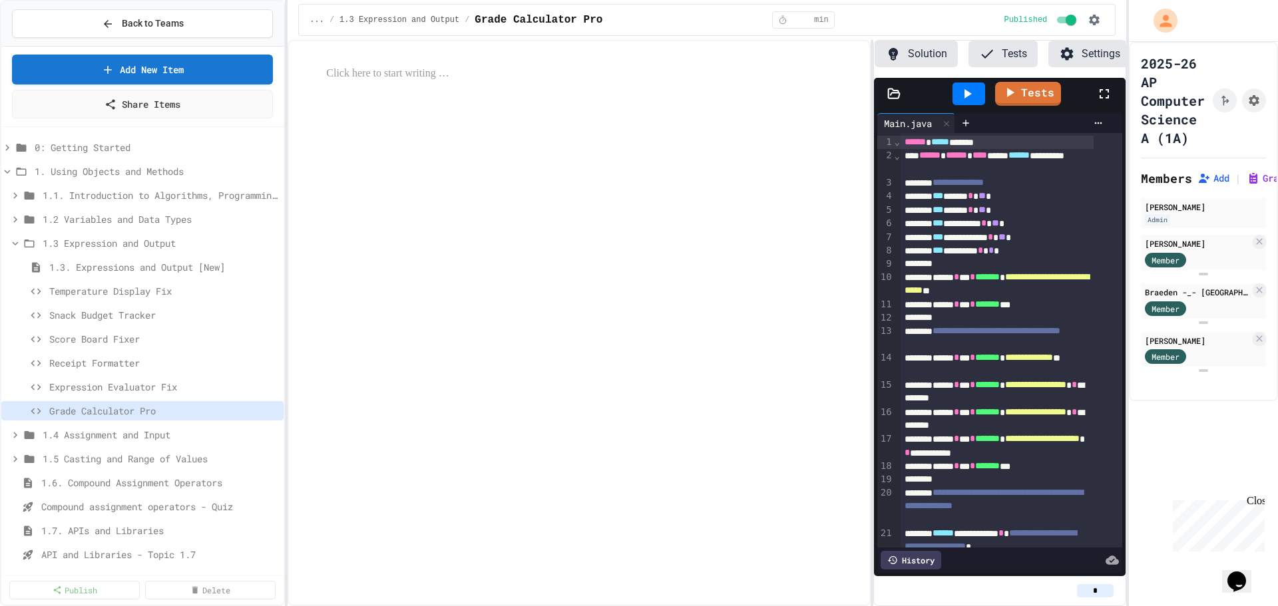
click at [15, 242] on icon at bounding box center [15, 244] width 12 height 12
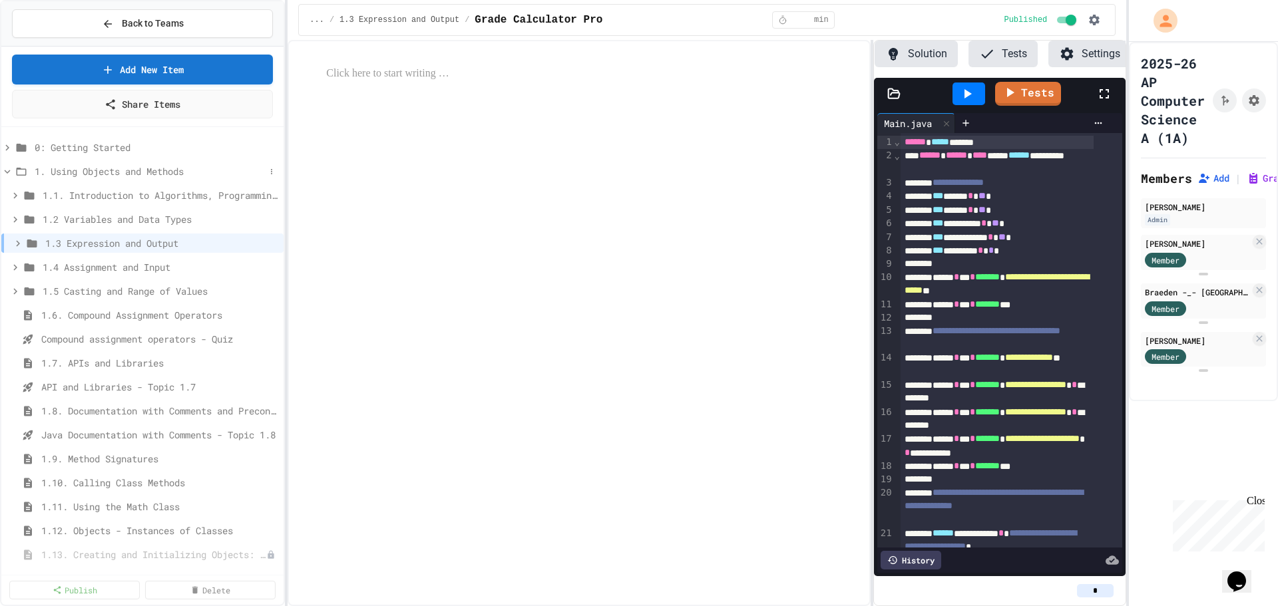
click at [8, 173] on icon at bounding box center [8, 172] width 6 height 4
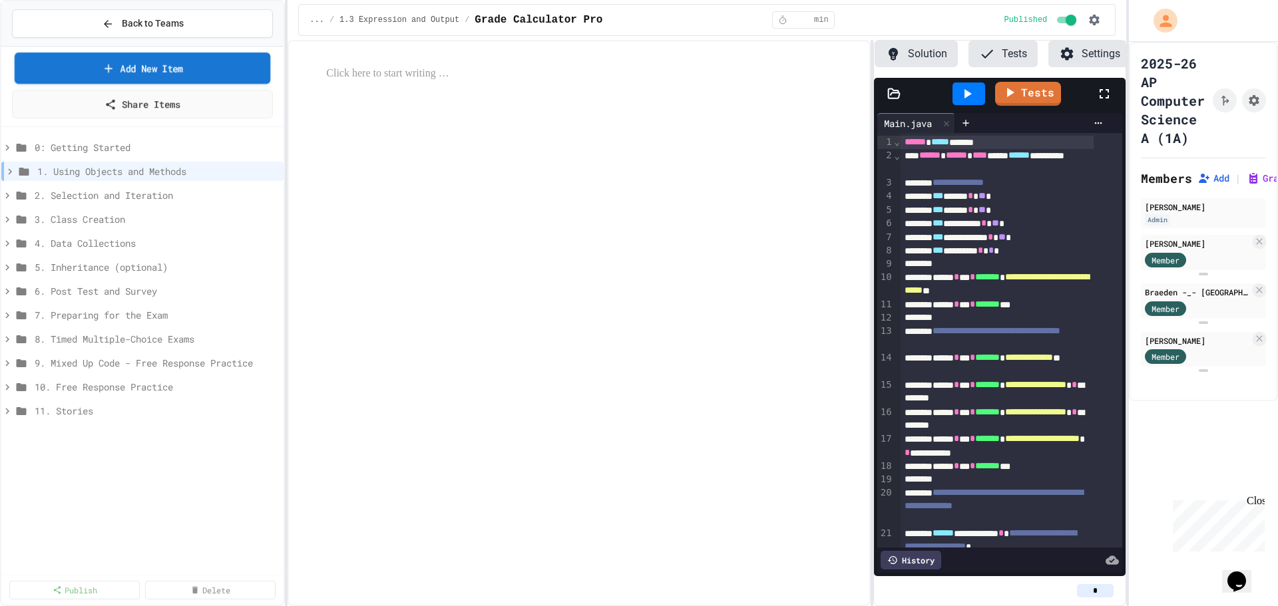
click at [198, 73] on link "Add New Item" at bounding box center [143, 68] width 256 height 31
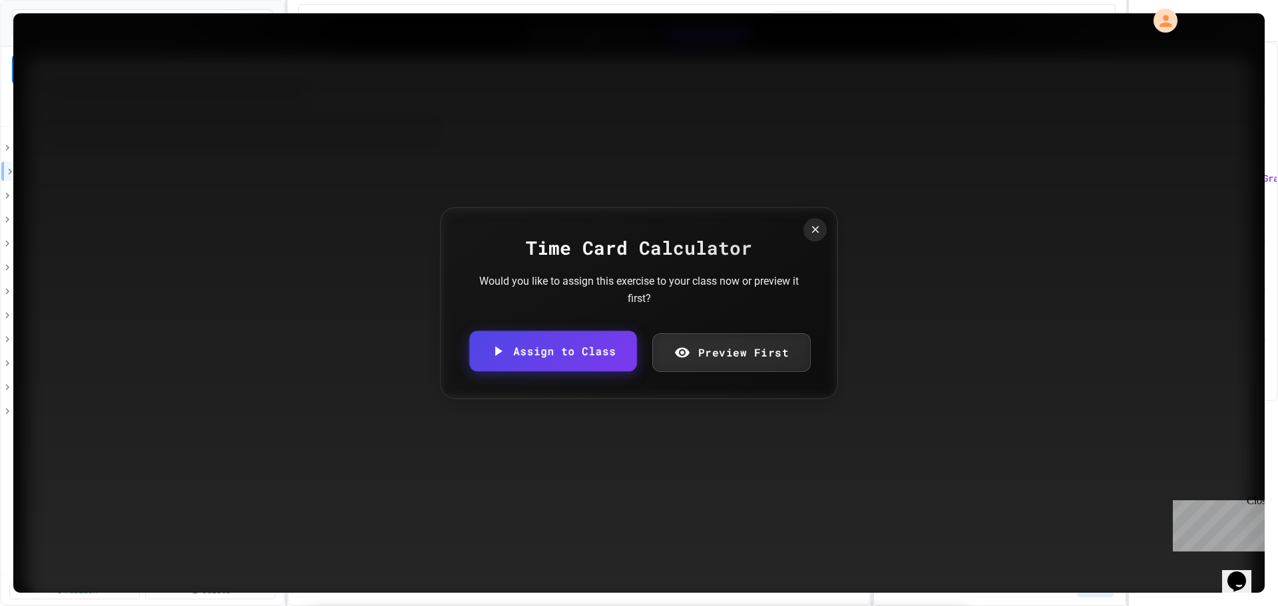
click at [569, 357] on link "Assign to Class" at bounding box center [553, 351] width 168 height 41
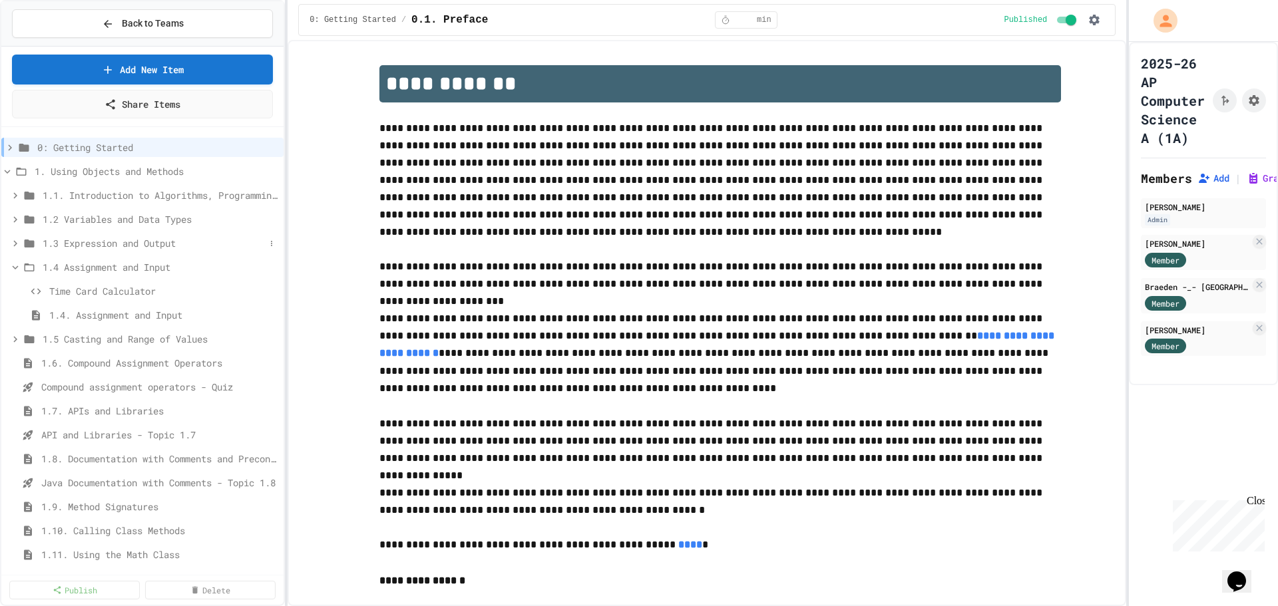
click at [16, 243] on icon at bounding box center [15, 243] width 4 height 6
click at [15, 243] on icon at bounding box center [15, 244] width 12 height 12
click at [17, 267] on icon at bounding box center [16, 268] width 6 height 4
click at [7, 170] on icon at bounding box center [7, 172] width 12 height 12
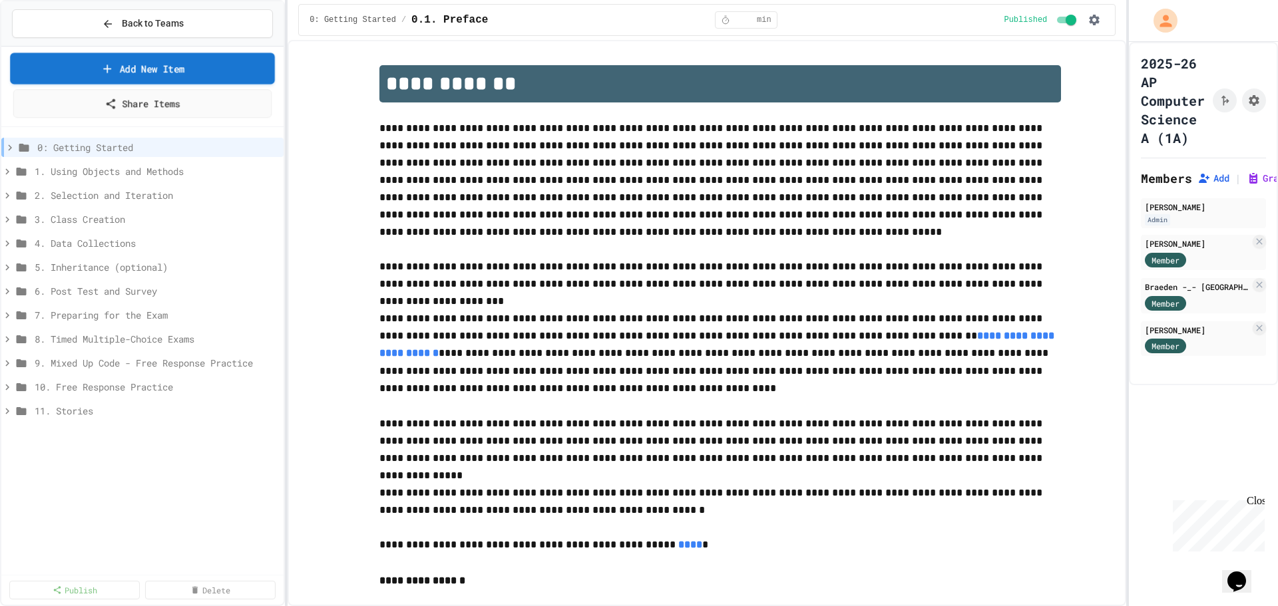
click at [157, 71] on link "Add New Item" at bounding box center [142, 68] width 265 height 31
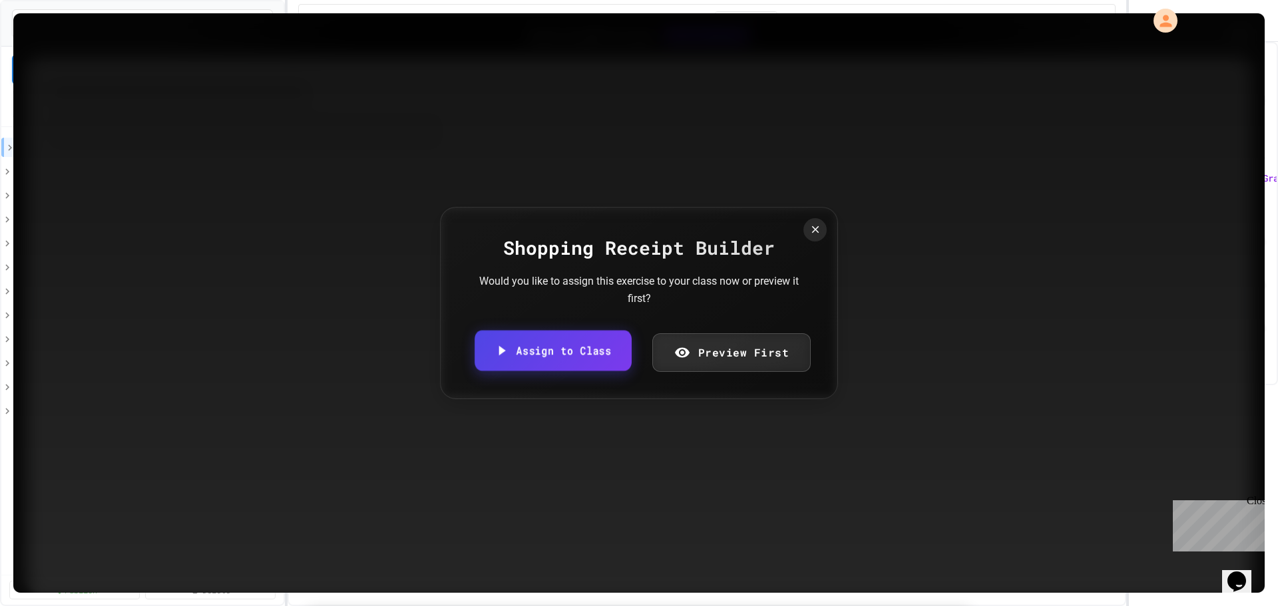
click at [522, 357] on link "Assign to Class" at bounding box center [553, 351] width 156 height 41
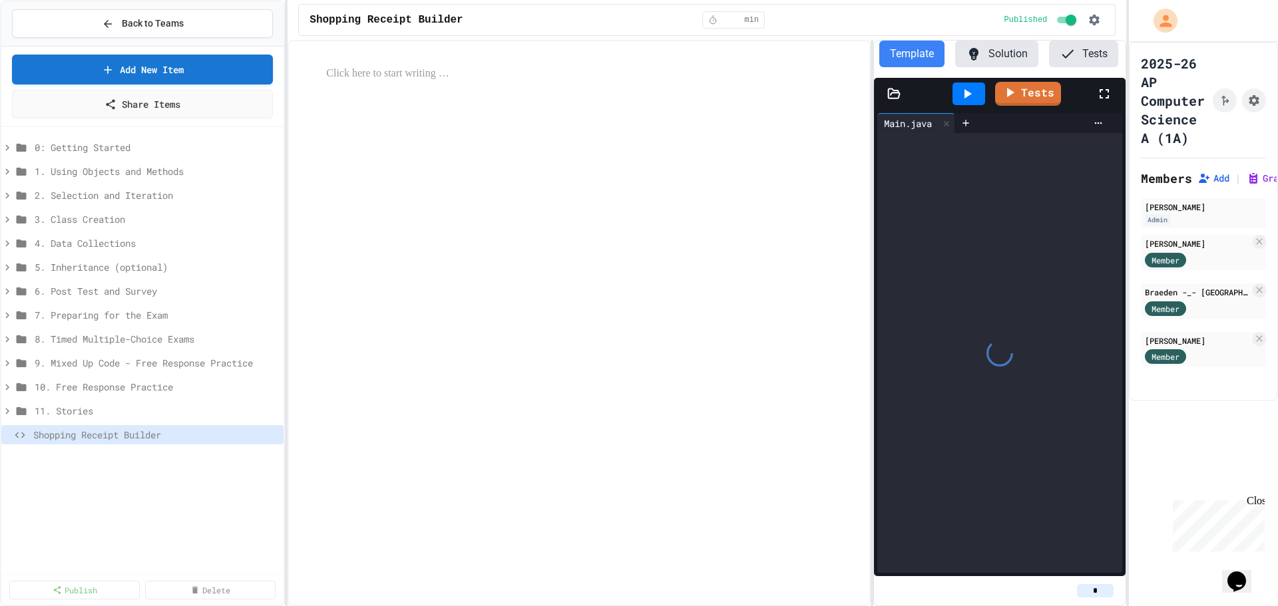
scroll to position [0, 81]
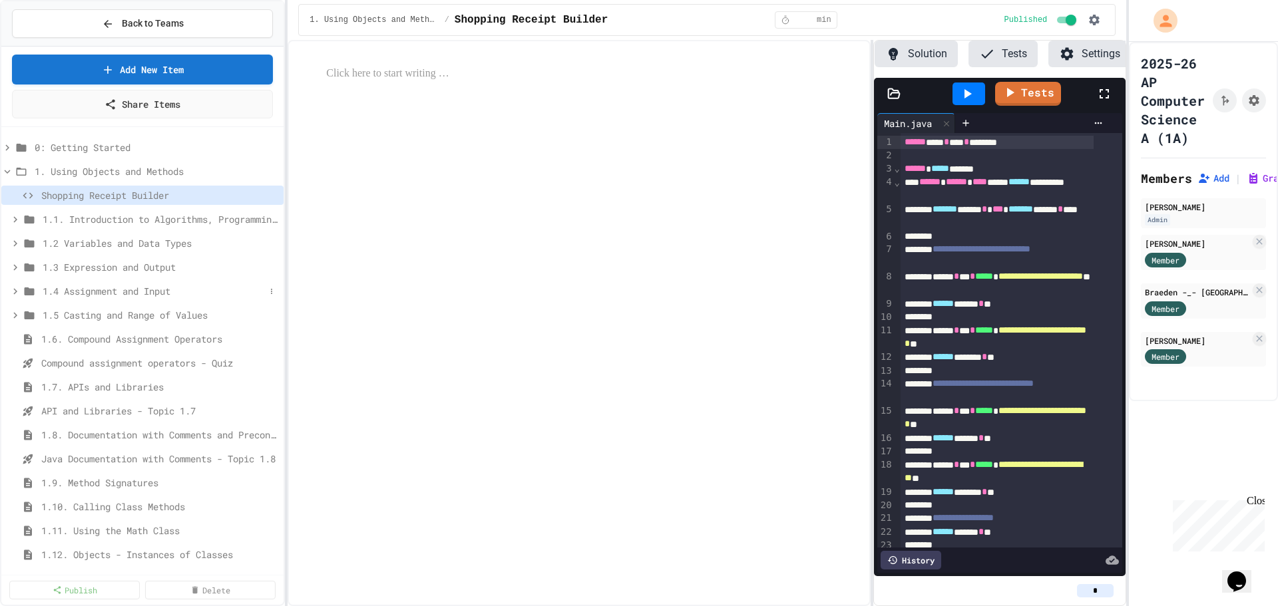
click at [17, 294] on icon at bounding box center [15, 292] width 12 height 12
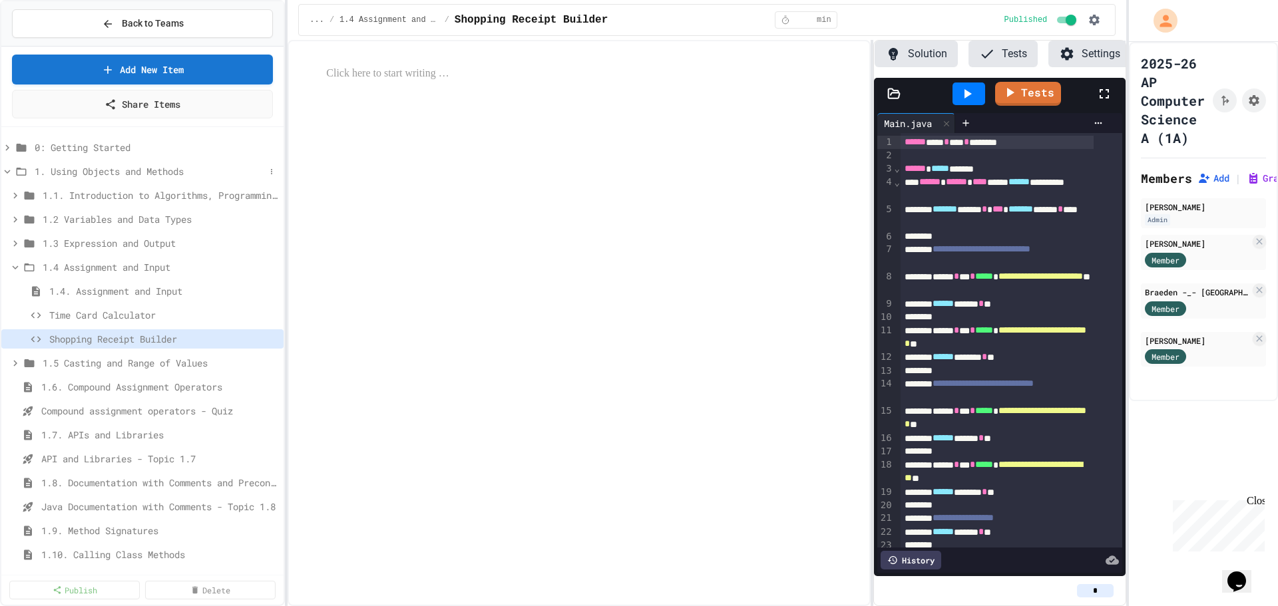
click at [8, 172] on icon at bounding box center [8, 172] width 6 height 4
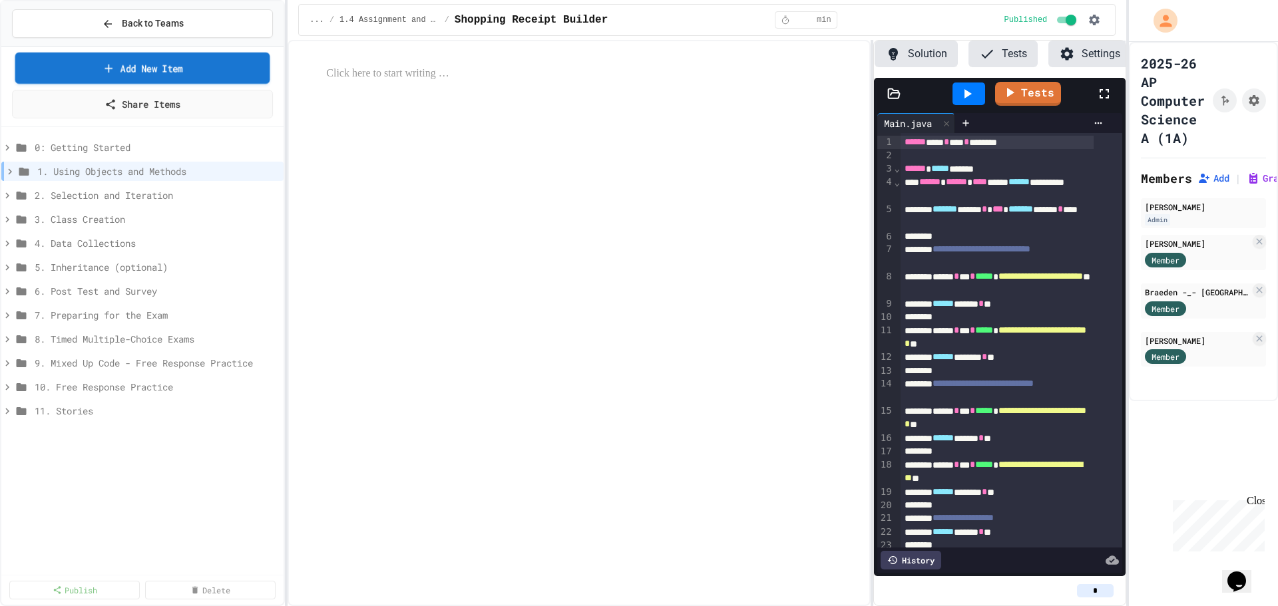
click at [163, 65] on link "Add New Item" at bounding box center [142, 68] width 255 height 31
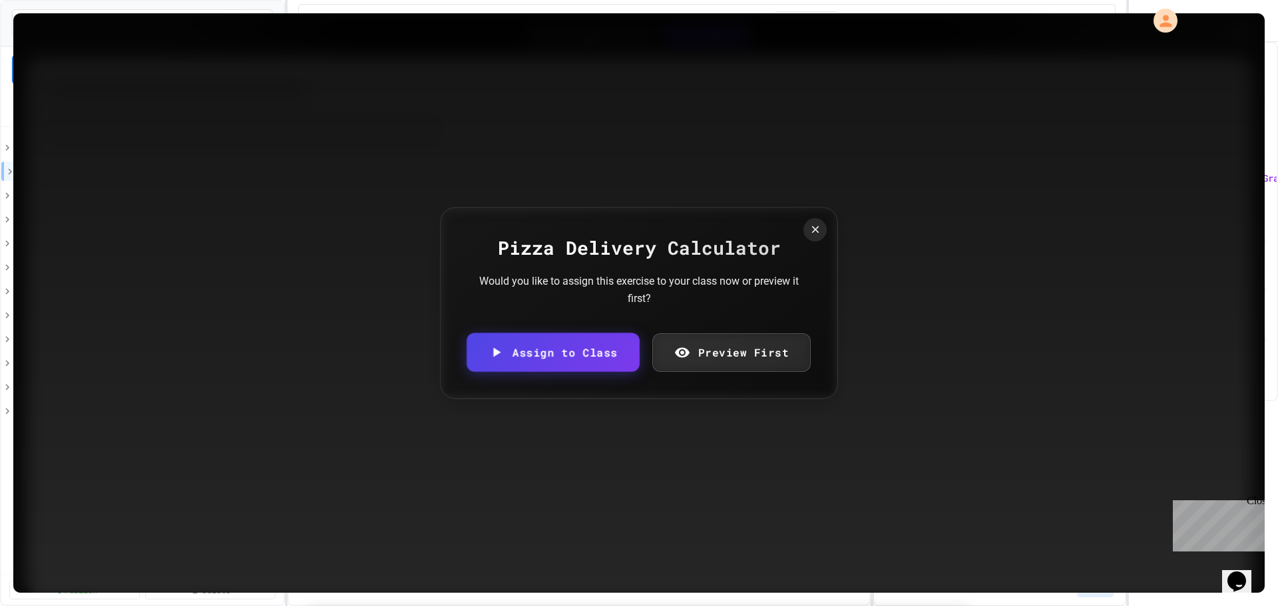
click at [570, 355] on link "Assign to Class" at bounding box center [553, 352] width 172 height 39
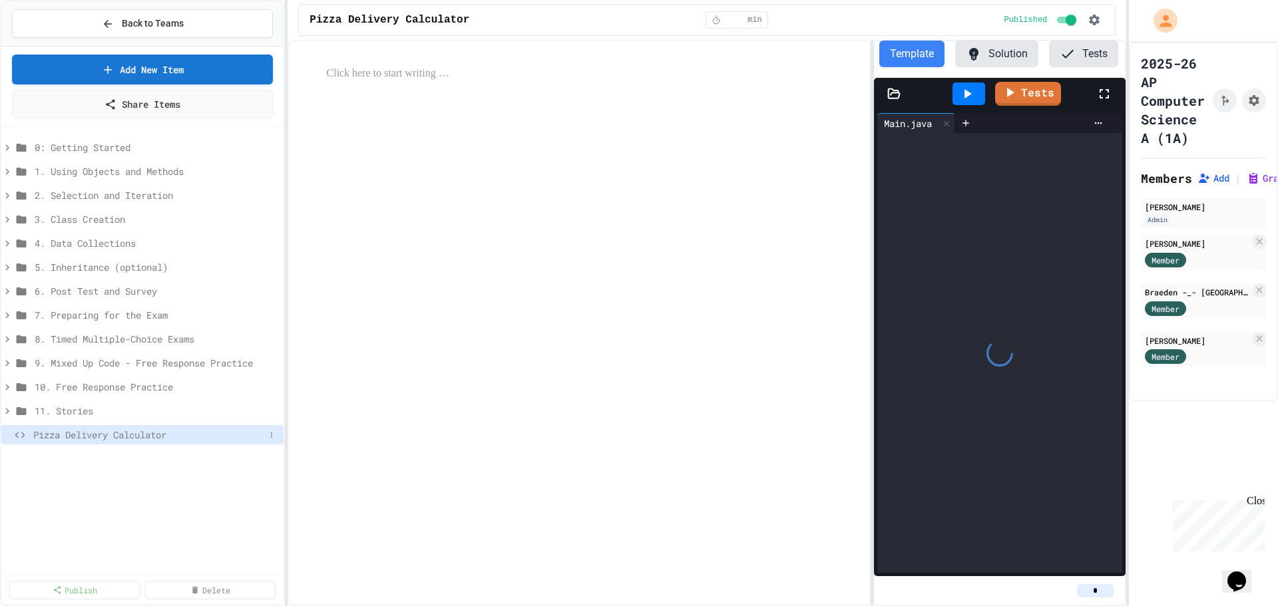
scroll to position [0, 81]
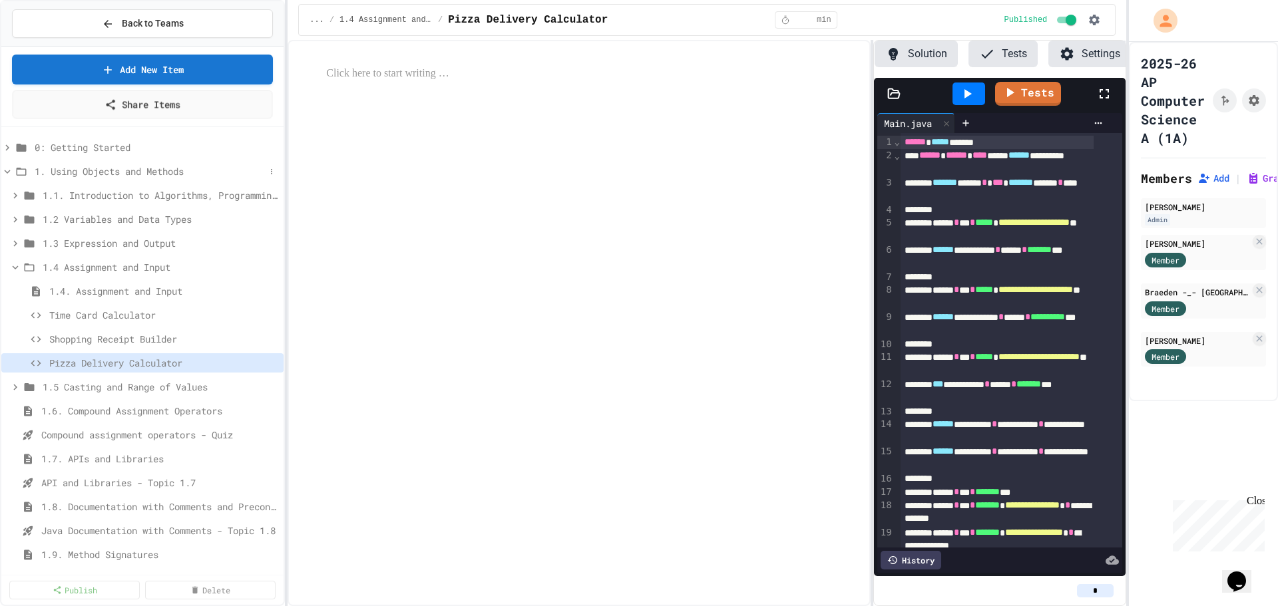
click at [7, 173] on icon at bounding box center [8, 172] width 6 height 4
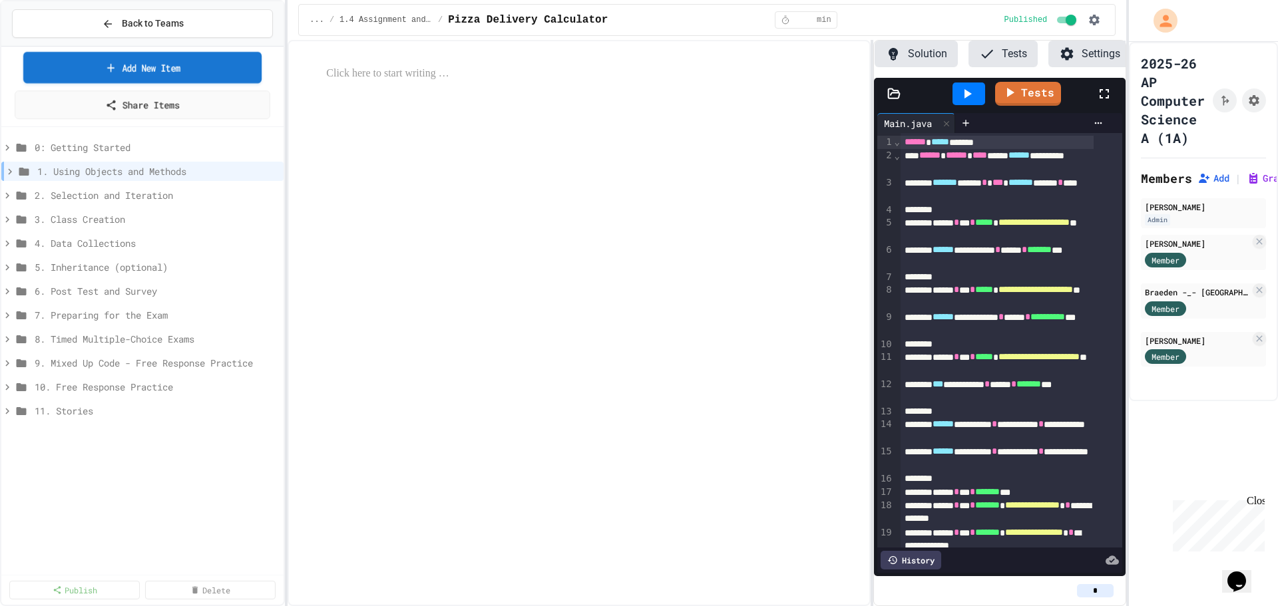
click at [156, 69] on link "Add New Item" at bounding box center [142, 67] width 238 height 31
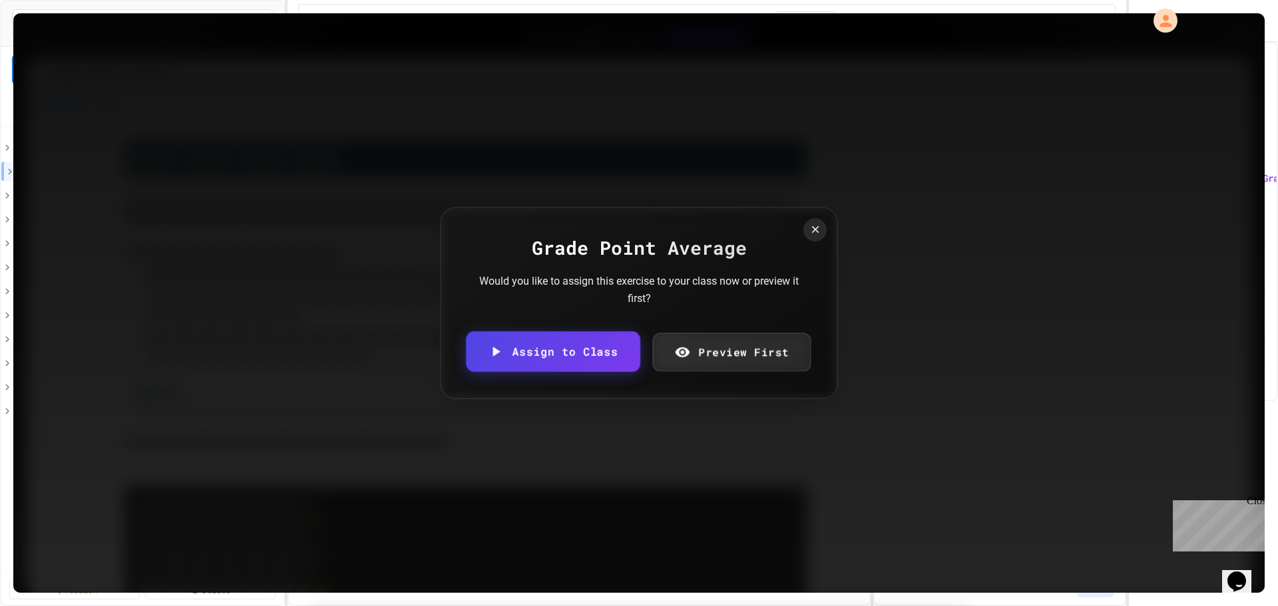
click at [584, 348] on link "Assign to Class" at bounding box center [553, 352] width 174 height 41
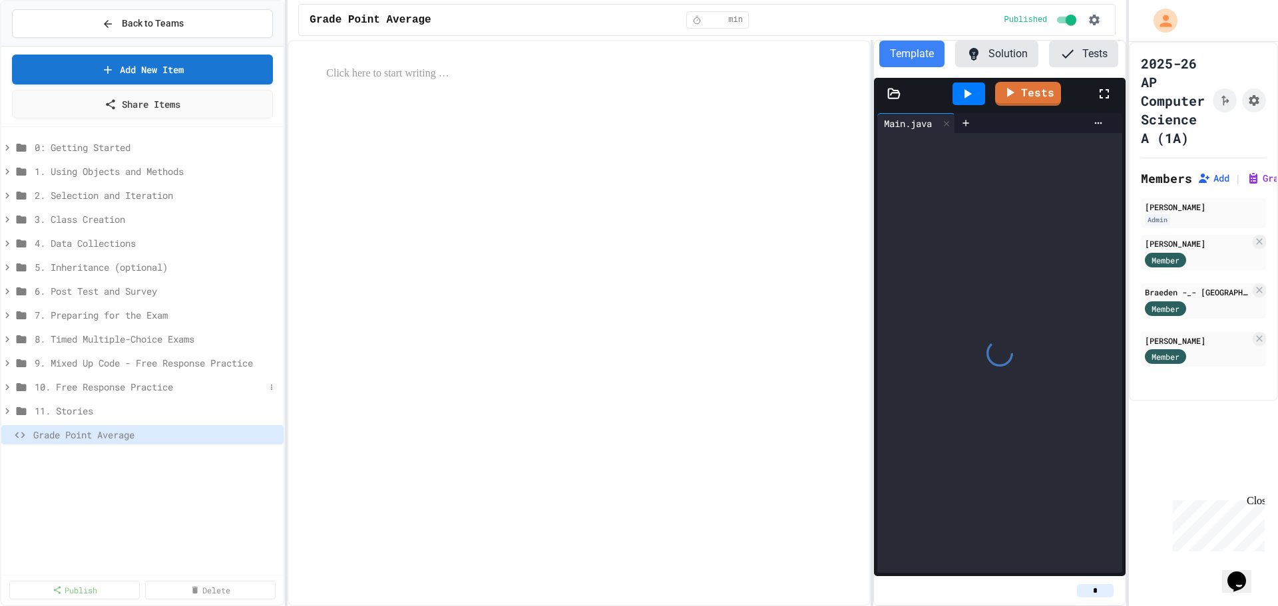
scroll to position [0, 81]
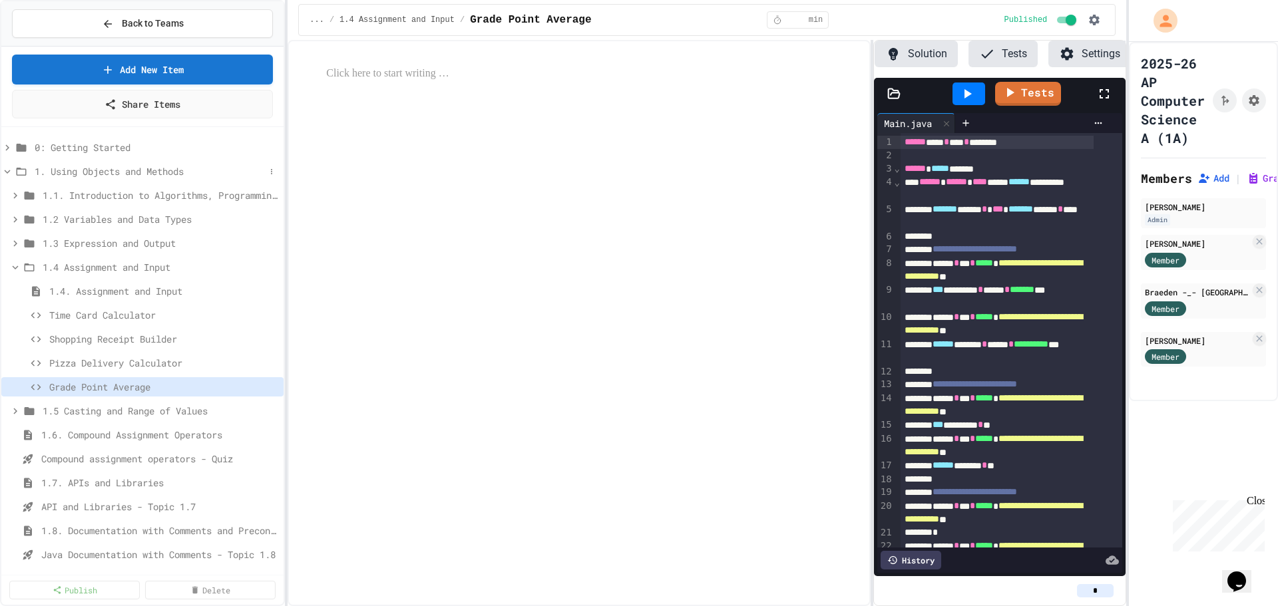
click at [9, 171] on icon at bounding box center [8, 172] width 6 height 4
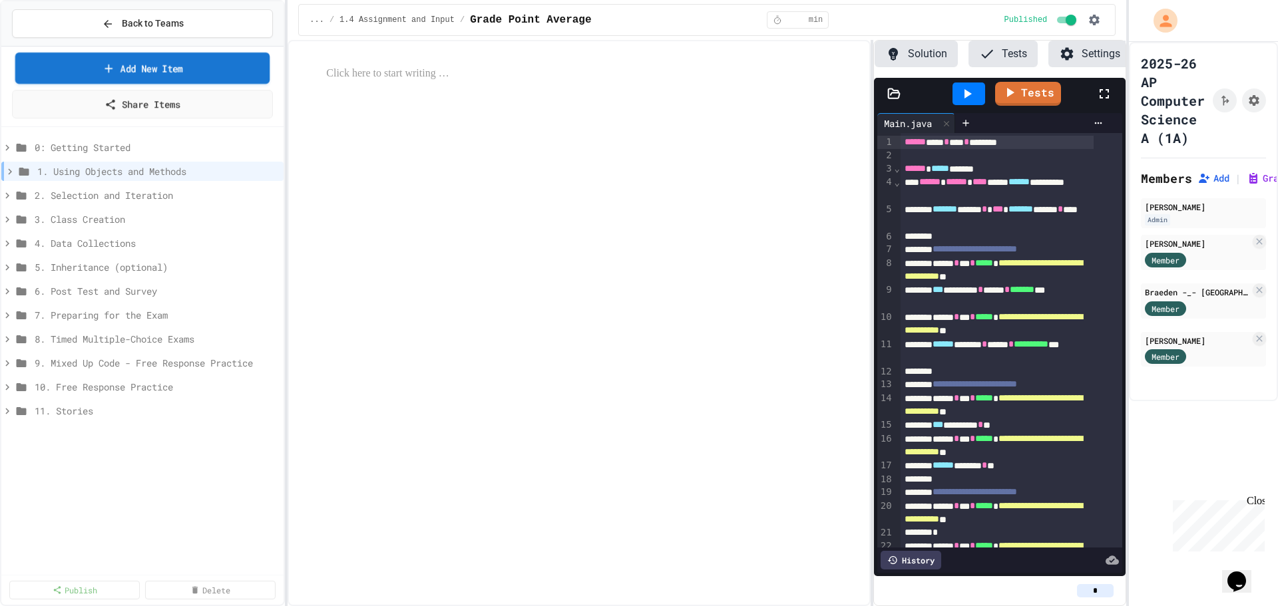
click at [178, 68] on link "Add New Item" at bounding box center [142, 68] width 255 height 31
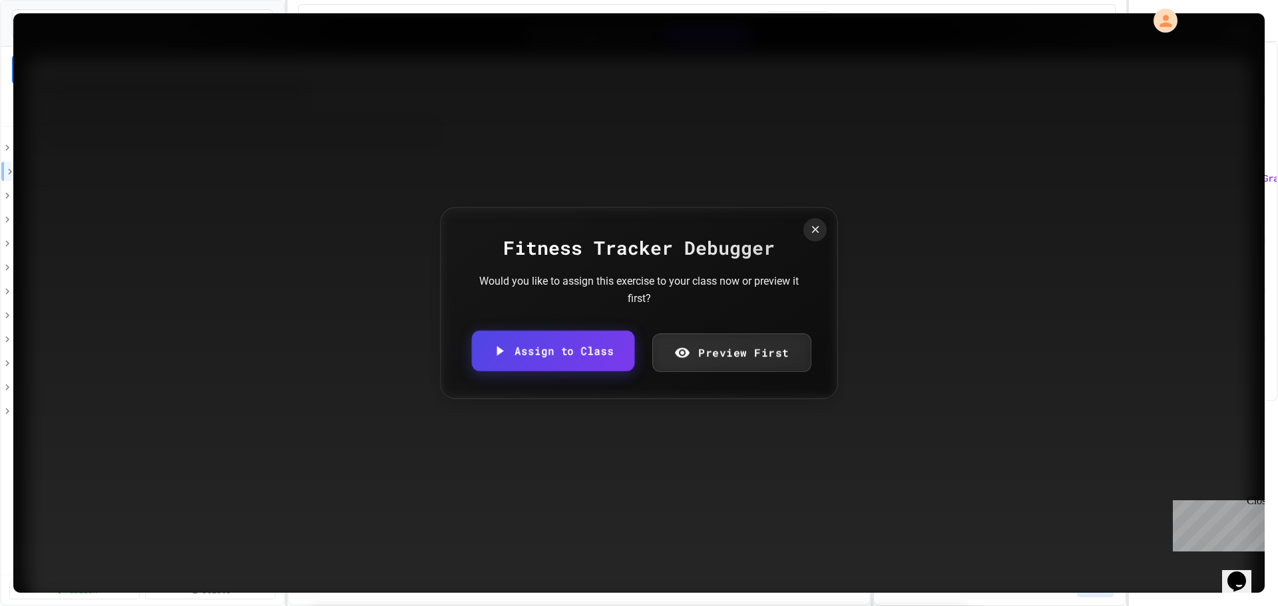
click at [559, 356] on link "Assign to Class" at bounding box center [553, 351] width 162 height 41
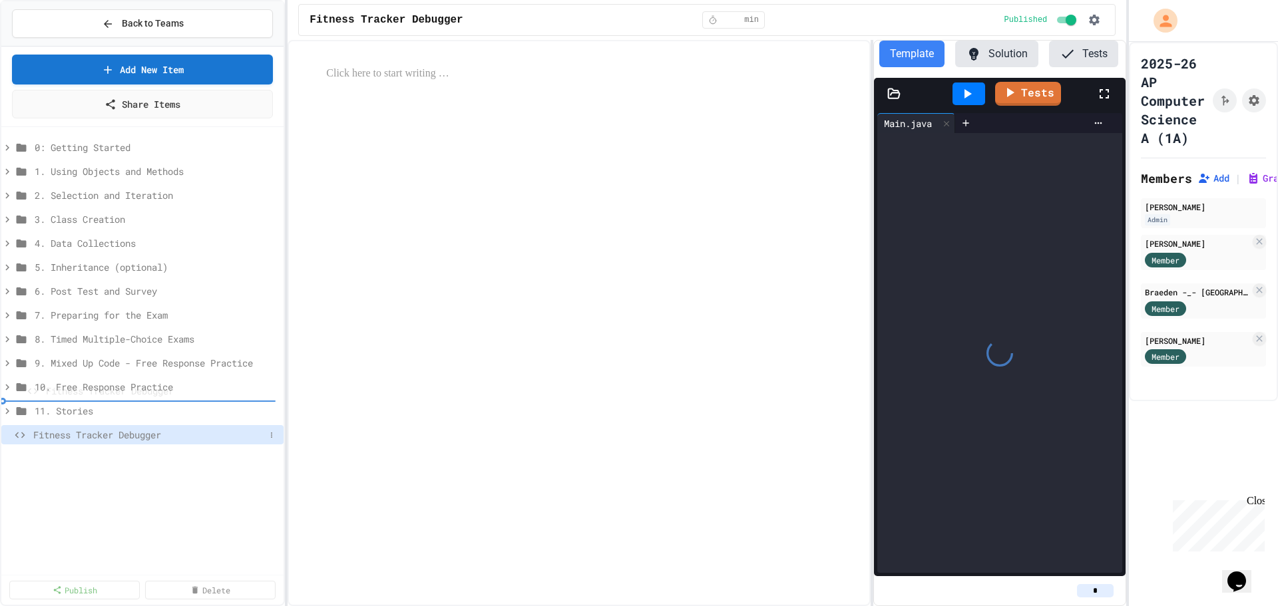
scroll to position [0, 81]
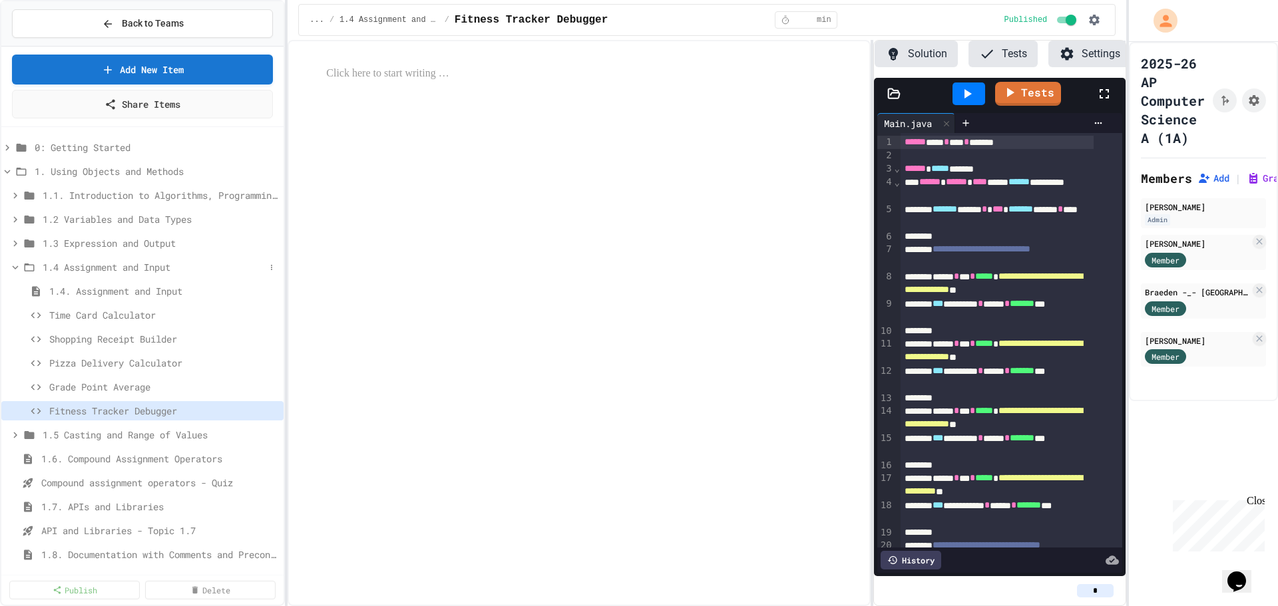
click at [17, 266] on icon at bounding box center [16, 268] width 6 height 4
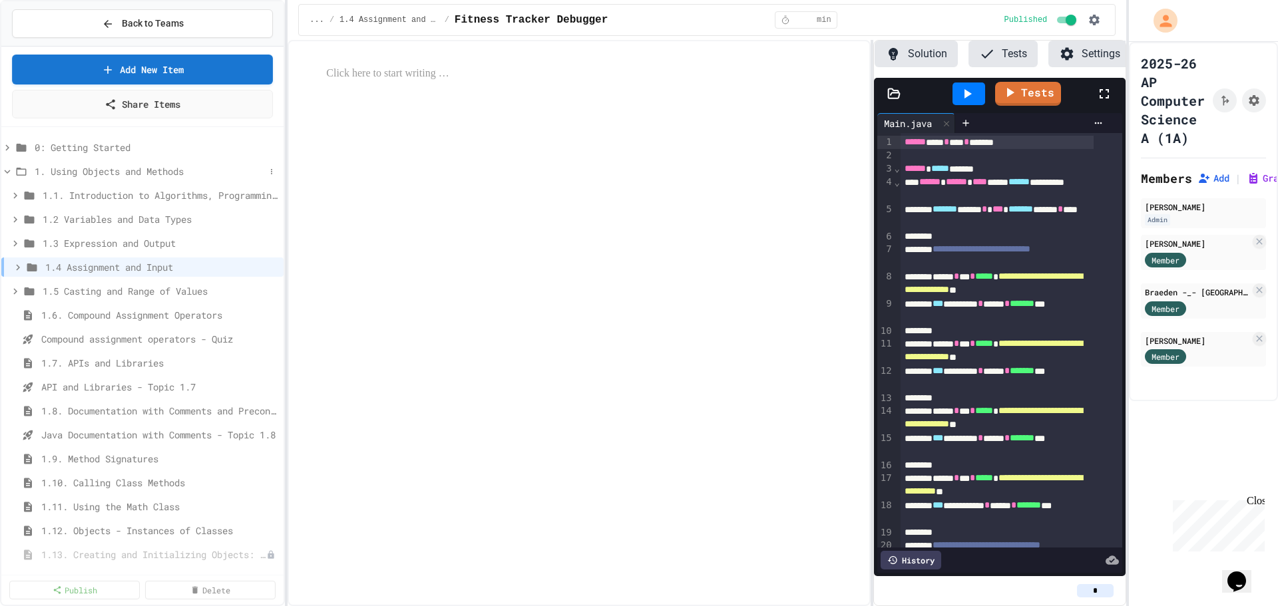
click at [5, 170] on icon at bounding box center [7, 172] width 12 height 12
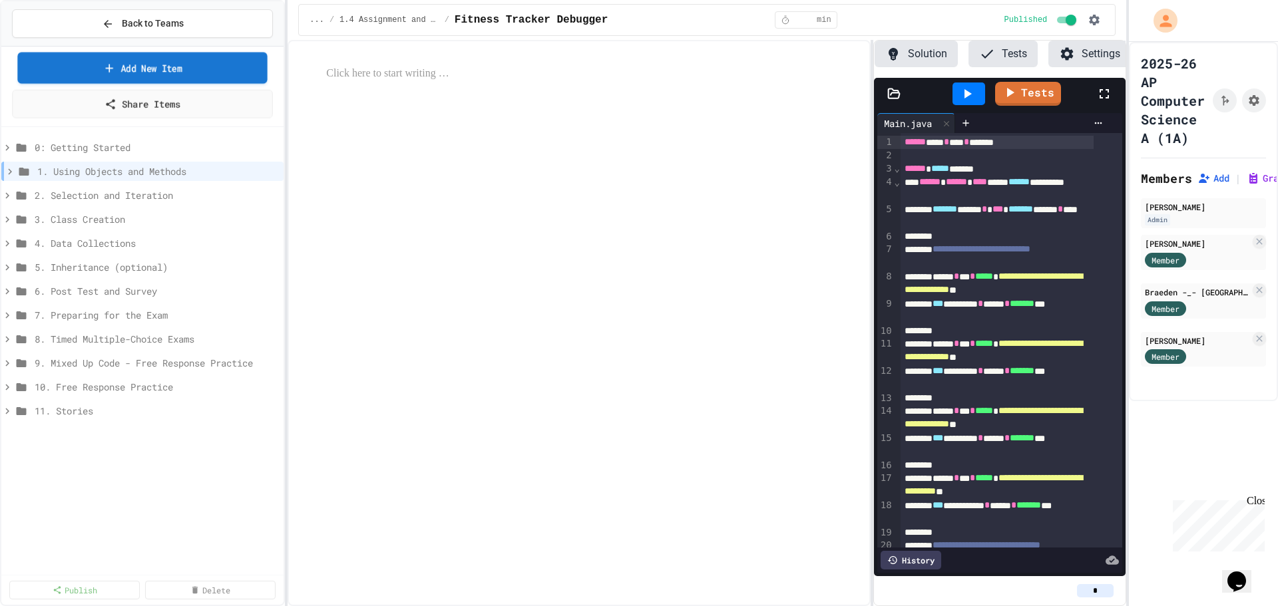
click at [177, 69] on link "Add New Item" at bounding box center [142, 67] width 250 height 31
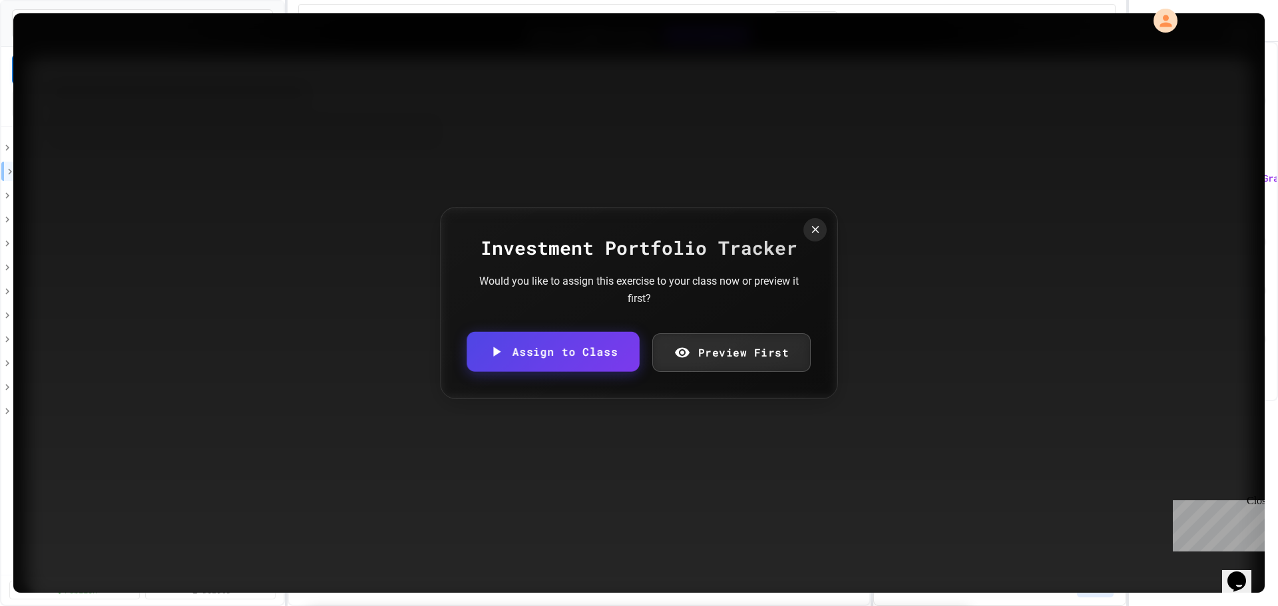
click at [524, 339] on link "Assign to Class" at bounding box center [553, 352] width 172 height 40
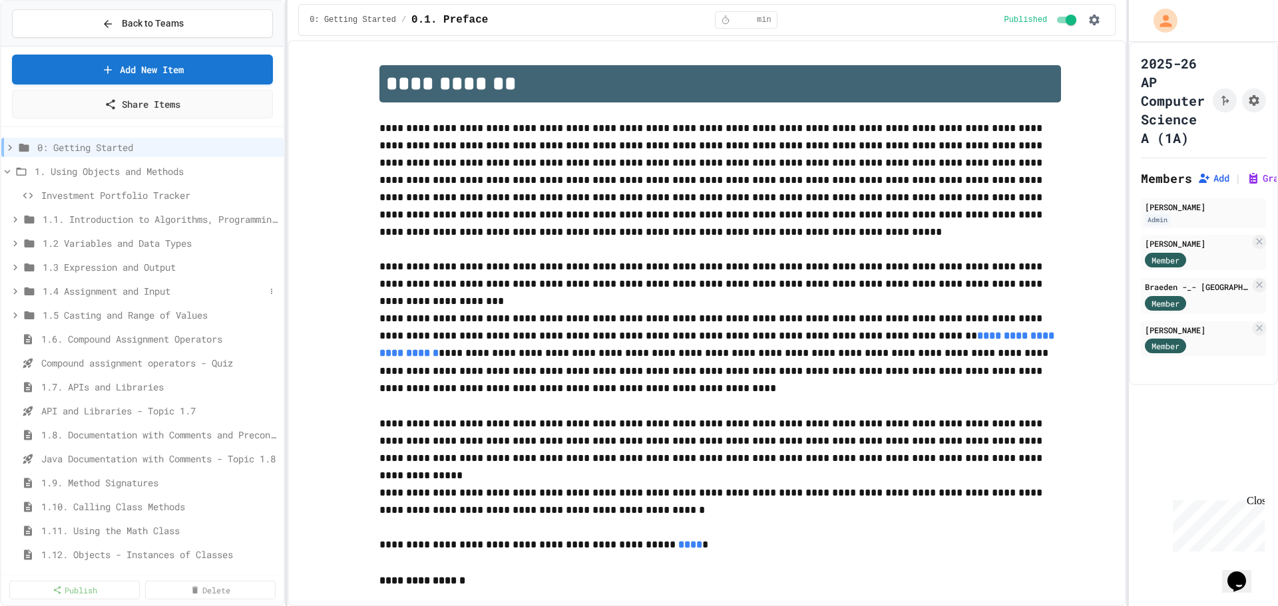
click at [13, 292] on icon at bounding box center [15, 292] width 12 height 12
click at [15, 267] on icon at bounding box center [15, 268] width 12 height 12
